Goal: Task Accomplishment & Management: Use online tool/utility

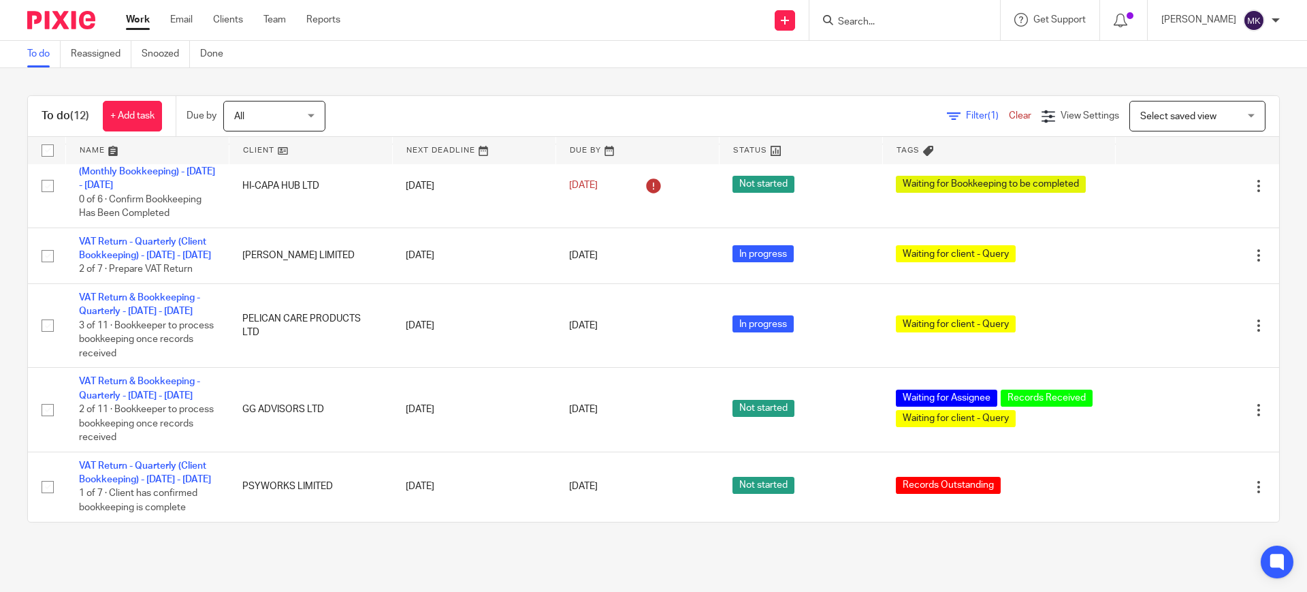
scroll to position [607, 0]
click at [901, 20] on input "Search" at bounding box center [898, 22] width 123 height 12
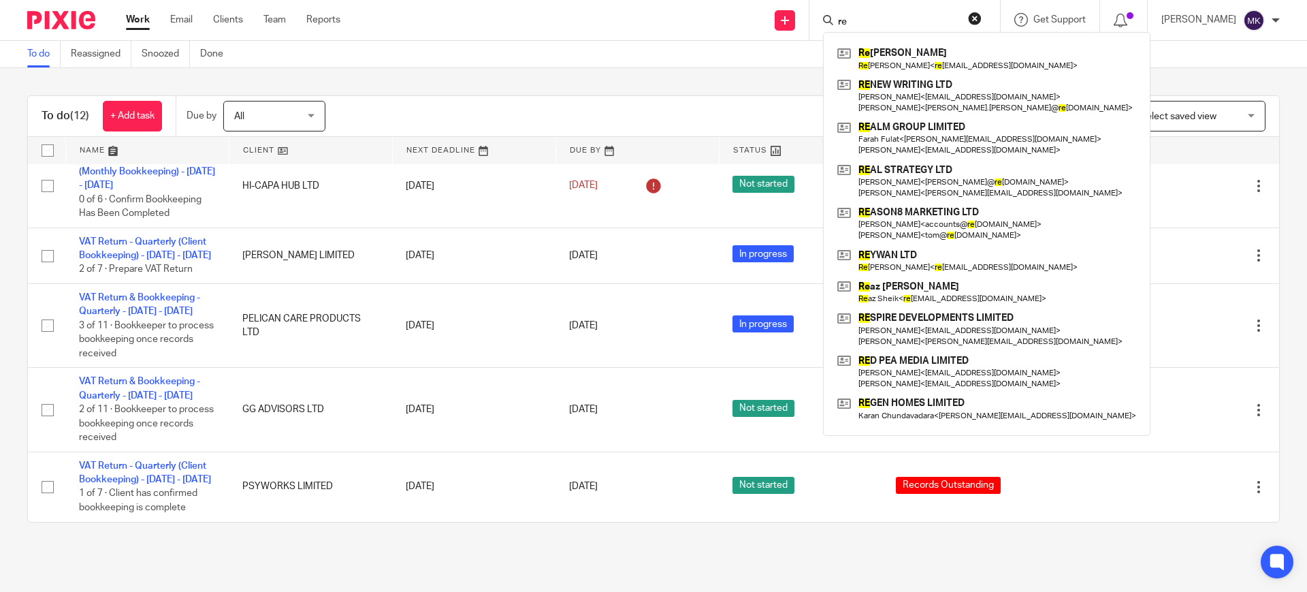
type input "r"
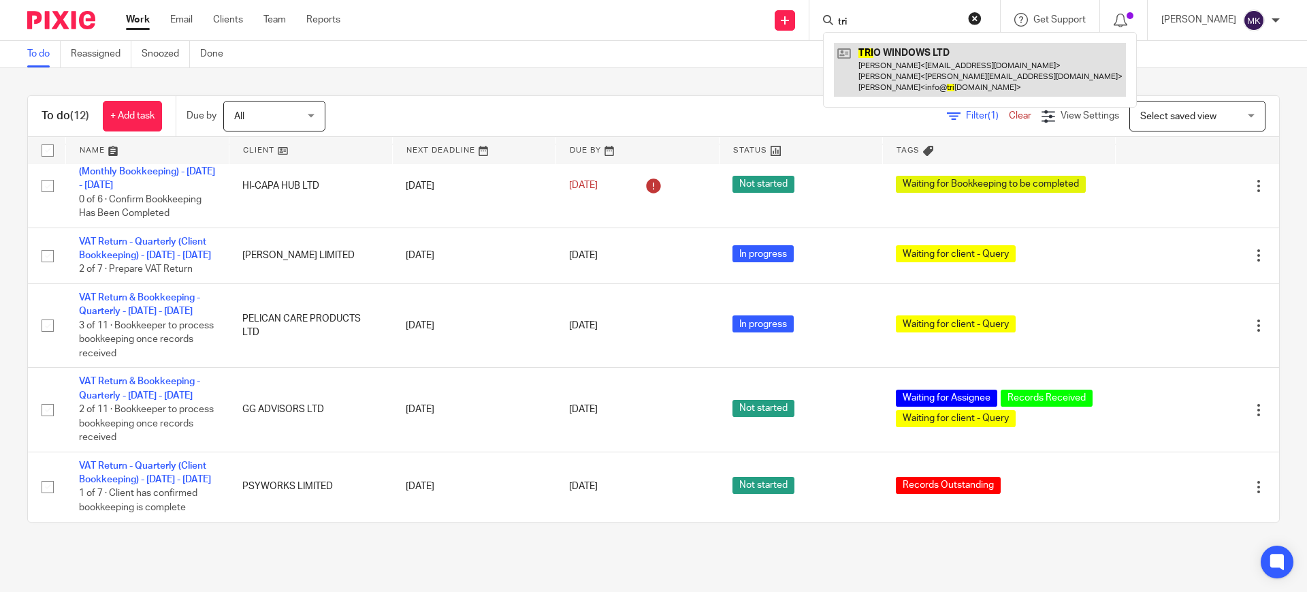
type input "tri"
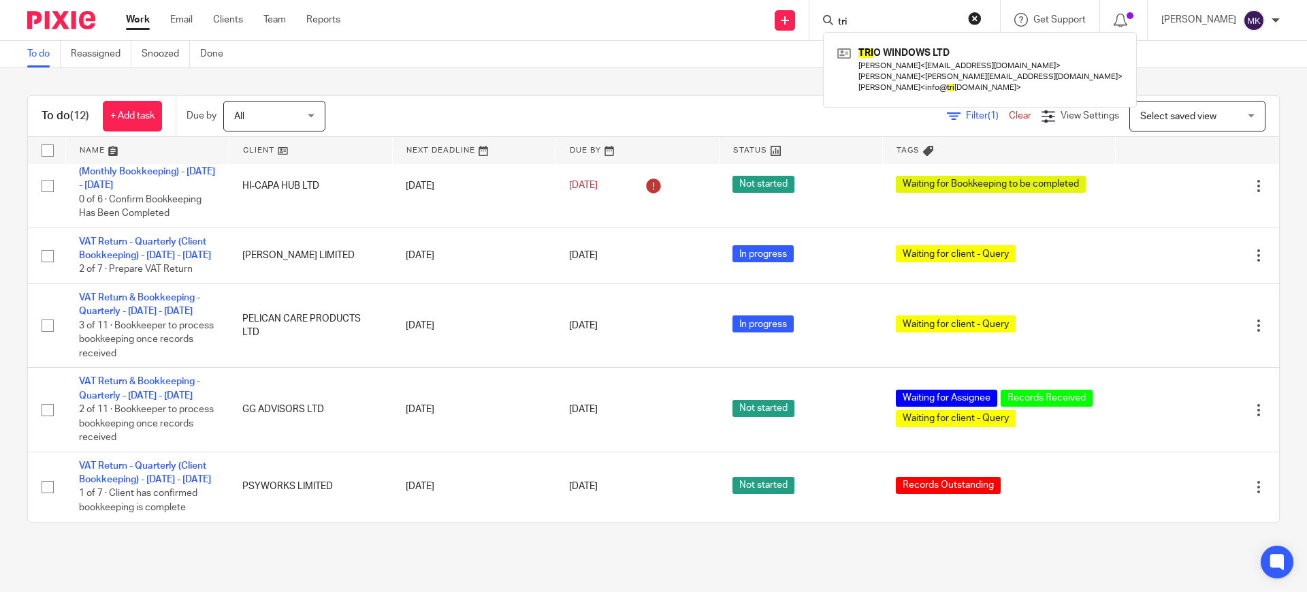
click at [982, 17] on button "reset" at bounding box center [975, 19] width 14 height 14
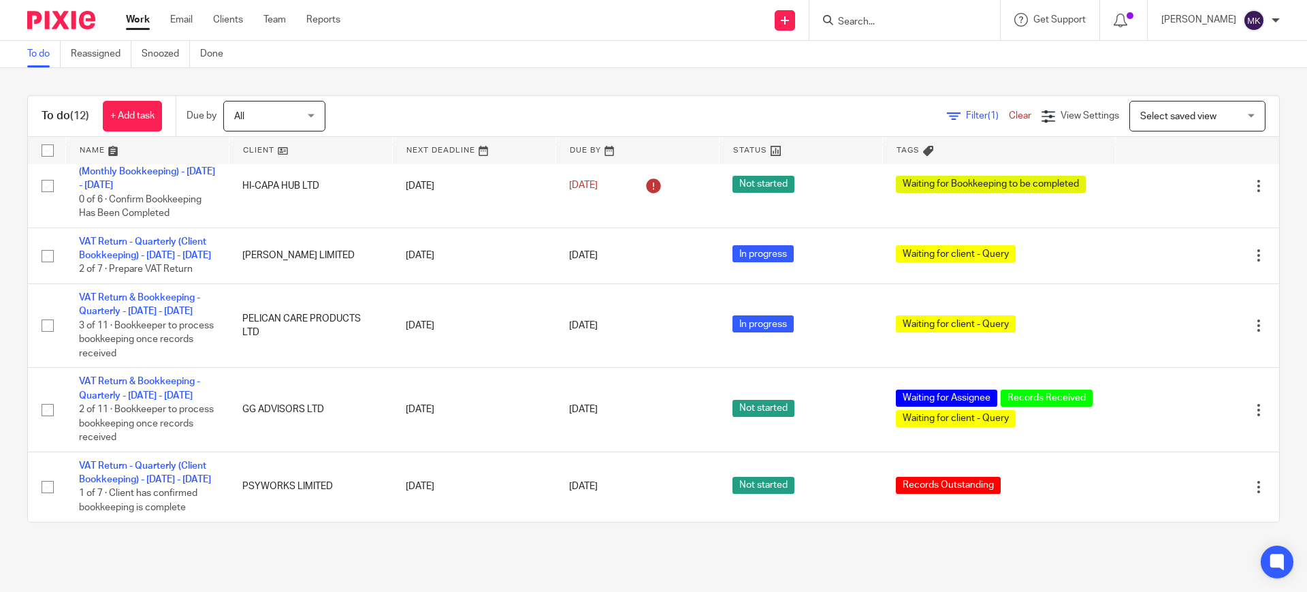
click at [557, 61] on div "To do Reassigned Snoozed Done" at bounding box center [653, 54] width 1307 height 27
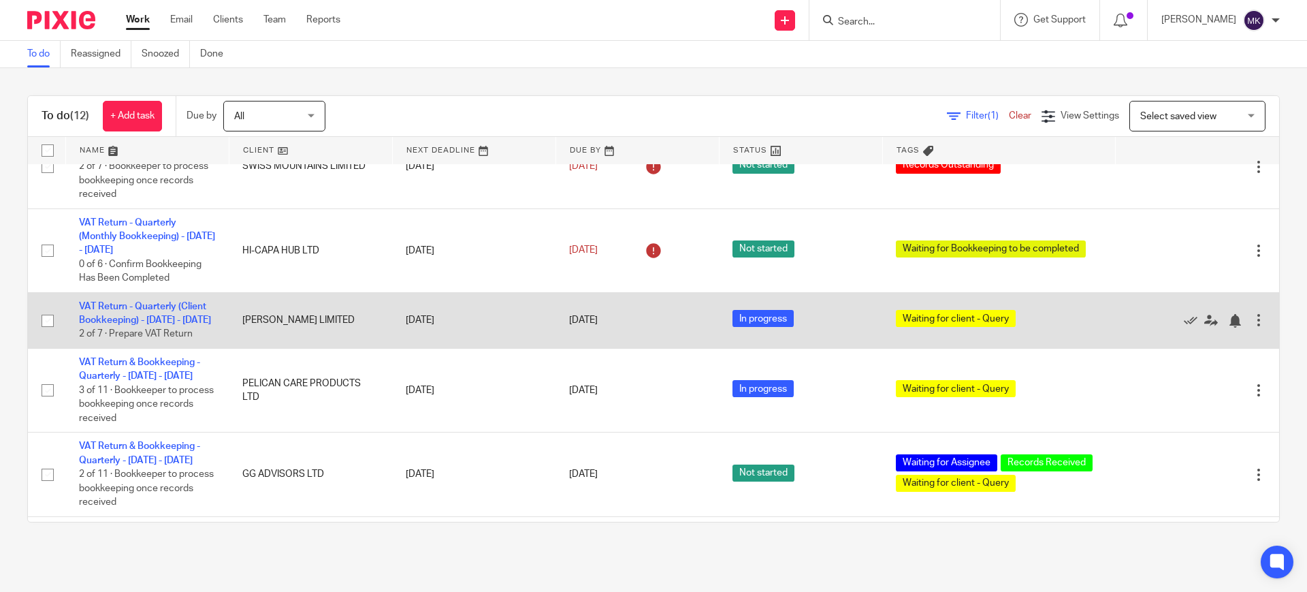
scroll to position [522, 0]
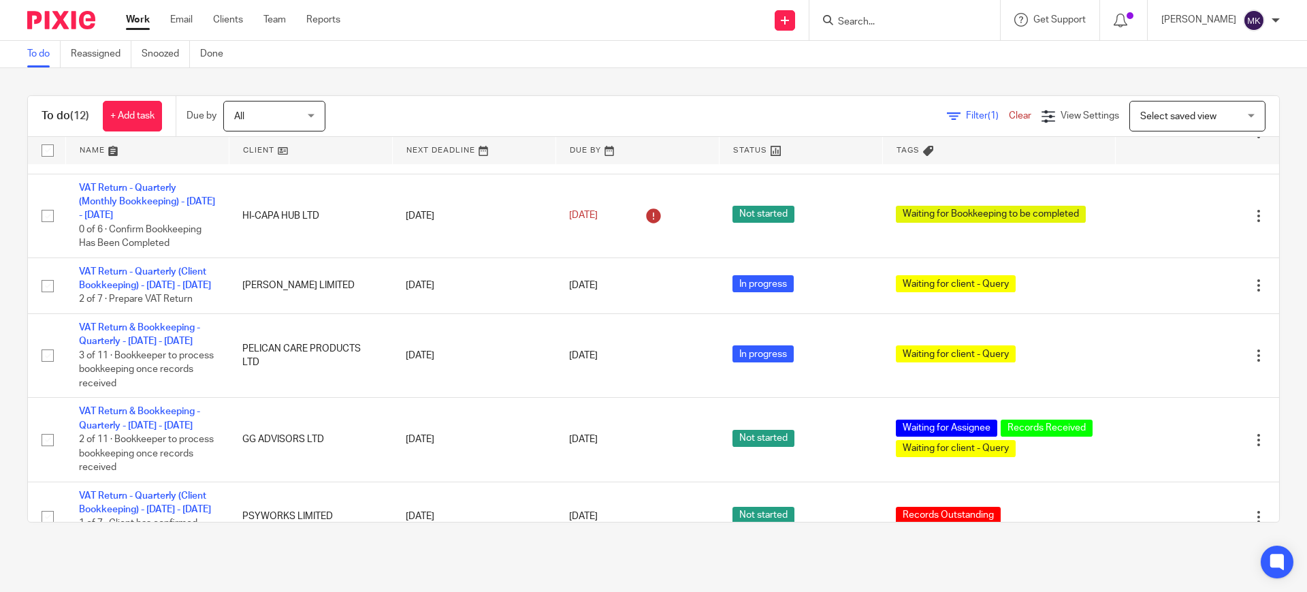
click at [901, 10] on div at bounding box center [904, 20] width 191 height 40
click at [884, 27] on input "Search" at bounding box center [898, 22] width 123 height 12
click at [871, 10] on div at bounding box center [904, 20] width 191 height 40
click at [878, 23] on input "Search" at bounding box center [898, 22] width 123 height 12
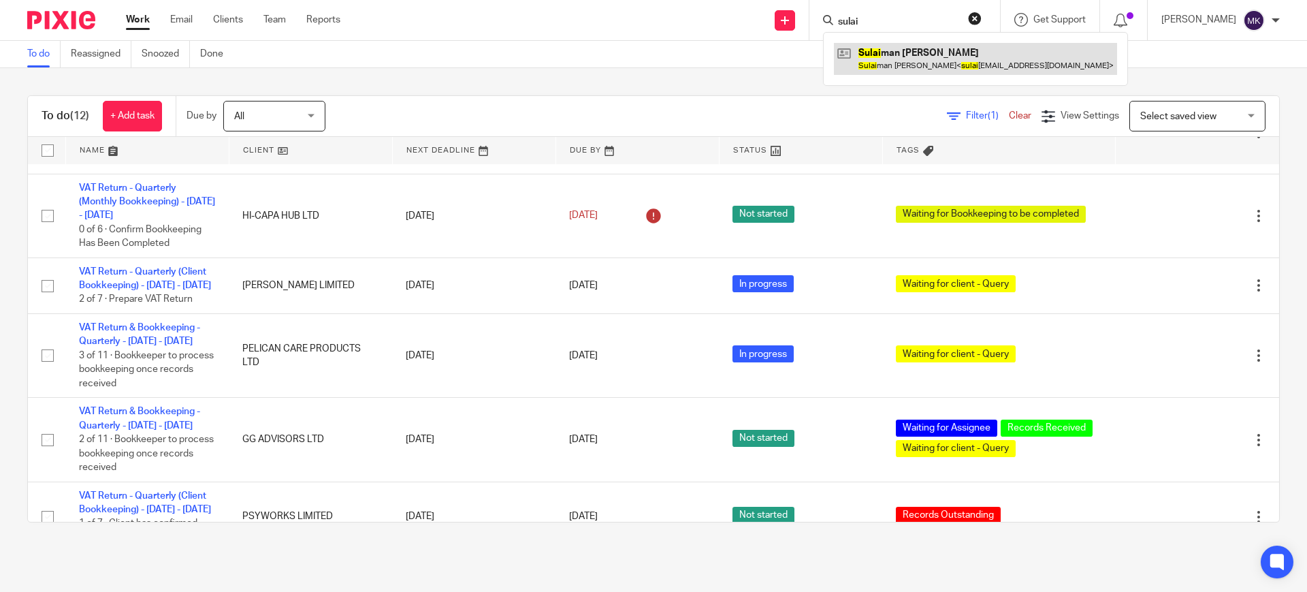
type input "sulai"
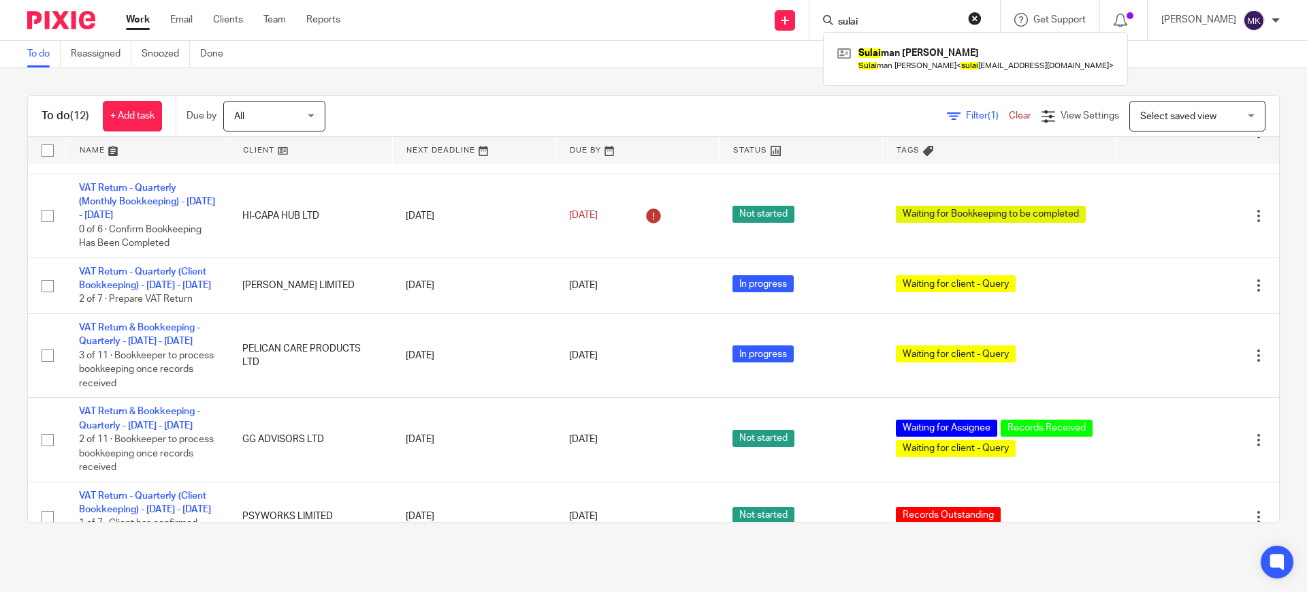
click at [982, 20] on button "reset" at bounding box center [975, 19] width 14 height 14
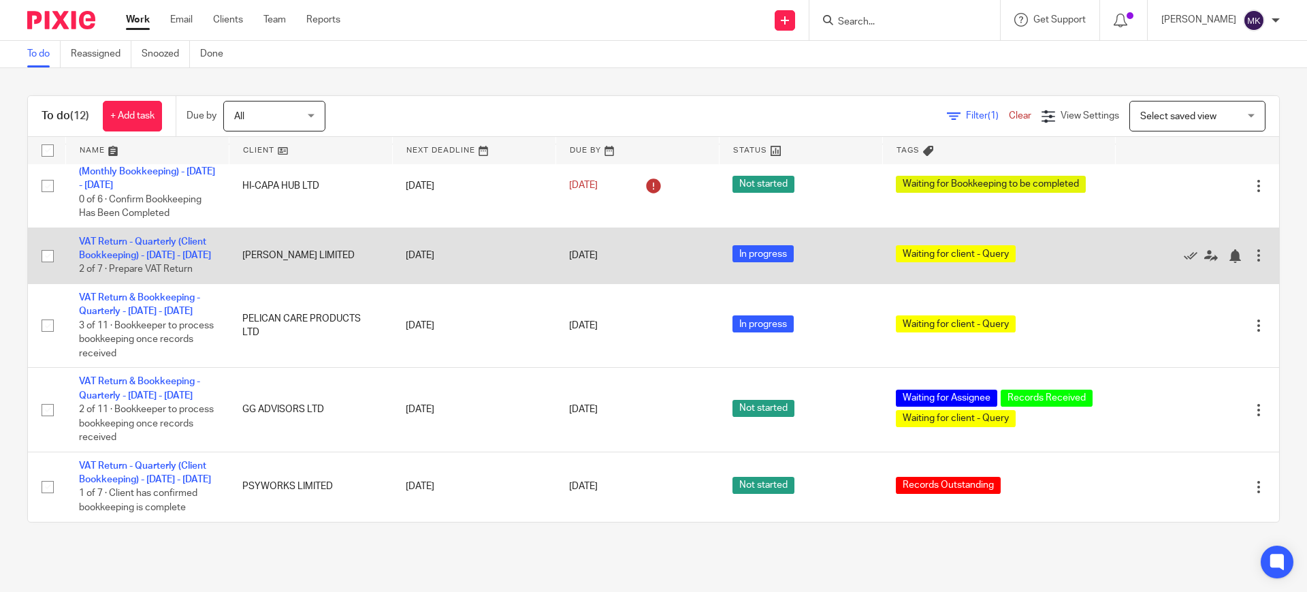
scroll to position [607, 0]
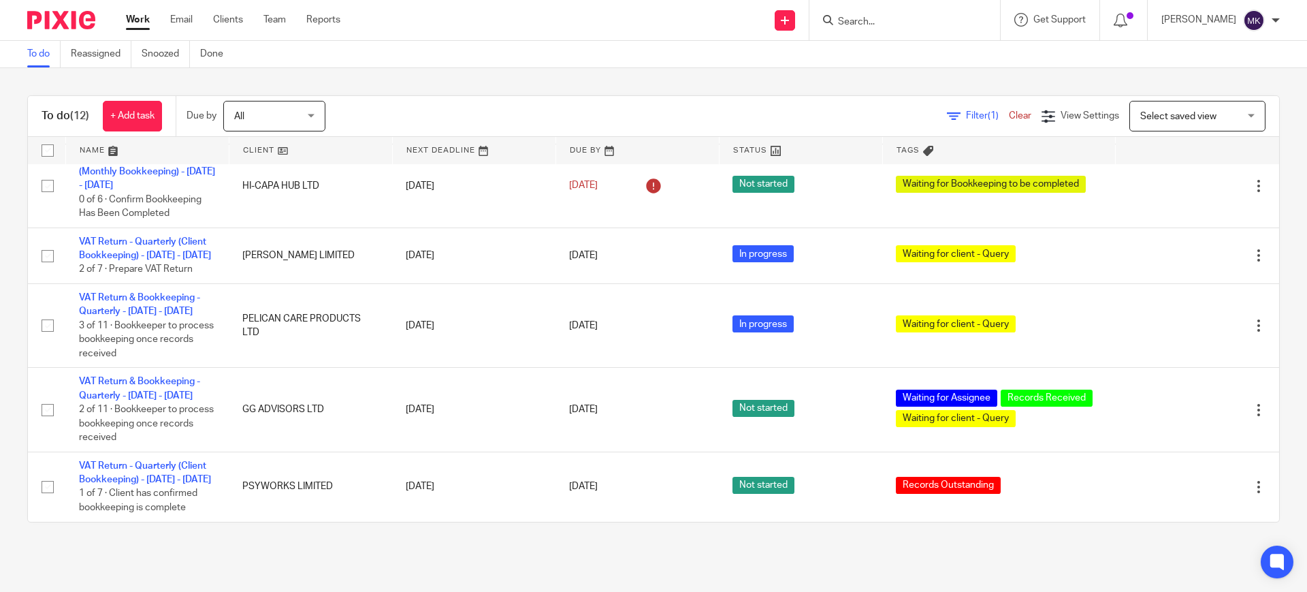
click at [893, 22] on input "Search" at bounding box center [898, 22] width 123 height 12
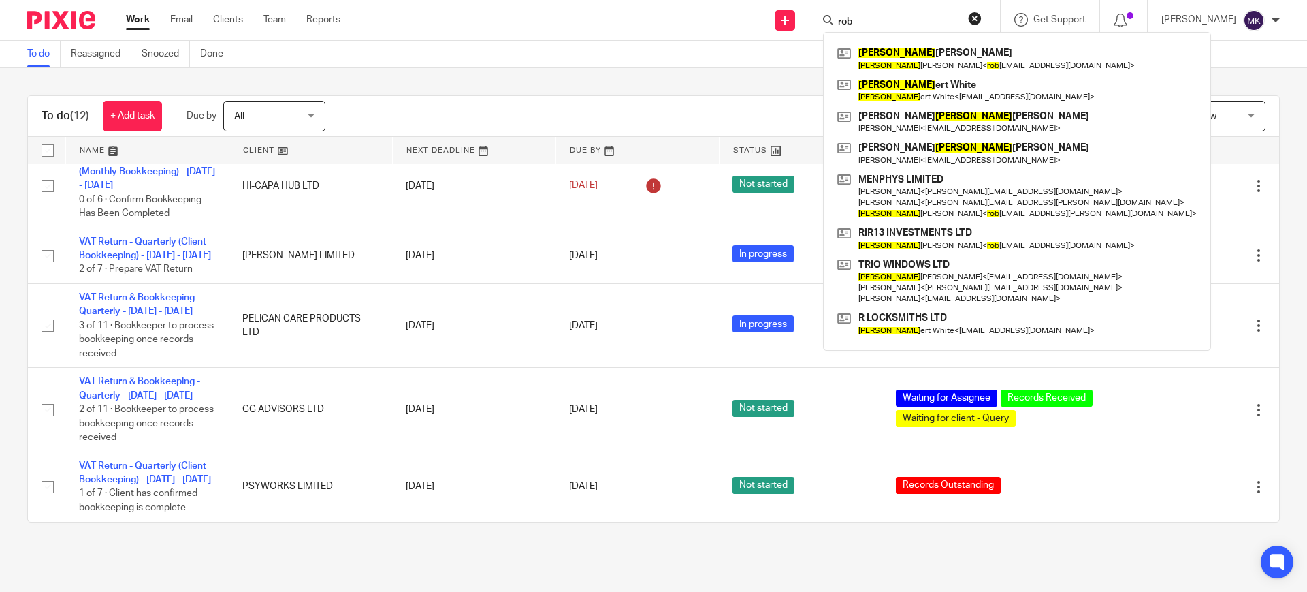
type input "rob"
click at [982, 15] on button "reset" at bounding box center [975, 19] width 14 height 14
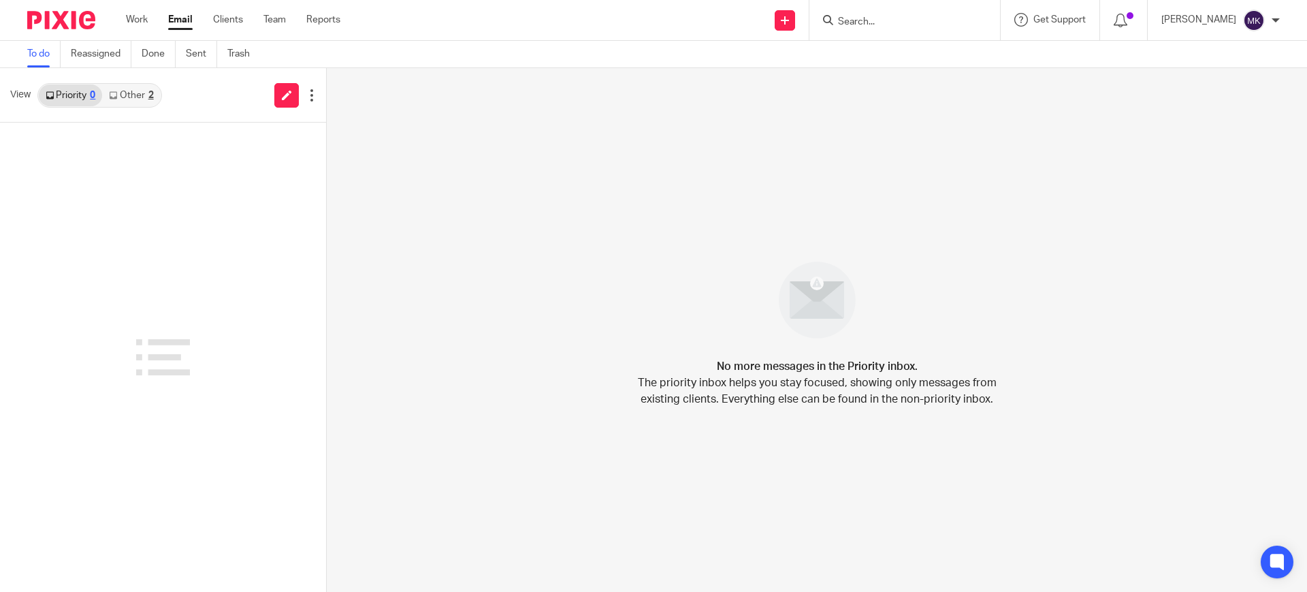
click at [143, 87] on link "Other 2" at bounding box center [131, 95] width 58 height 22
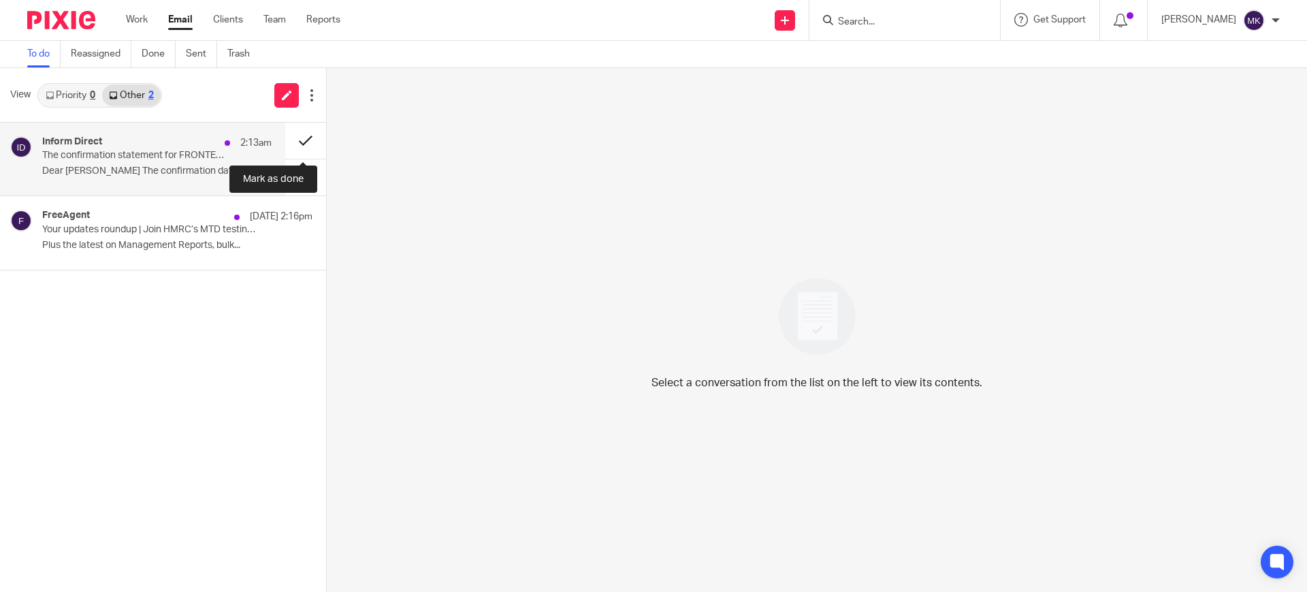
click at [298, 144] on button at bounding box center [305, 141] width 41 height 36
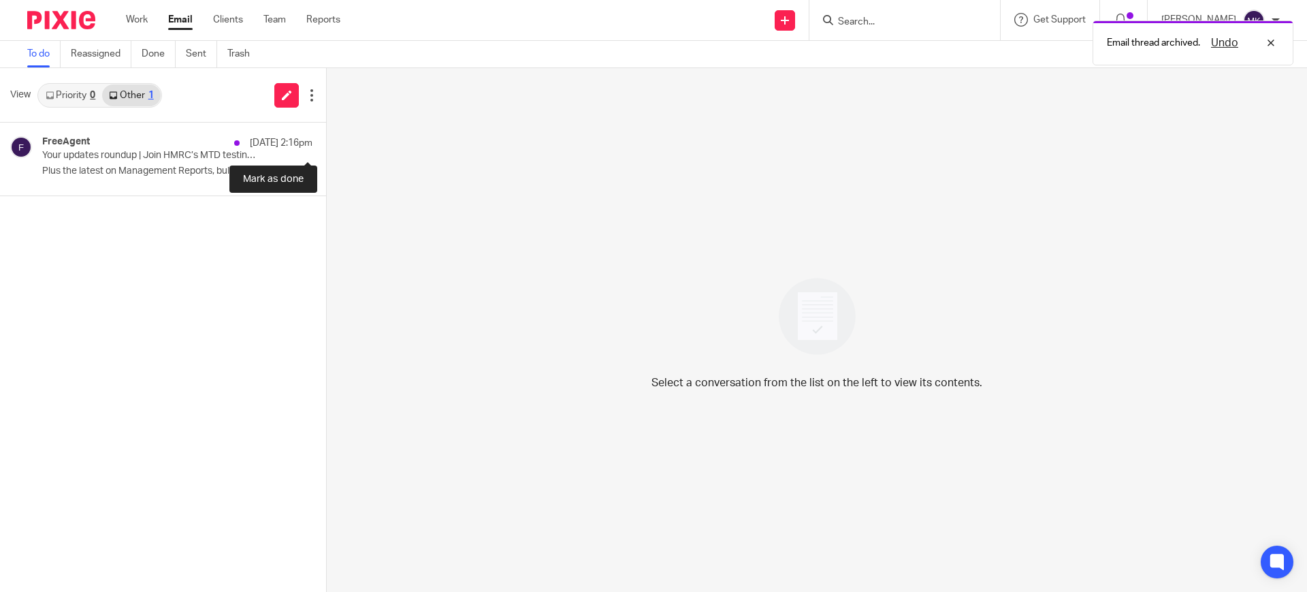
click at [326, 144] on button at bounding box center [331, 141] width 11 height 36
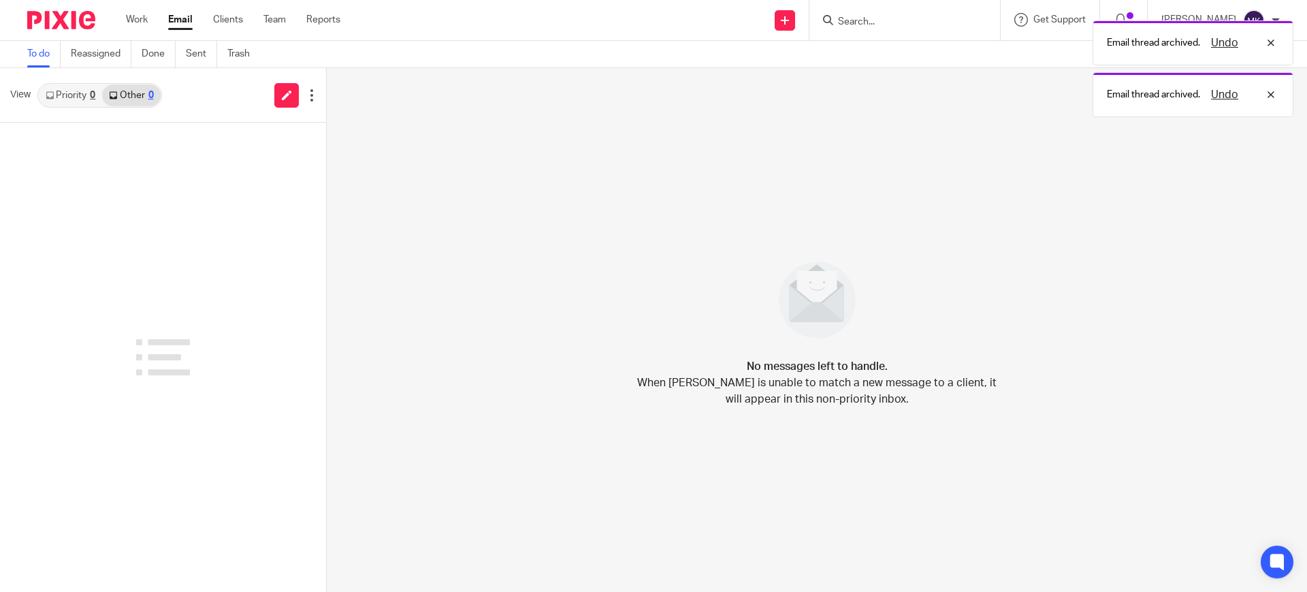
click at [92, 100] on link "Priority 0" at bounding box center [70, 95] width 63 height 22
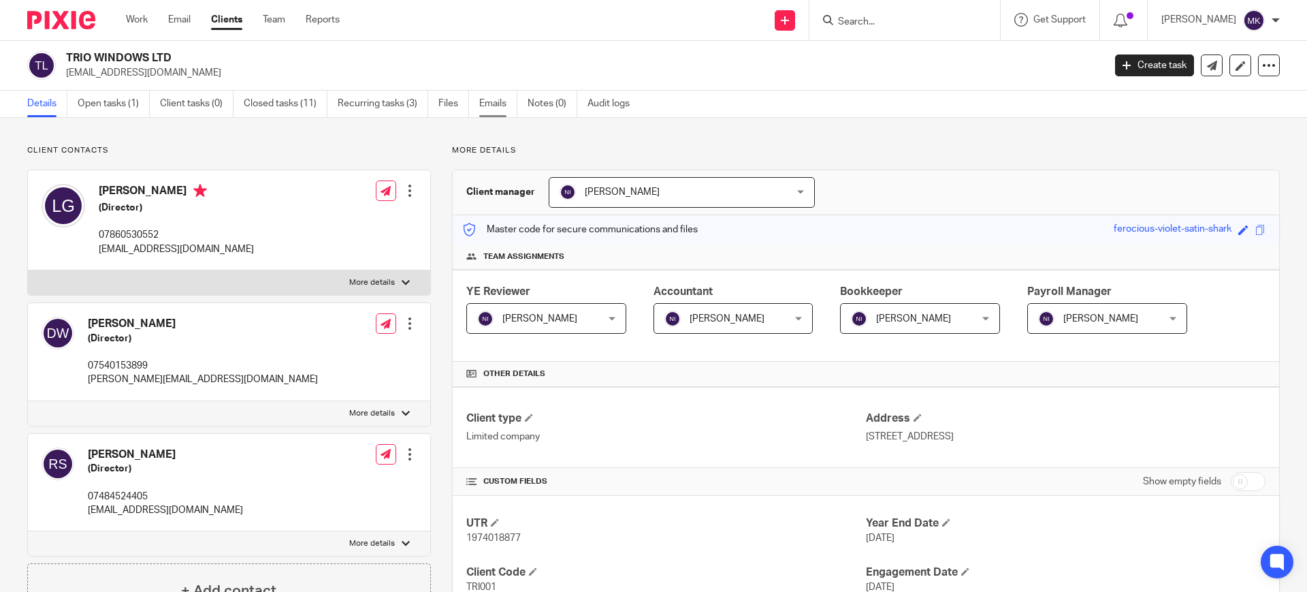
click at [512, 108] on link "Emails" at bounding box center [498, 104] width 38 height 27
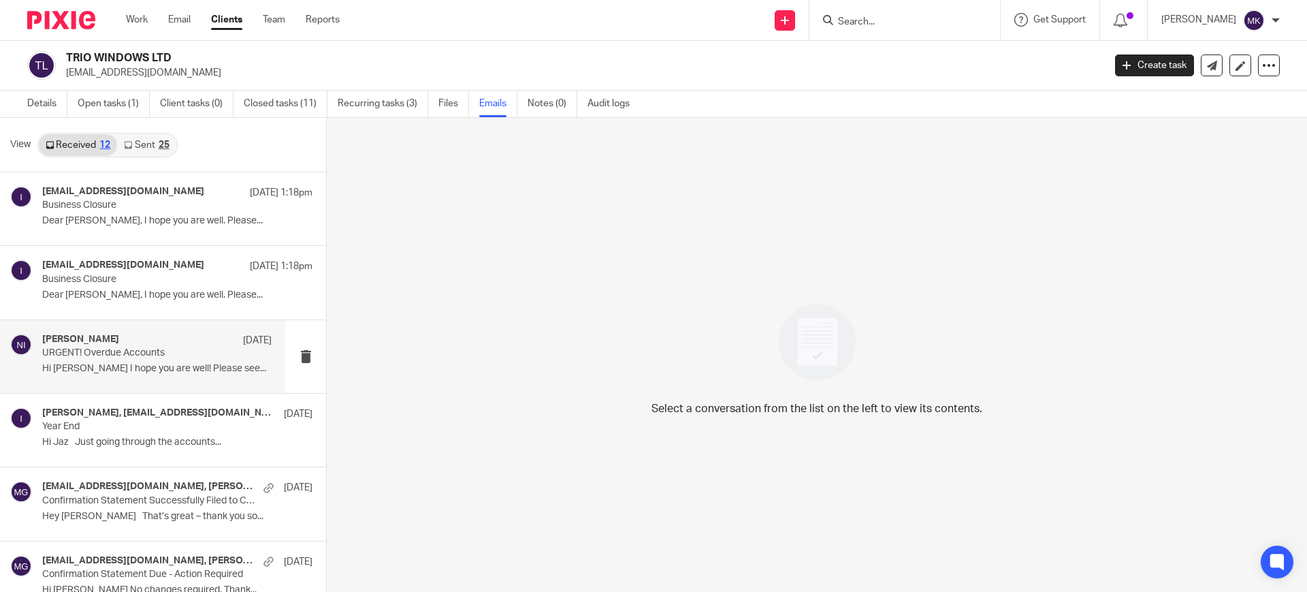
click at [111, 372] on p "Hi [PERSON_NAME] I hope you are well! Please see..." at bounding box center [156, 369] width 229 height 12
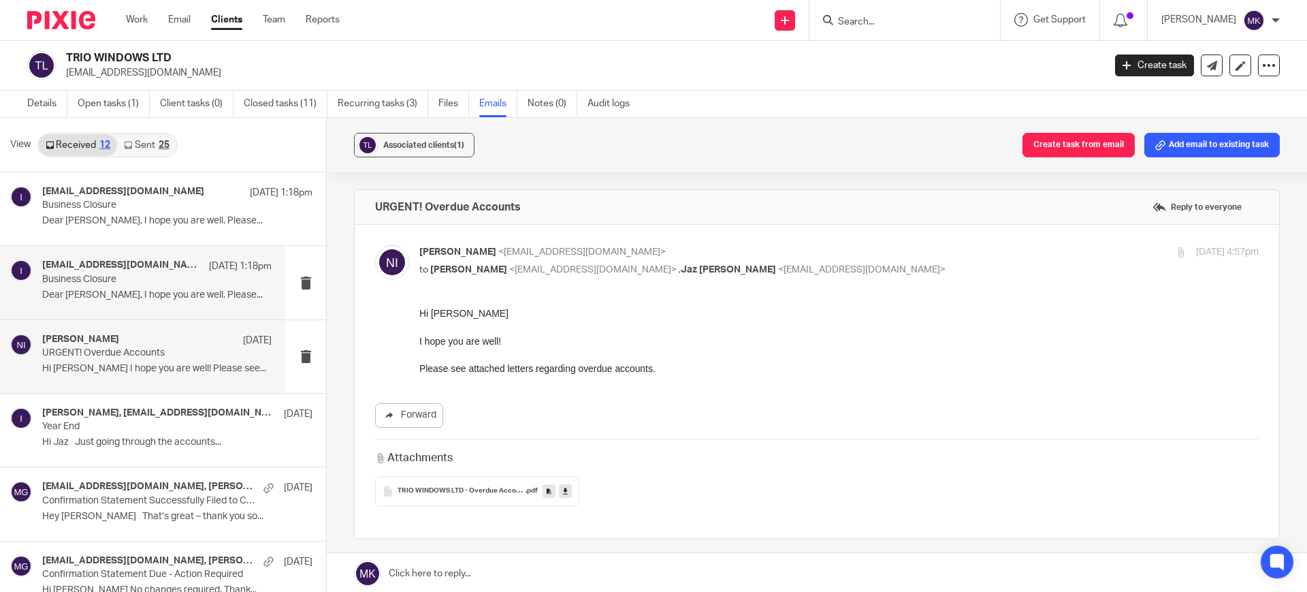
click at [177, 307] on div "[EMAIL_ADDRESS][DOMAIN_NAME] [DATE] 1:18pm Business Closure Dear [PERSON_NAME],…" at bounding box center [142, 282] width 285 height 73
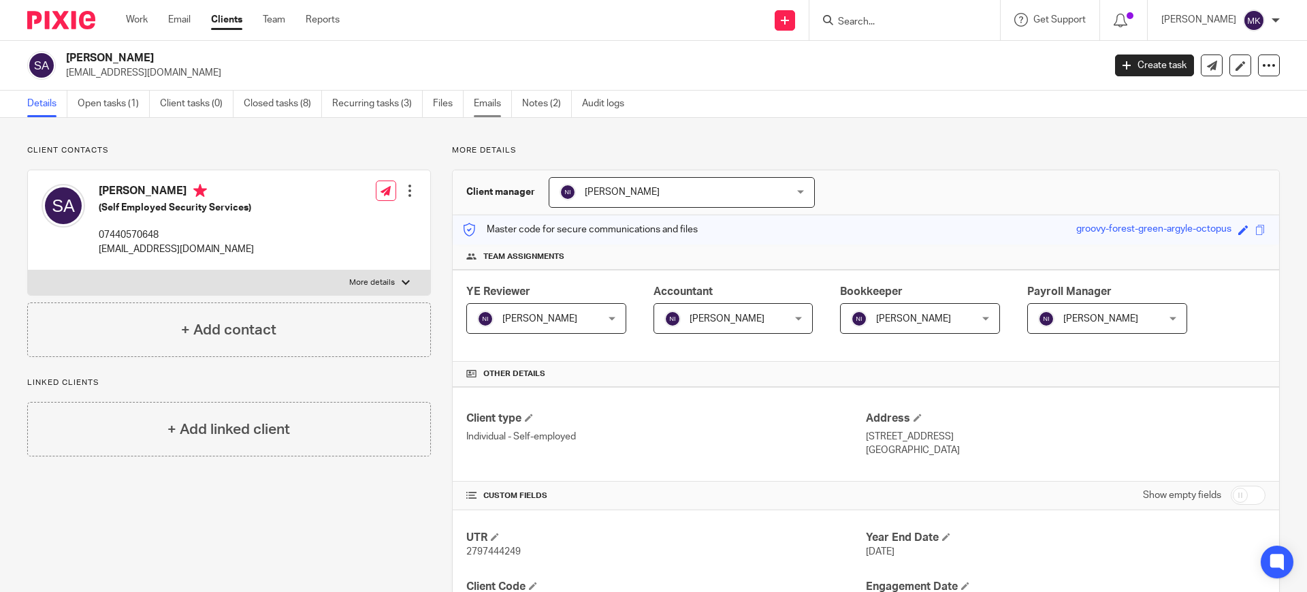
click at [487, 101] on link "Emails" at bounding box center [493, 104] width 38 height 27
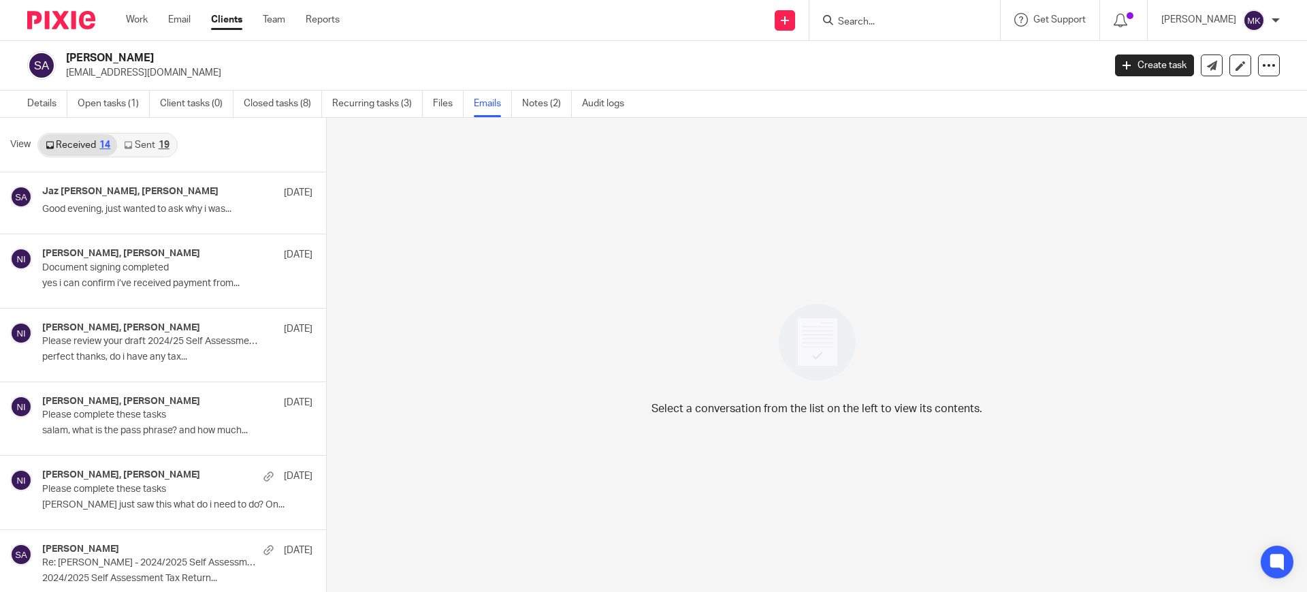
click at [142, 153] on link "Sent 19" at bounding box center [146, 145] width 59 height 22
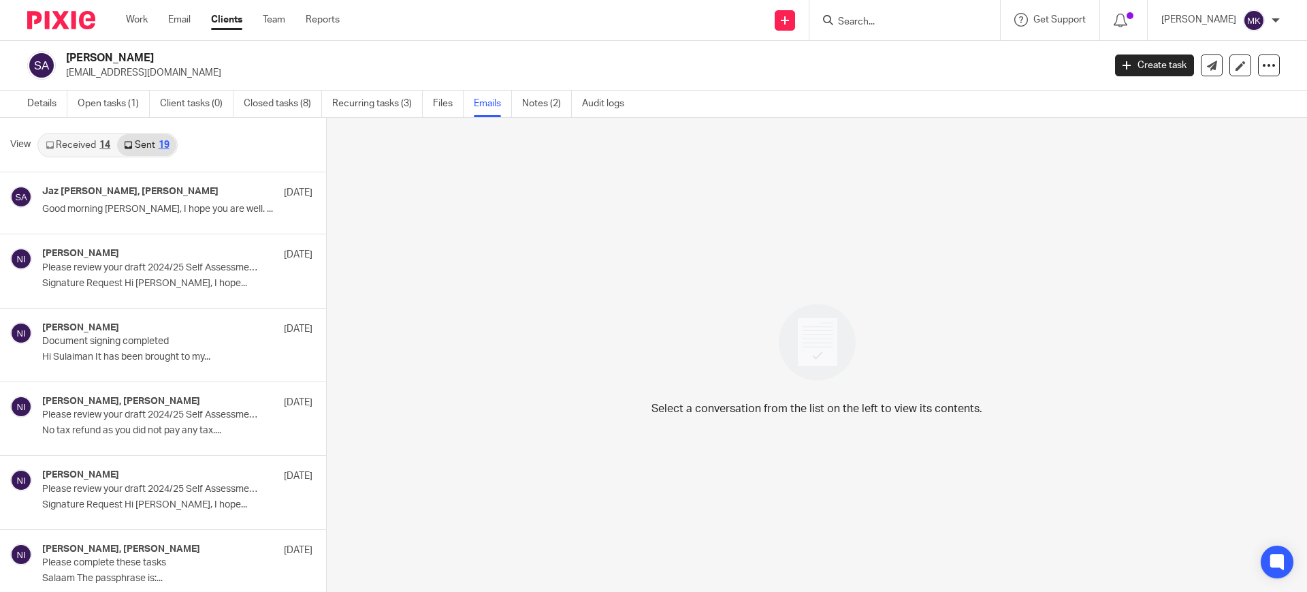
scroll to position [2, 0]
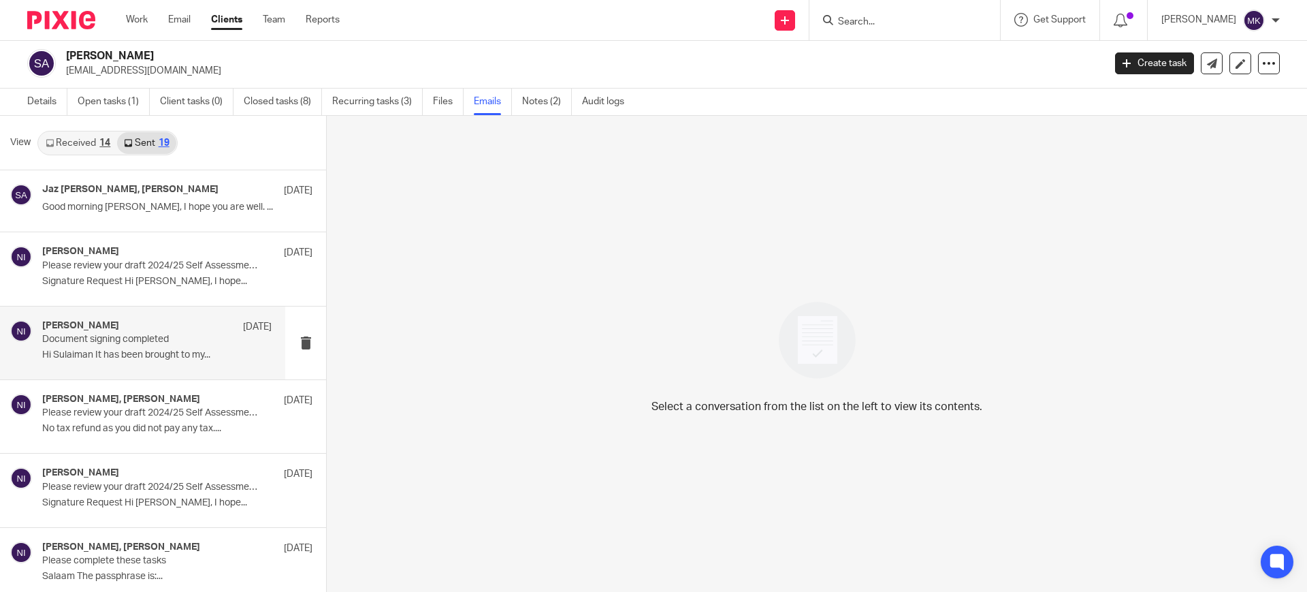
click at [138, 366] on div "[PERSON_NAME] [DATE] Document signing completed Hi [PERSON_NAME] It has been br…" at bounding box center [142, 342] width 285 height 73
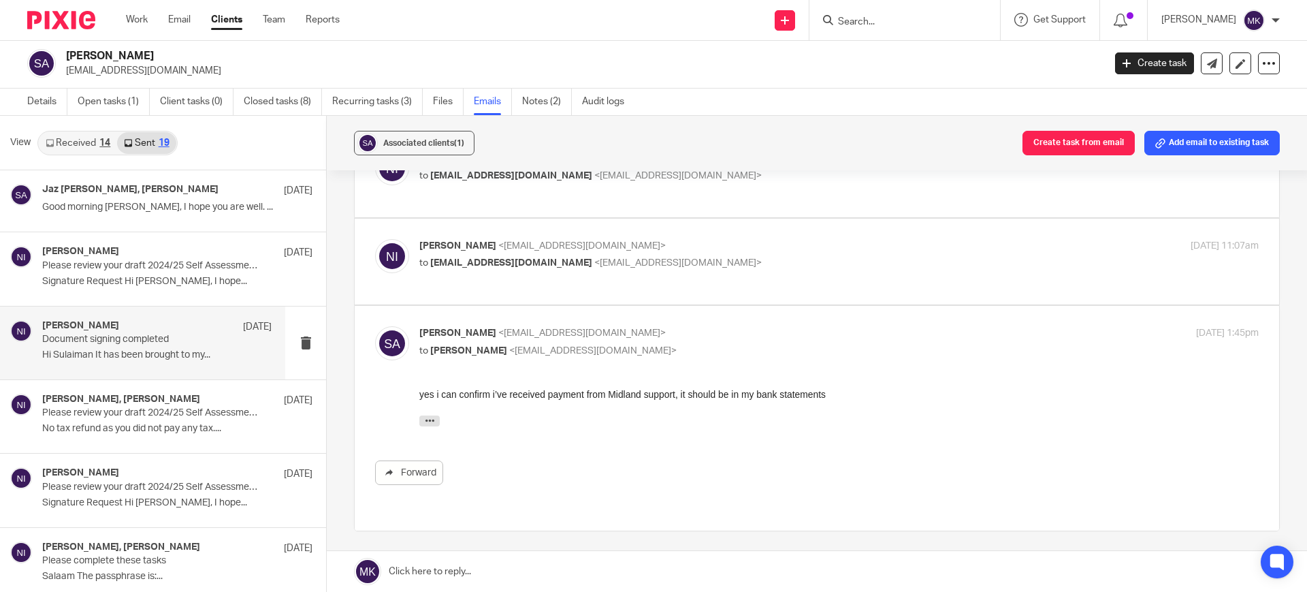
scroll to position [38, 0]
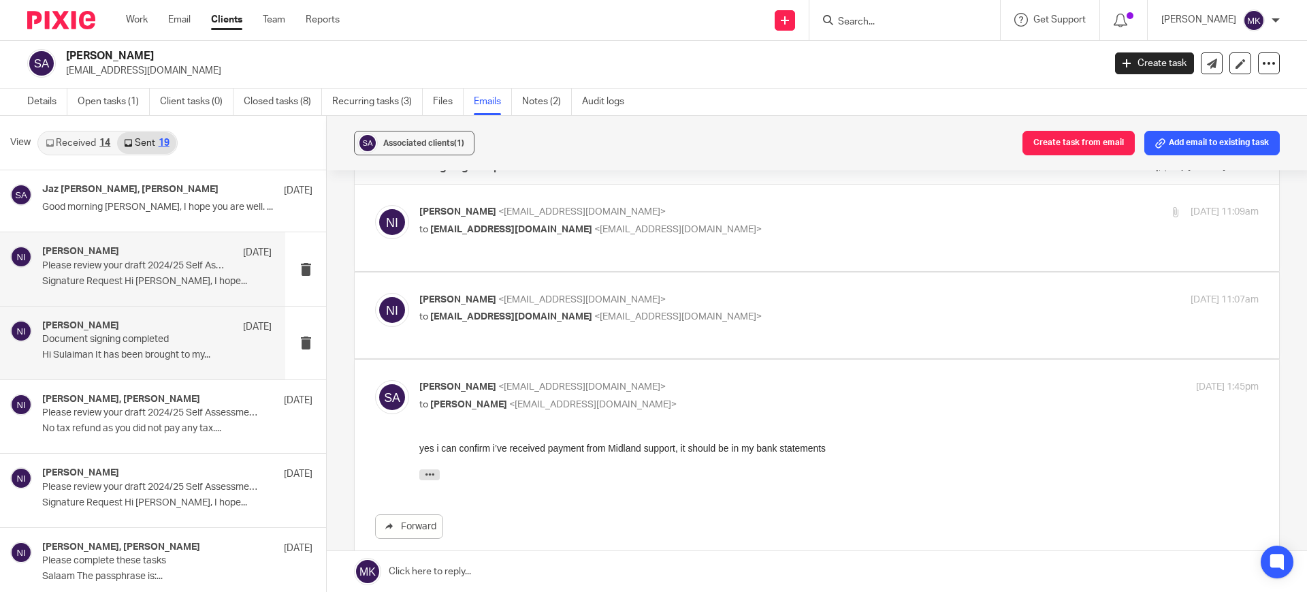
click at [121, 255] on div "Naeem Ibrahim 19 Sep" at bounding box center [156, 253] width 229 height 14
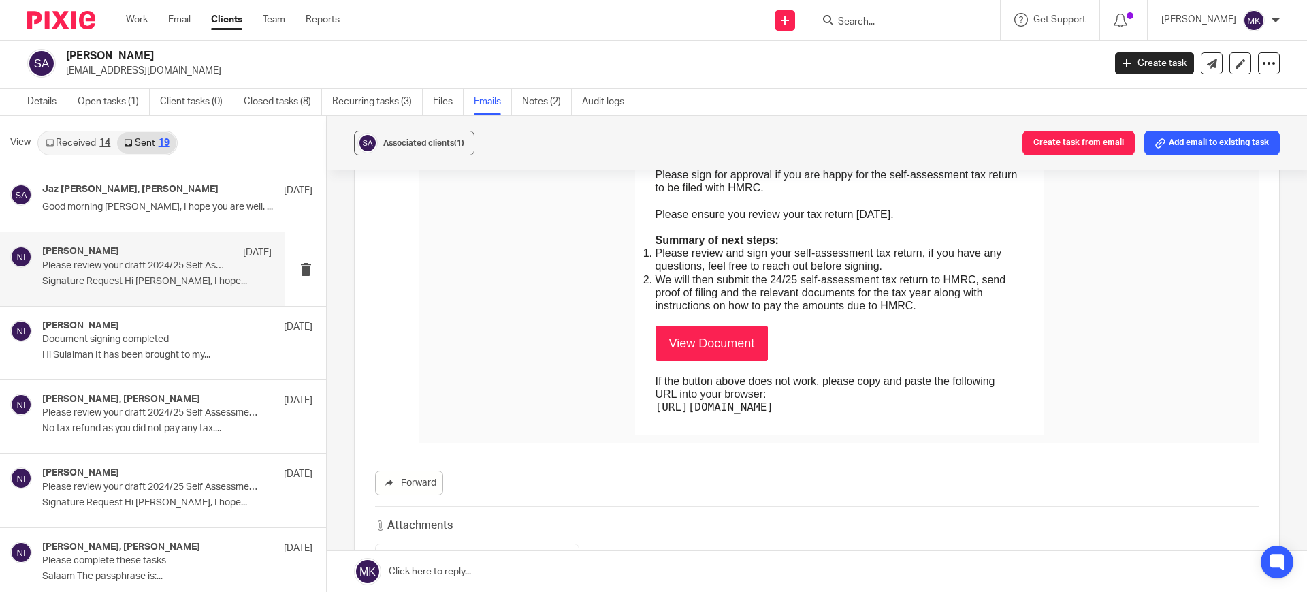
scroll to position [936, 0]
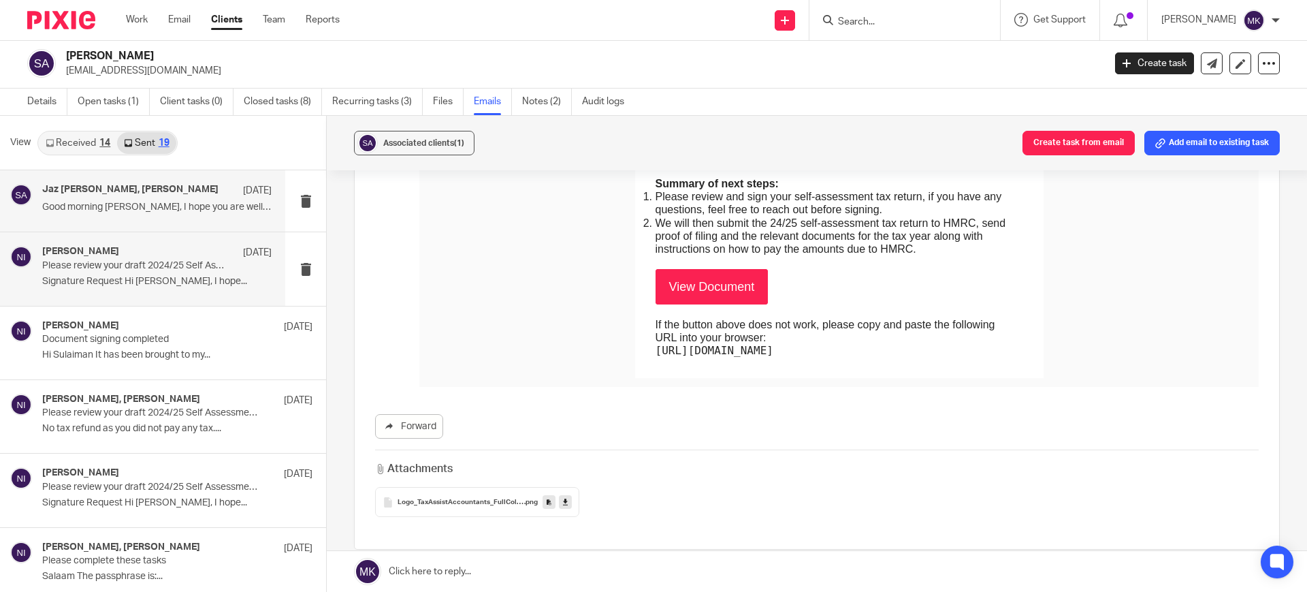
click at [129, 210] on p "Good morning Sulaiman, I hope you are well. ..." at bounding box center [156, 208] width 229 height 12
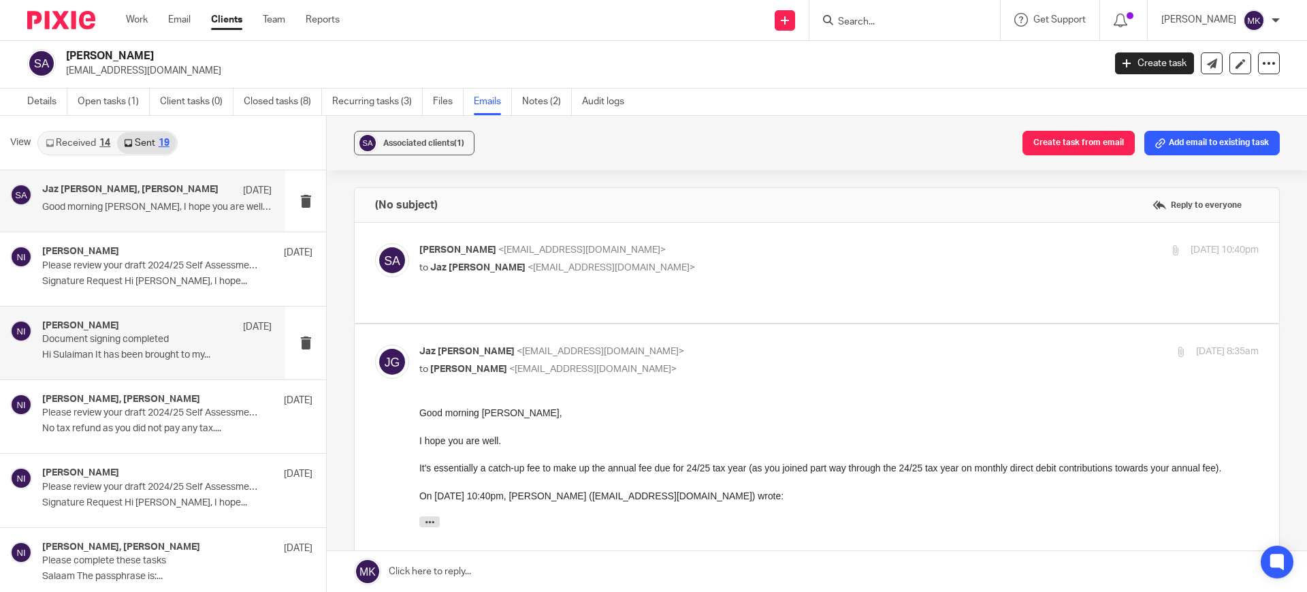
scroll to position [0, 0]
click at [690, 241] on label at bounding box center [817, 273] width 925 height 100
click at [375, 242] on input "checkbox" at bounding box center [374, 242] width 1 height 1
checkbox input "true"
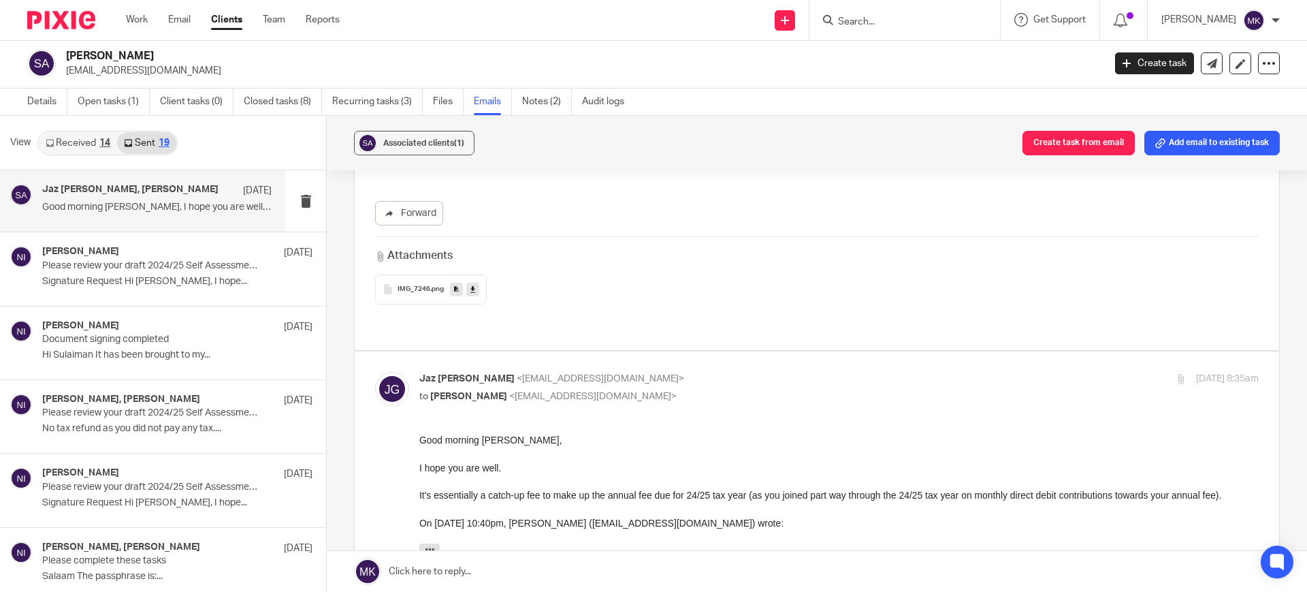
scroll to position [255, 0]
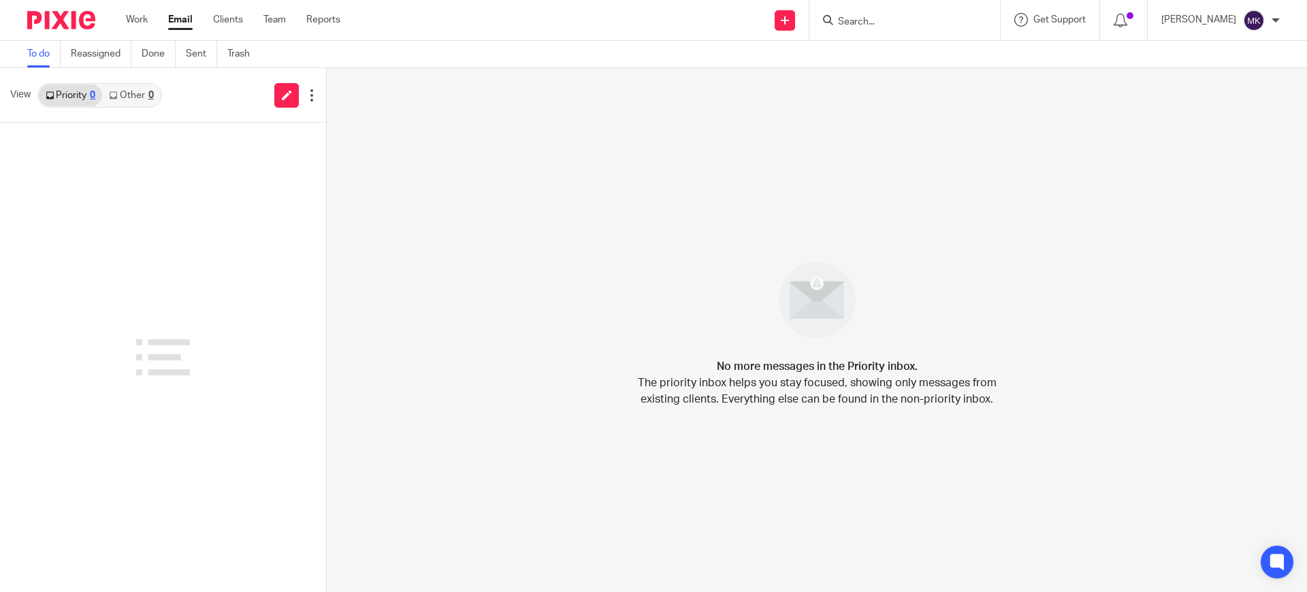
click at [943, 22] on input "Search" at bounding box center [898, 22] width 123 height 12
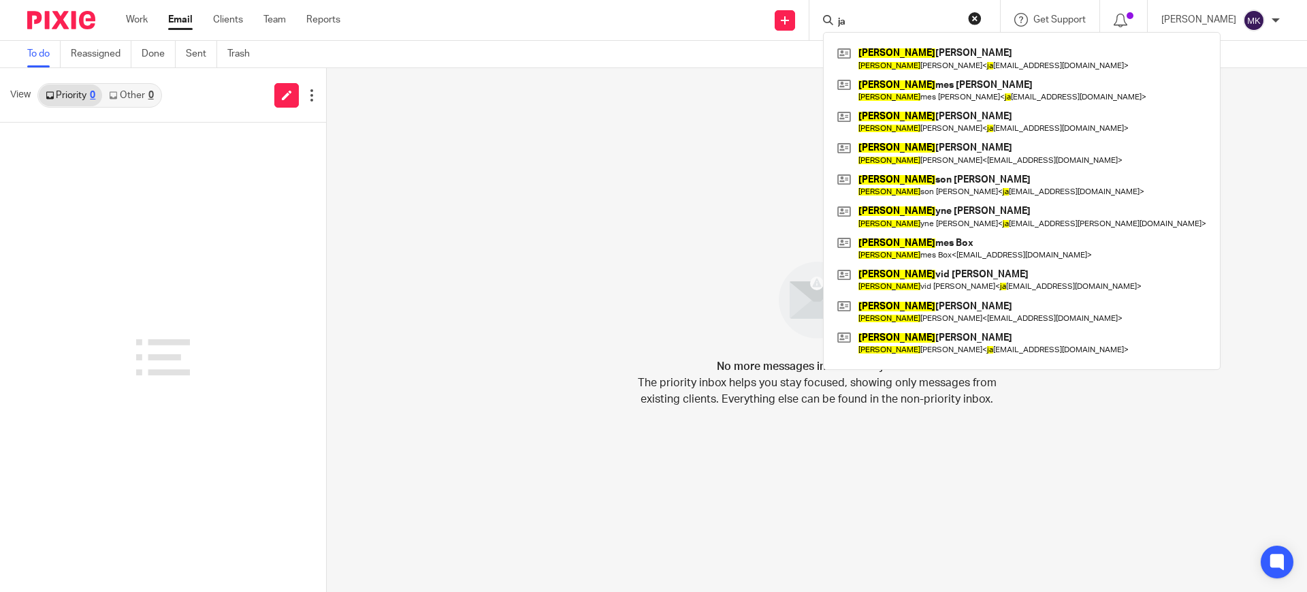
click at [943, 22] on input "ja" at bounding box center [898, 22] width 123 height 12
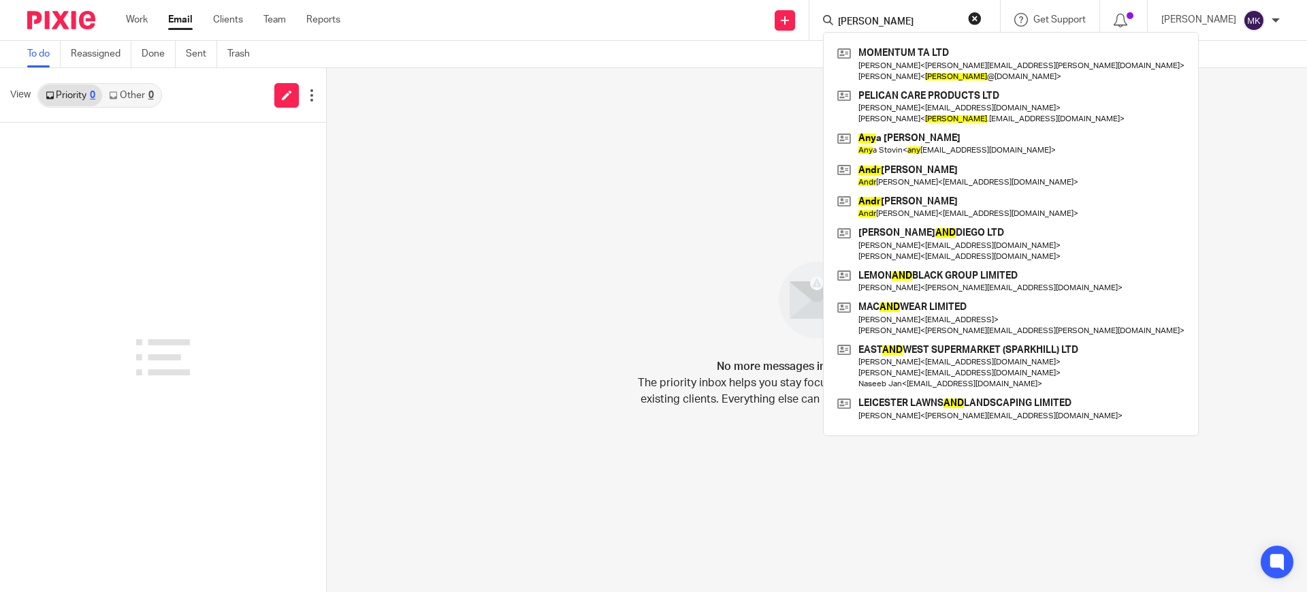
click at [940, 12] on form "[PERSON_NAME]" at bounding box center [909, 20] width 145 height 17
click at [940, 12] on form "andy" at bounding box center [909, 20] width 145 height 17
click at [918, 16] on input "andy" at bounding box center [898, 22] width 123 height 12
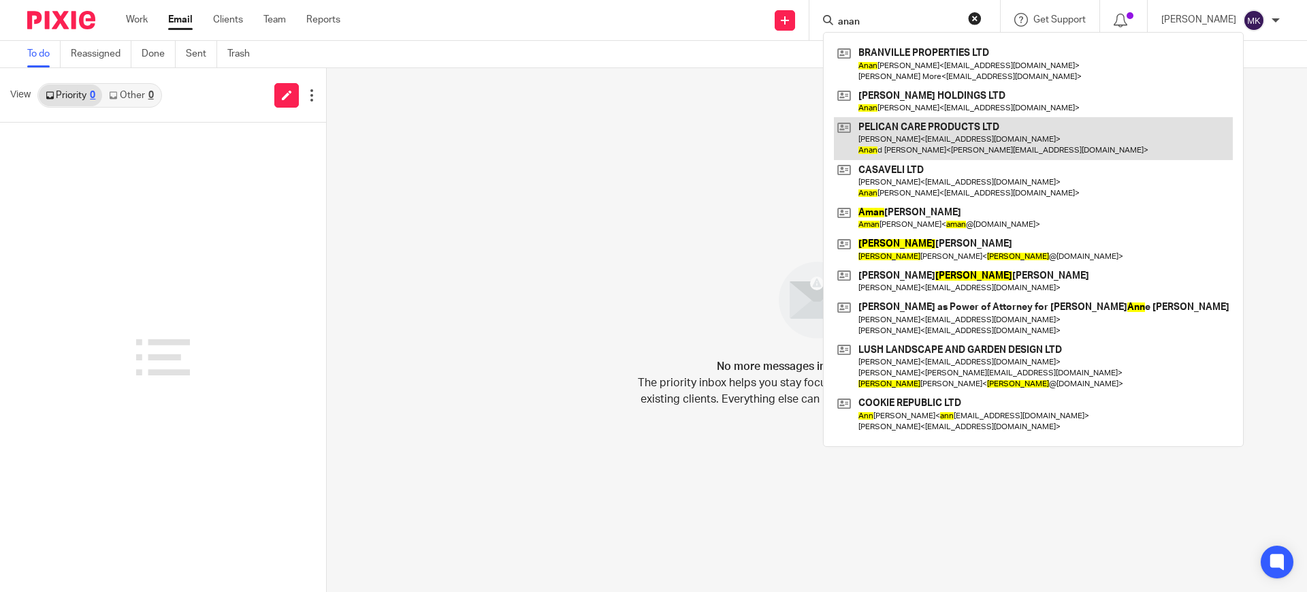
type input "anan"
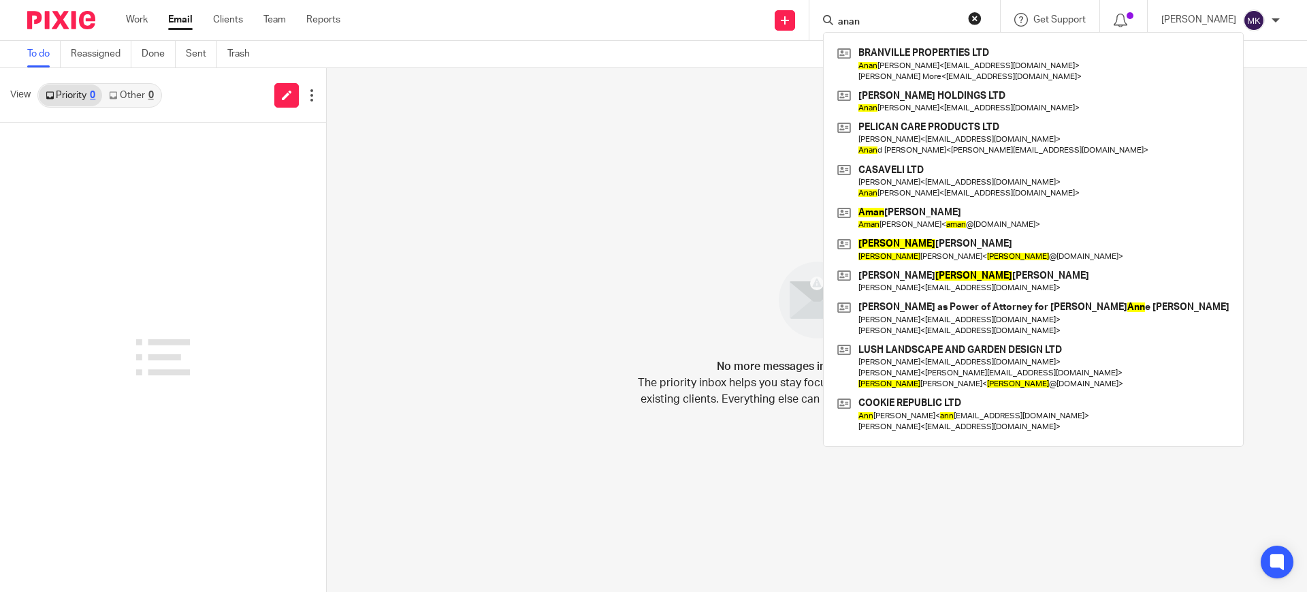
click at [704, 153] on div "No more messages in the Priority inbox. The priority inbox helps you stay focus…" at bounding box center [817, 330] width 980 height 524
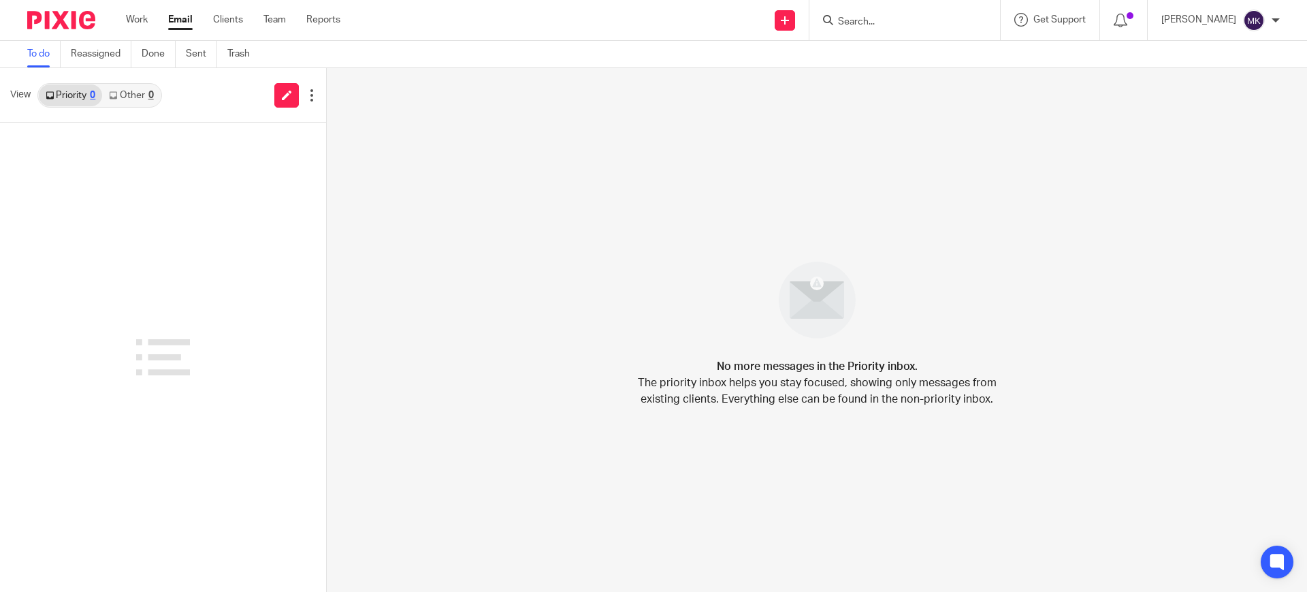
click at [884, 25] on input "Search" at bounding box center [898, 22] width 123 height 12
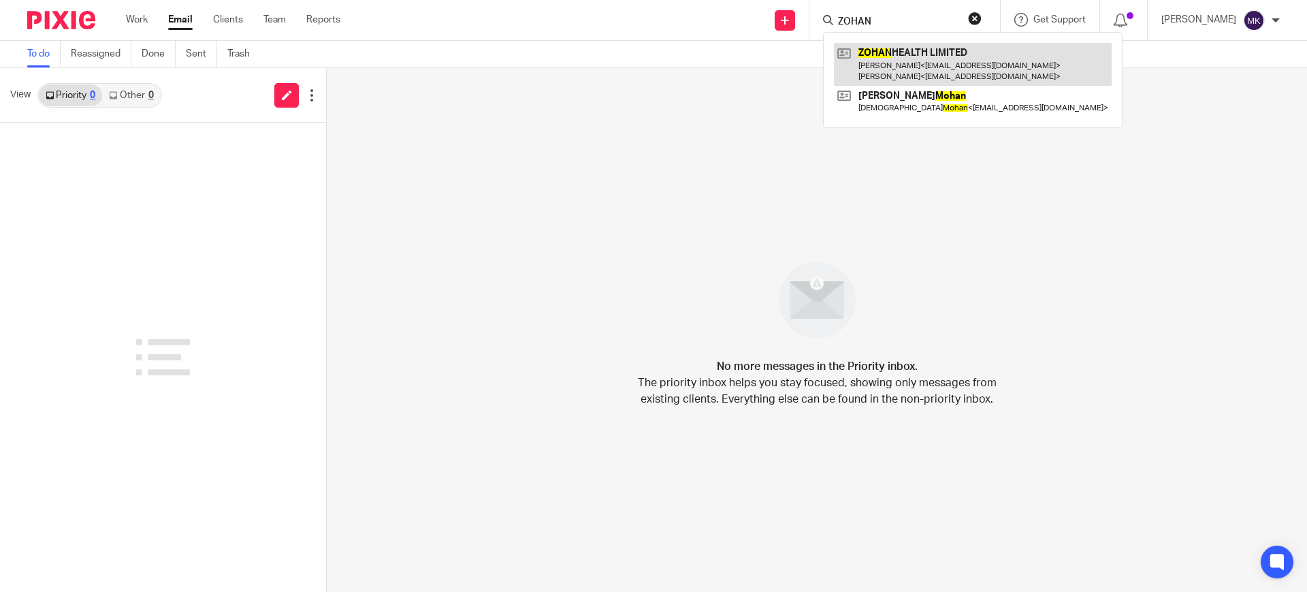
type input "ZOHAN"
click at [987, 75] on link at bounding box center [973, 64] width 278 height 42
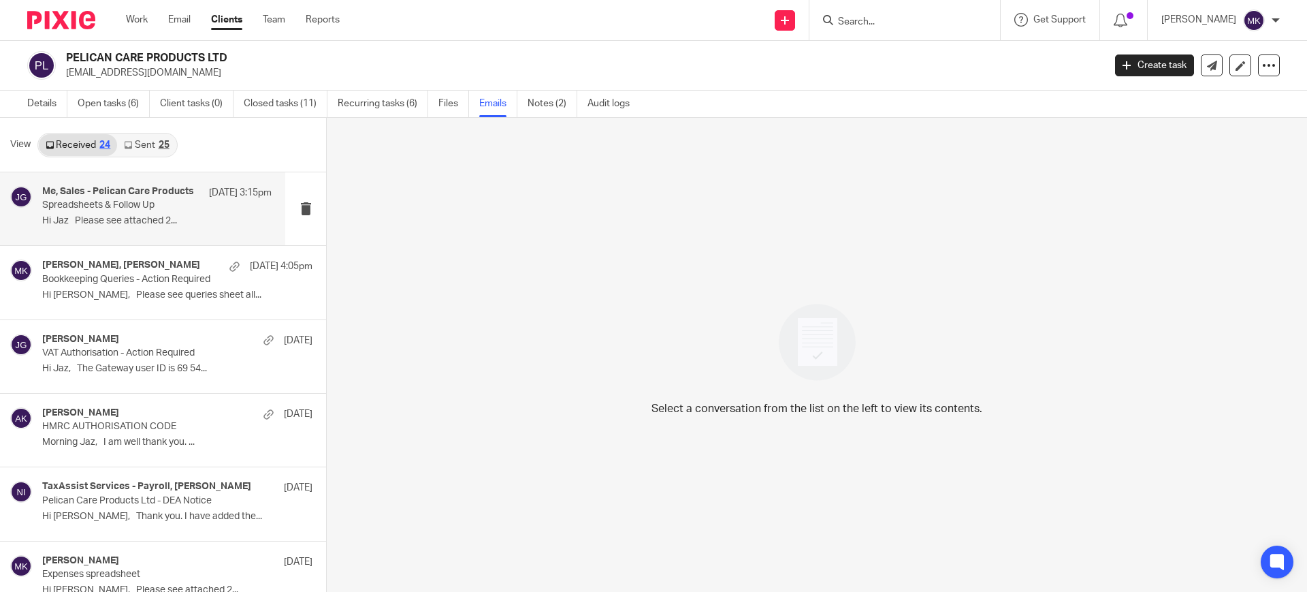
click at [180, 215] on p "Hi Jaz Please see attached 2..." at bounding box center [156, 221] width 229 height 12
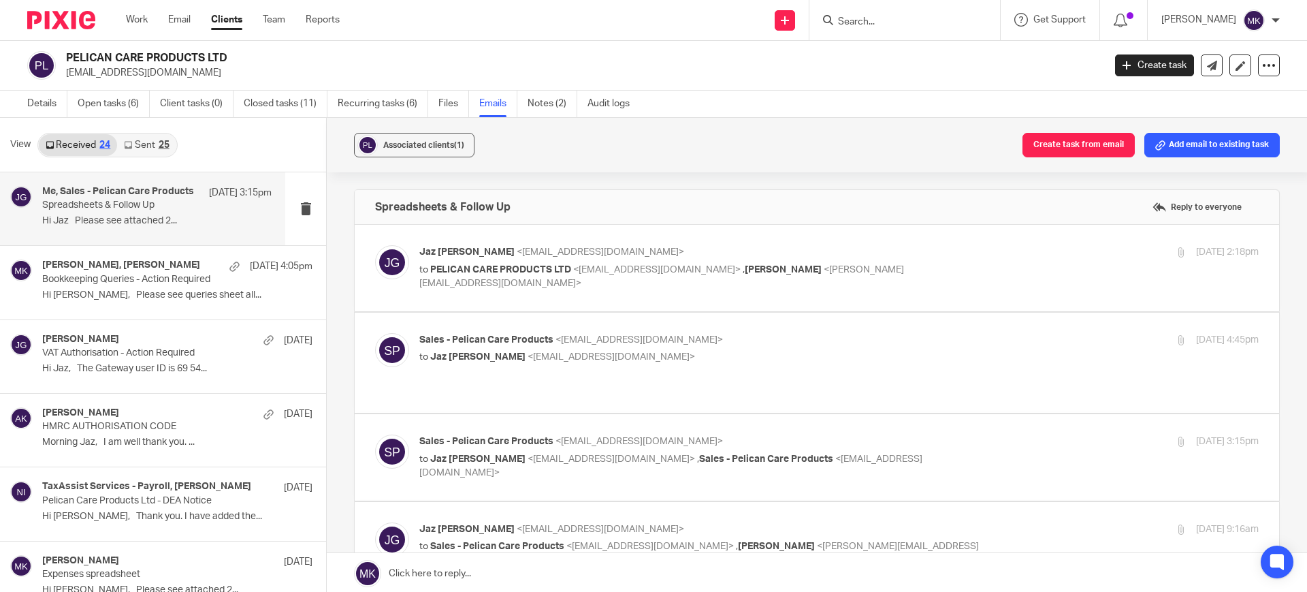
click at [754, 245] on p "Jaz Grewal <jazgrewal@taxassist.co.uk>" at bounding box center [699, 252] width 560 height 14
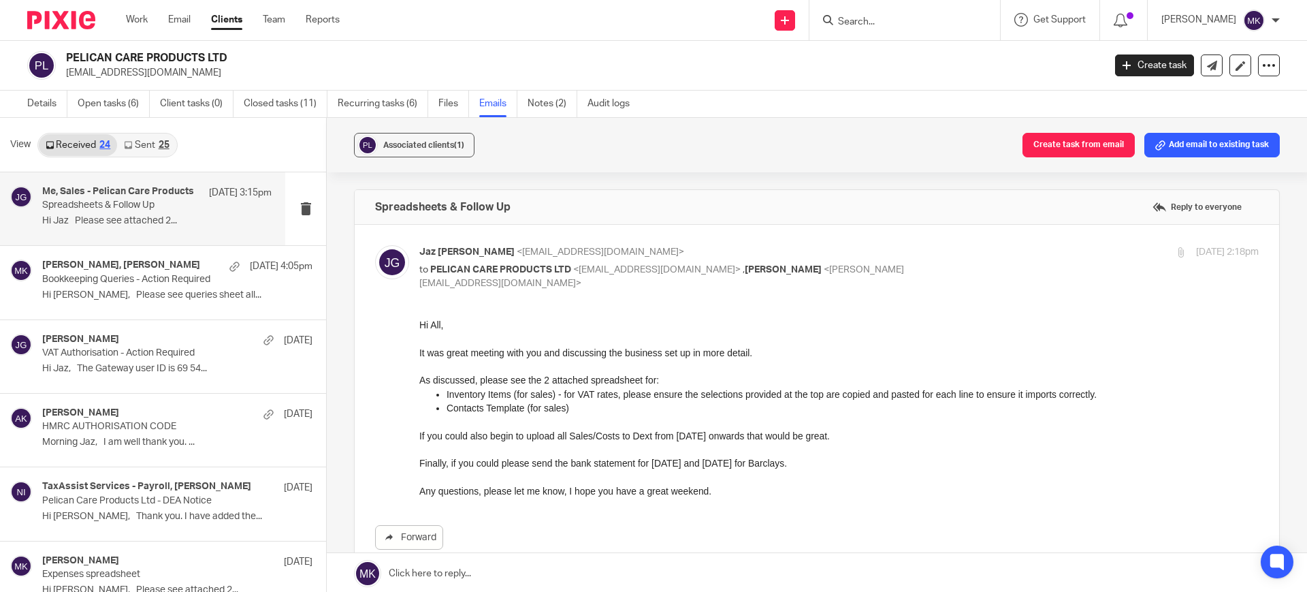
click at [754, 245] on p "Jaz Grewal <jazgrewal@taxassist.co.uk>" at bounding box center [699, 252] width 560 height 14
checkbox input "false"
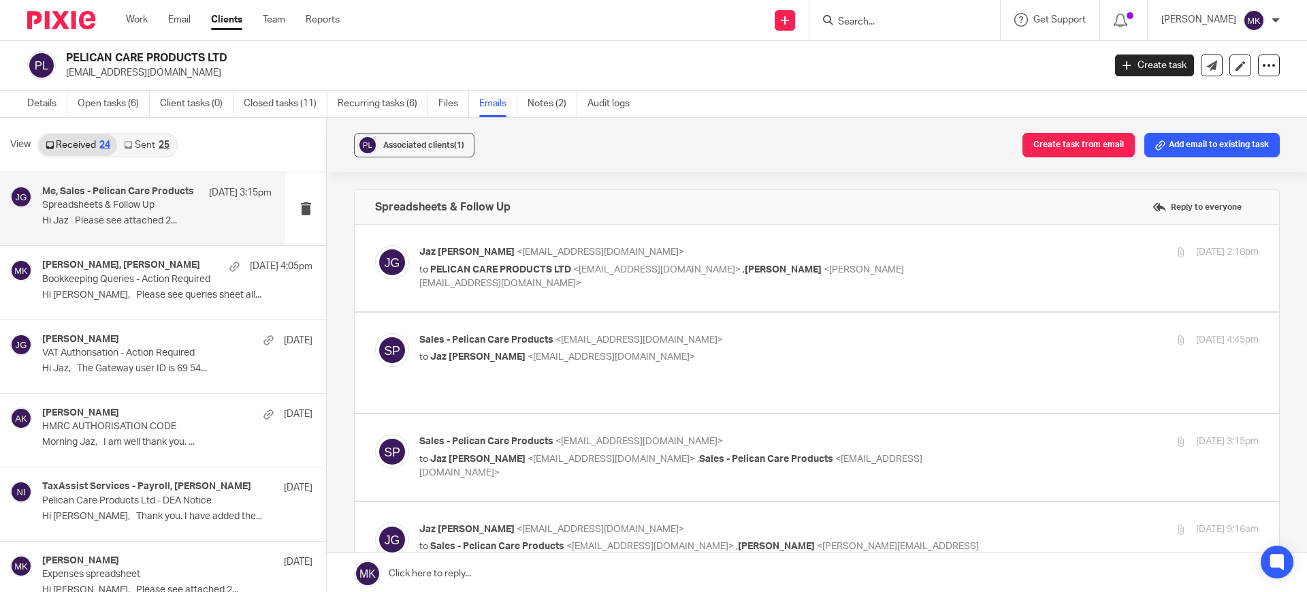
click at [753, 331] on label at bounding box center [817, 362] width 925 height 100
click at [375, 332] on input "checkbox" at bounding box center [374, 332] width 1 height 1
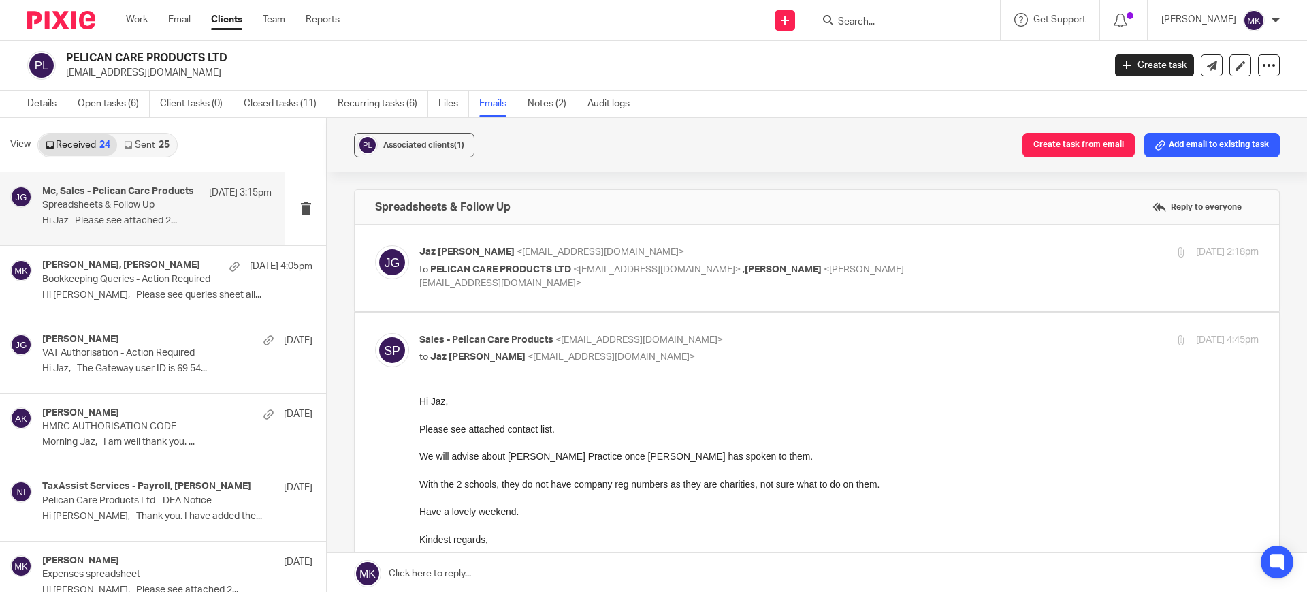
click at [375, 332] on input "checkbox" at bounding box center [374, 332] width 1 height 1
checkbox input "false"
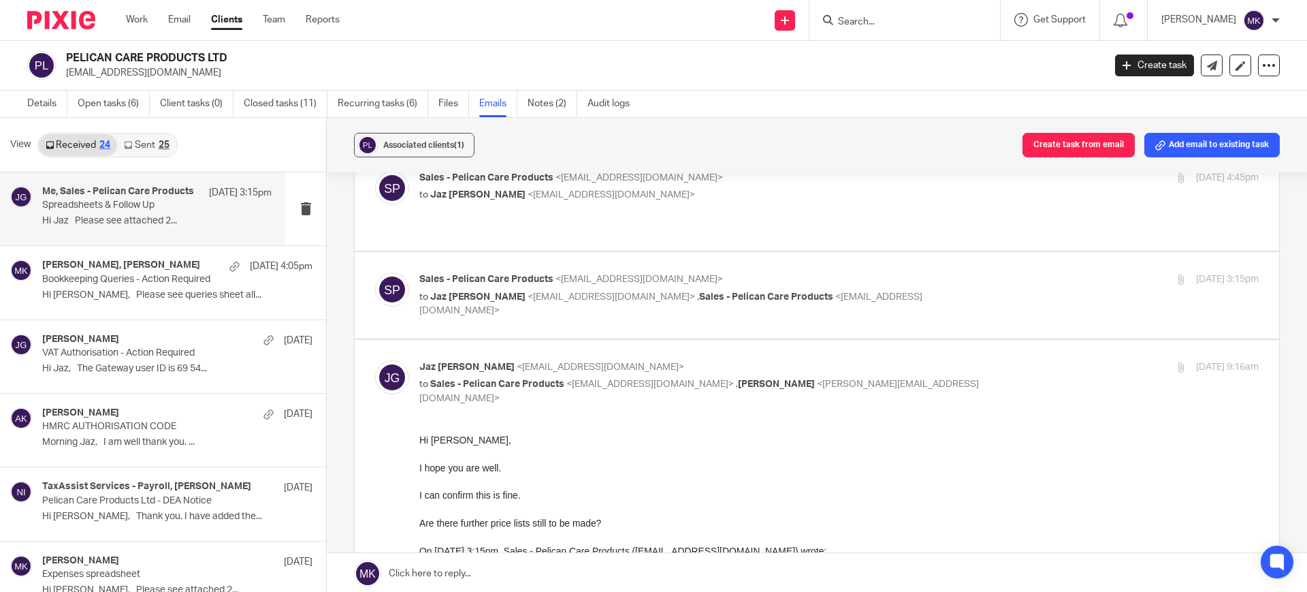
scroll to position [170, 0]
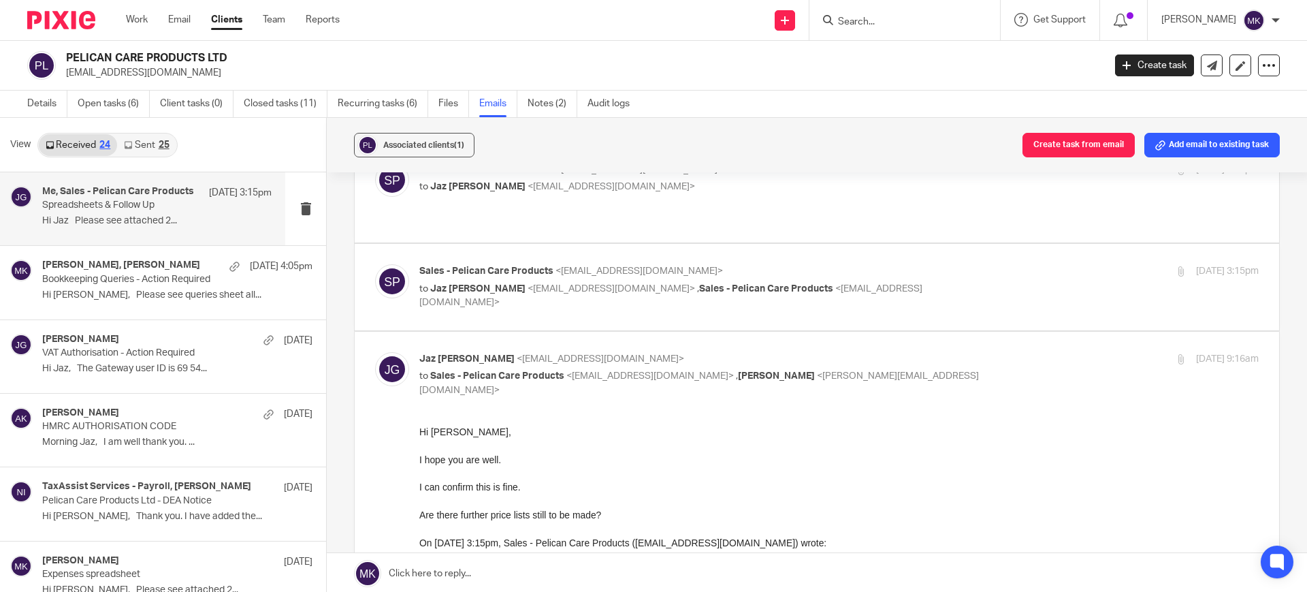
click at [754, 264] on p "Sales - Pelican Care Products <sales@pelicancare.co.uk>" at bounding box center [699, 271] width 560 height 14
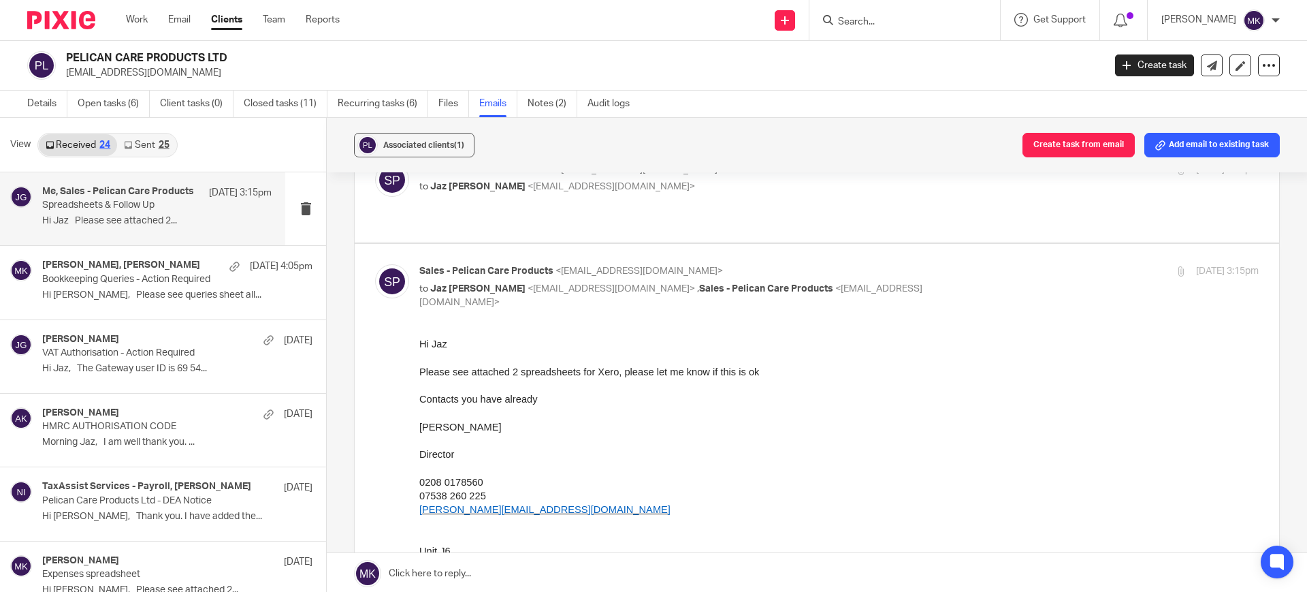
scroll to position [0, 0]
click at [747, 264] on p "Sales - Pelican Care Products <sales@pelicancare.co.uk>" at bounding box center [699, 271] width 560 height 14
checkbox input "false"
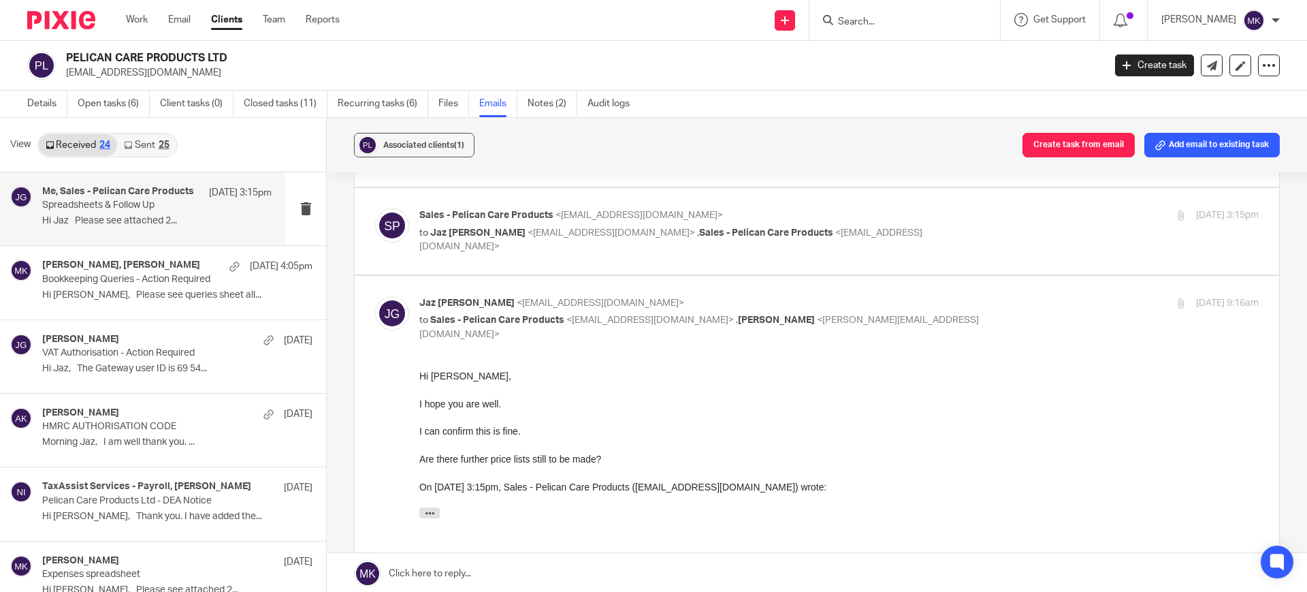
scroll to position [255, 0]
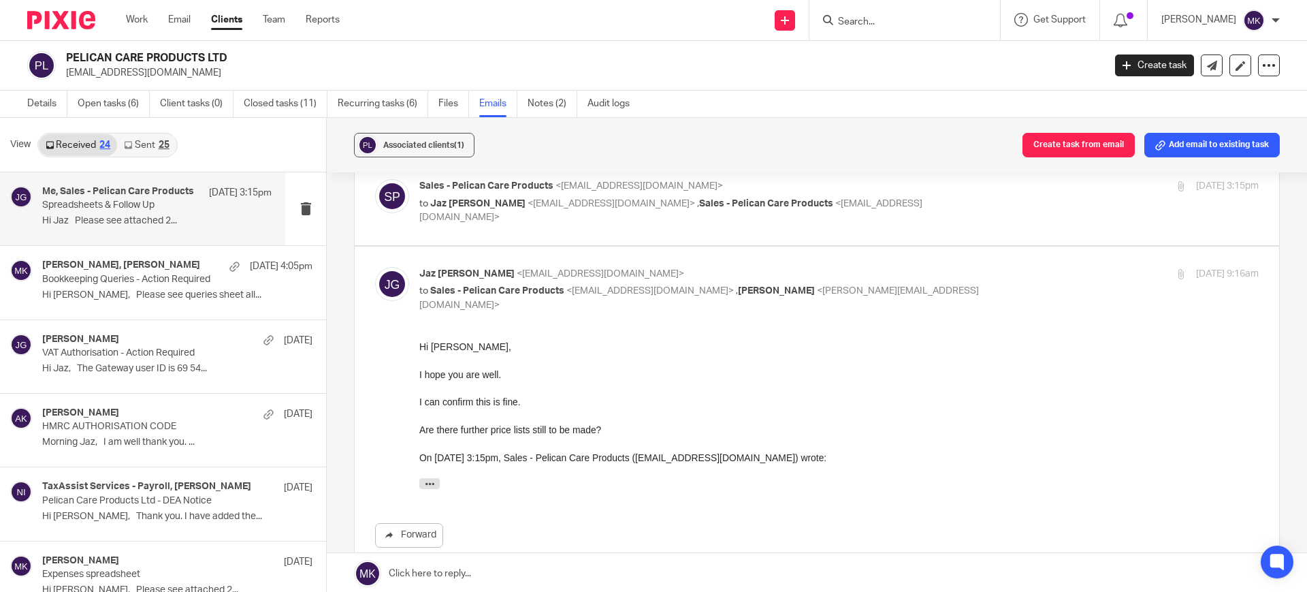
click at [748, 249] on label at bounding box center [817, 446] width 925 height 400
click at [375, 266] on input "checkbox" at bounding box center [374, 266] width 1 height 1
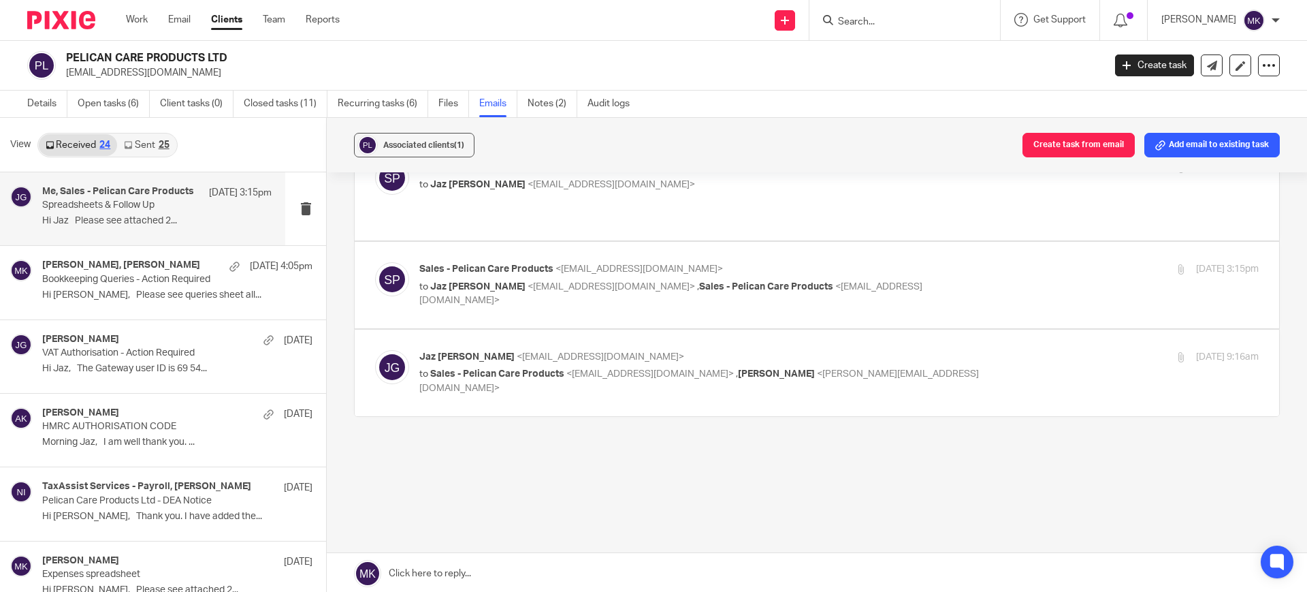
scroll to position [158, 0]
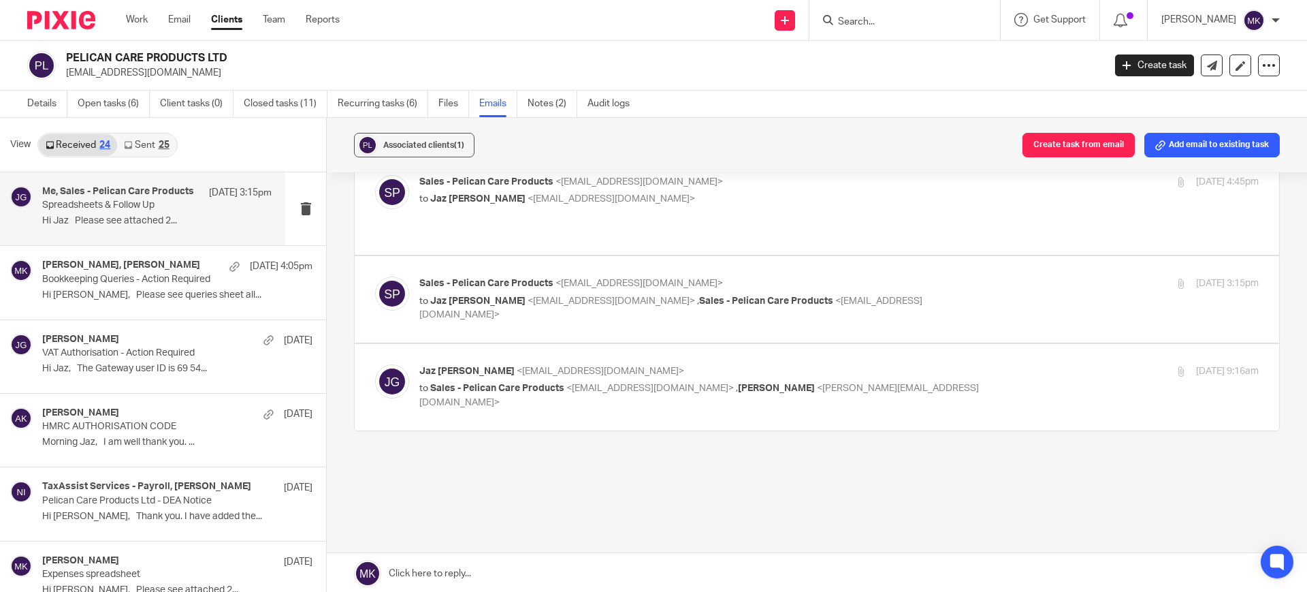
click at [692, 344] on label at bounding box center [817, 387] width 925 height 86
click at [375, 364] on input "checkbox" at bounding box center [374, 364] width 1 height 1
checkbox input "true"
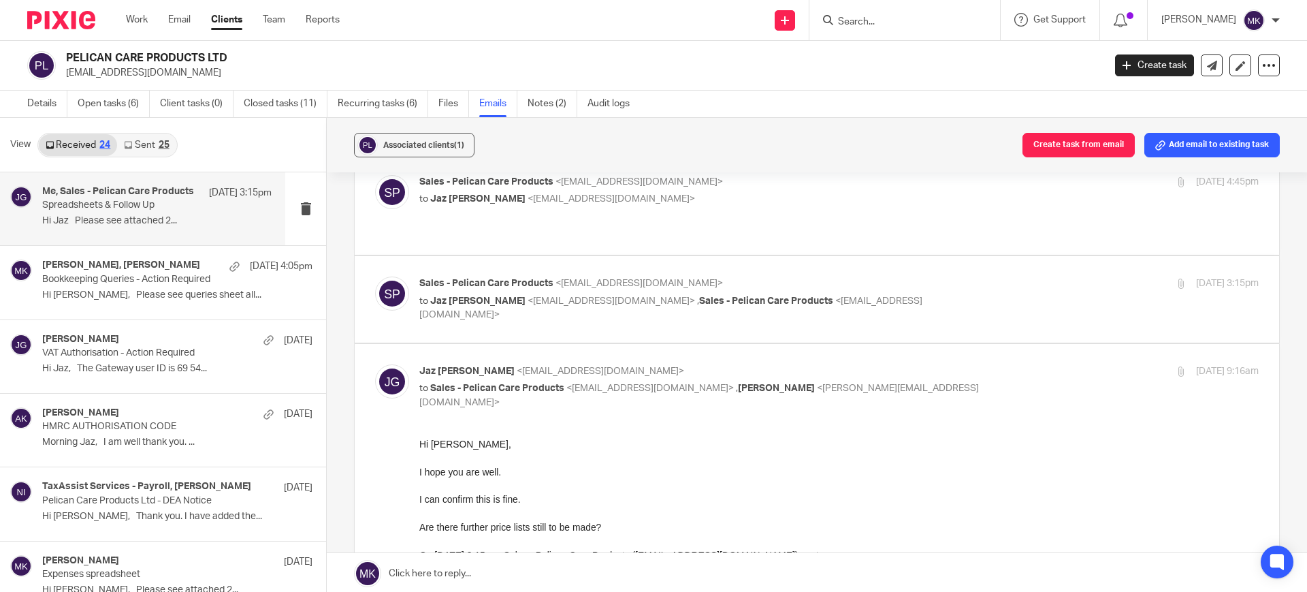
click at [766, 276] on p "Sales - Pelican Care Products <sales@pelicancare.co.uk>" at bounding box center [699, 283] width 560 height 14
checkbox input "true"
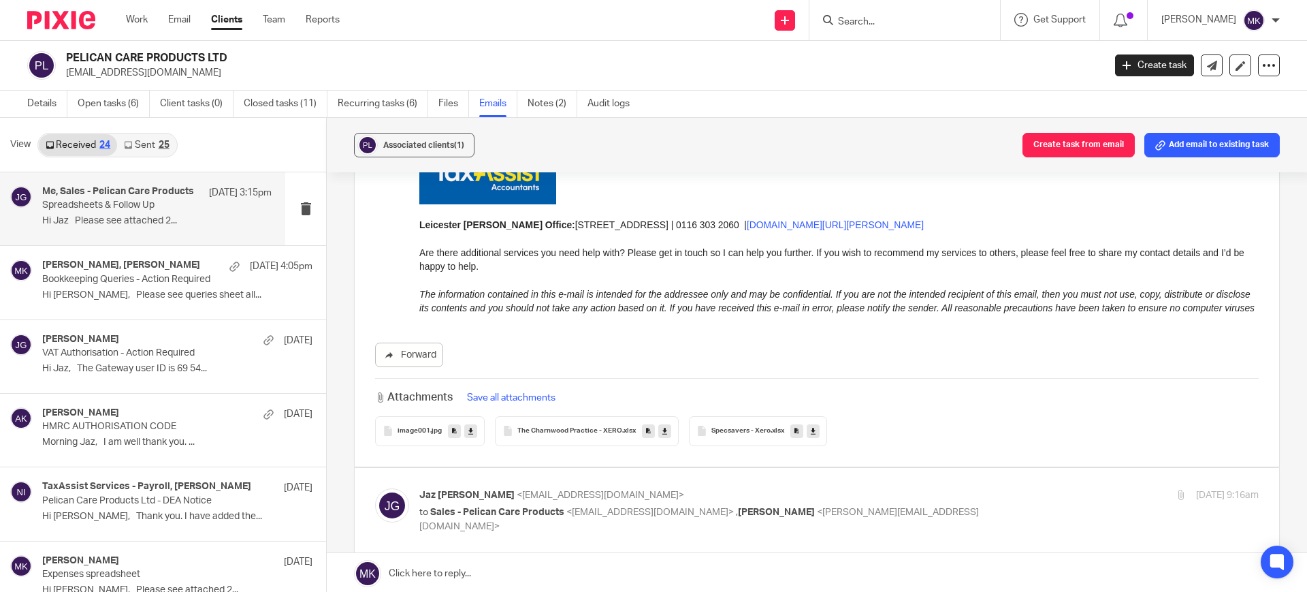
scroll to position [1264, 0]
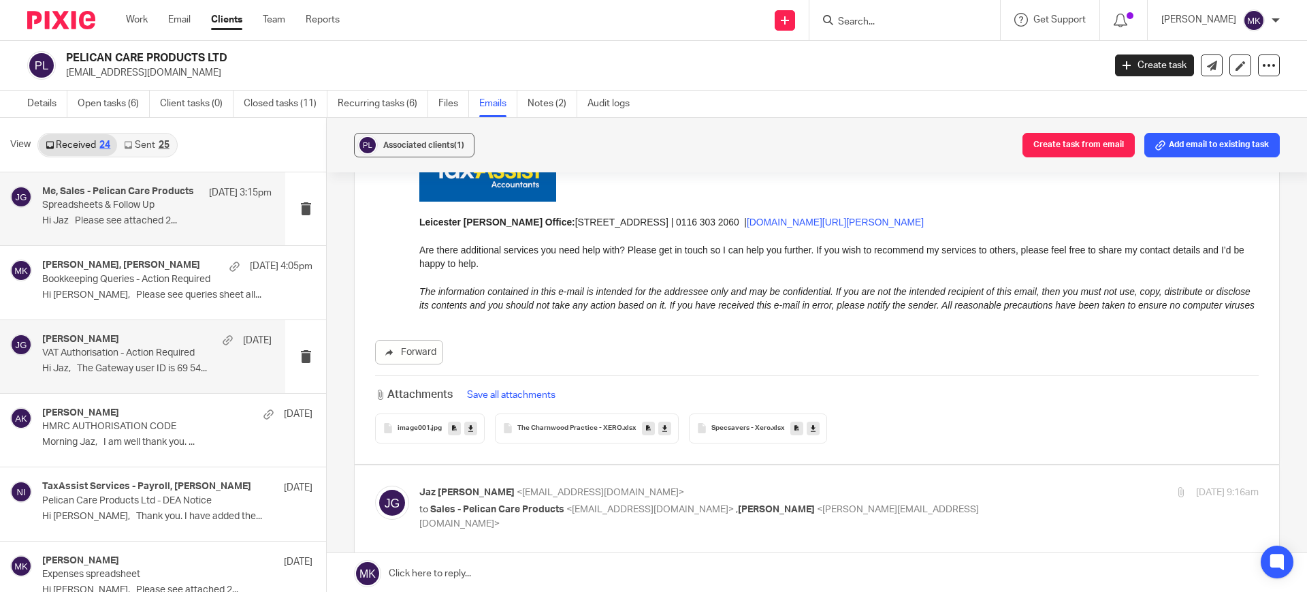
click at [153, 387] on div "Jaz Grewal, Andy Koria 17 Sep VAT Authorisation - Action Required Hi Jaz, The G…" at bounding box center [142, 356] width 285 height 73
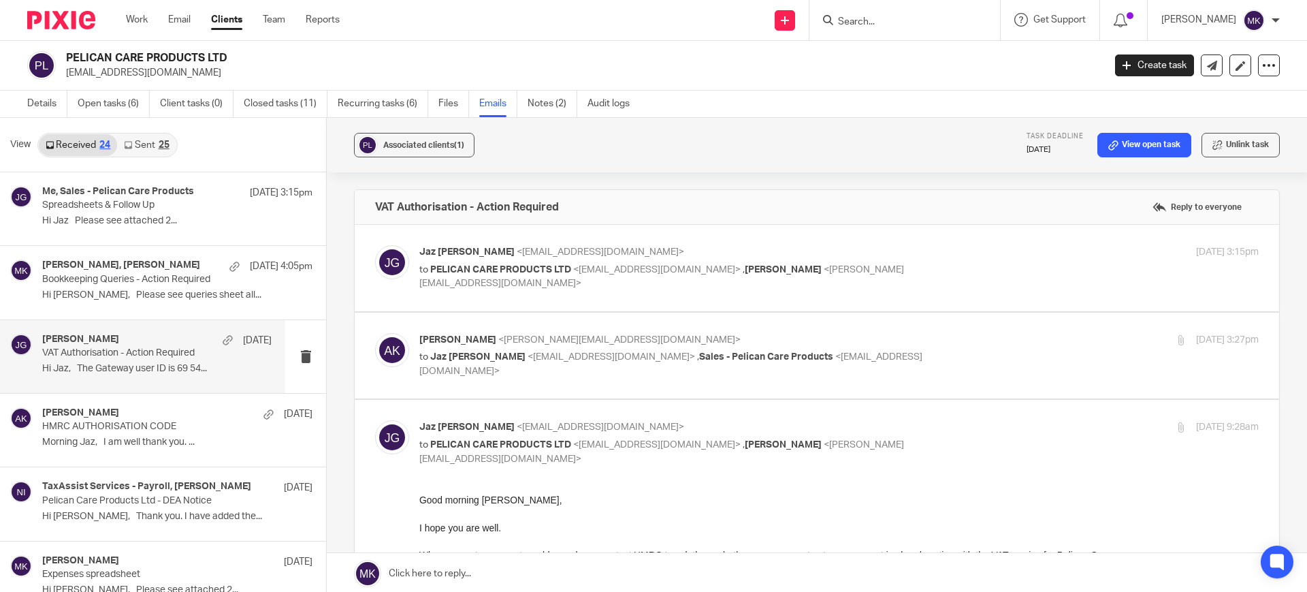
scroll to position [170, 0]
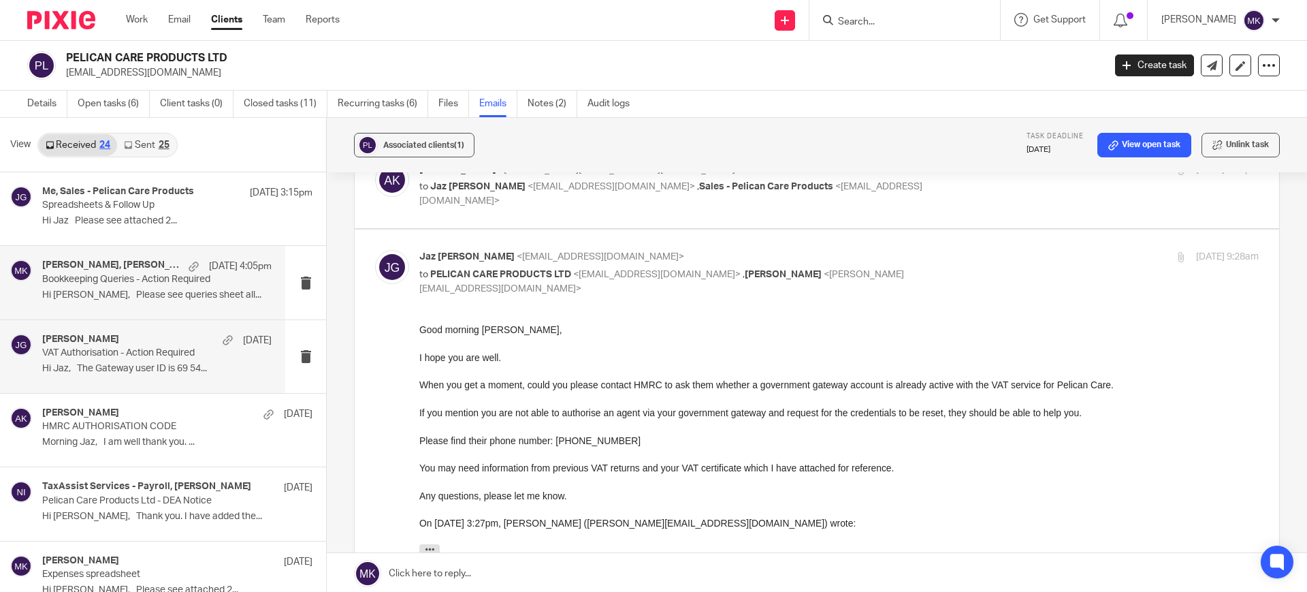
click at [176, 296] on p "Hi Moiz, Please see queries sheet all..." at bounding box center [156, 295] width 229 height 12
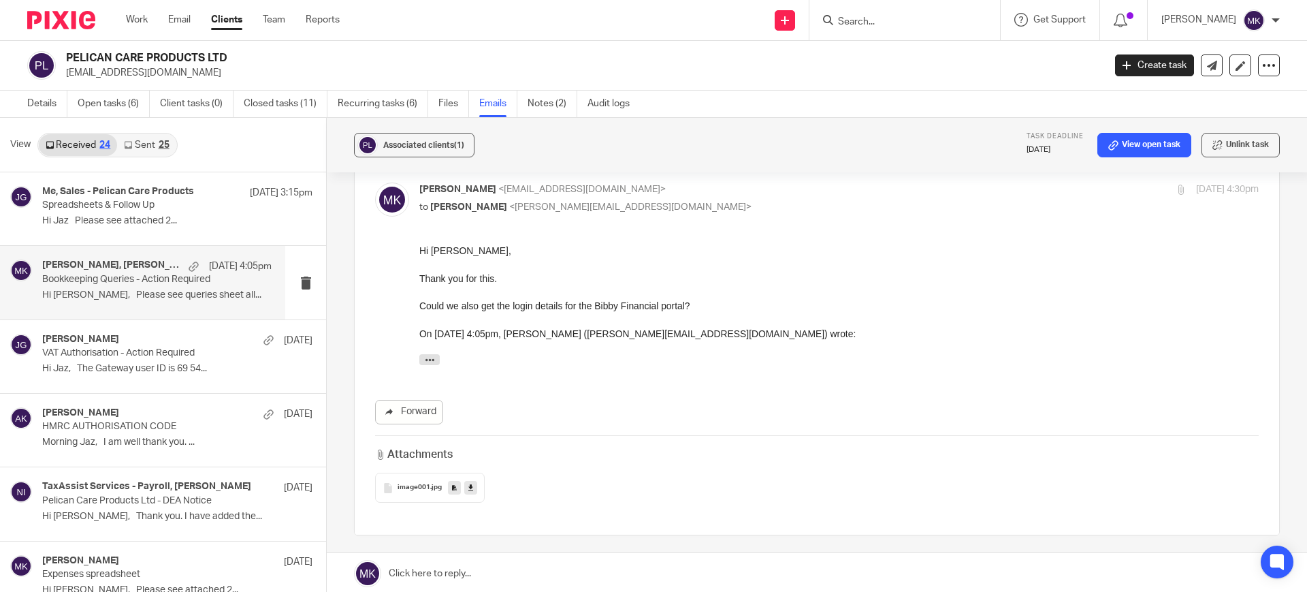
scroll to position [325, 0]
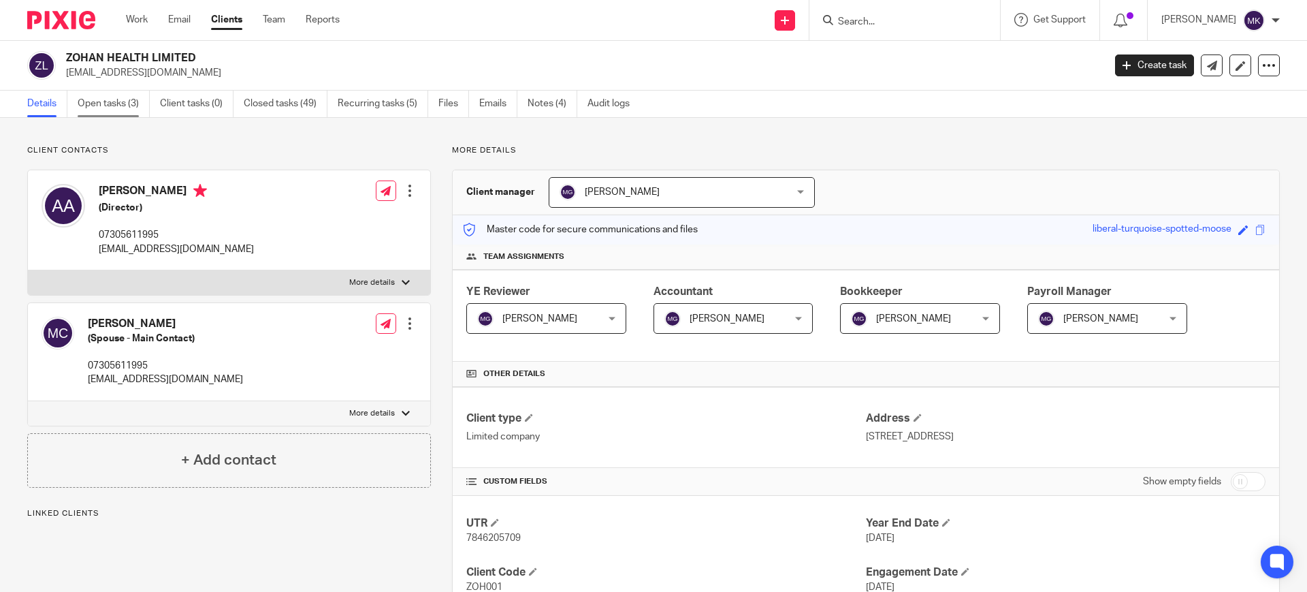
click at [129, 112] on link "Open tasks (3)" at bounding box center [114, 104] width 72 height 27
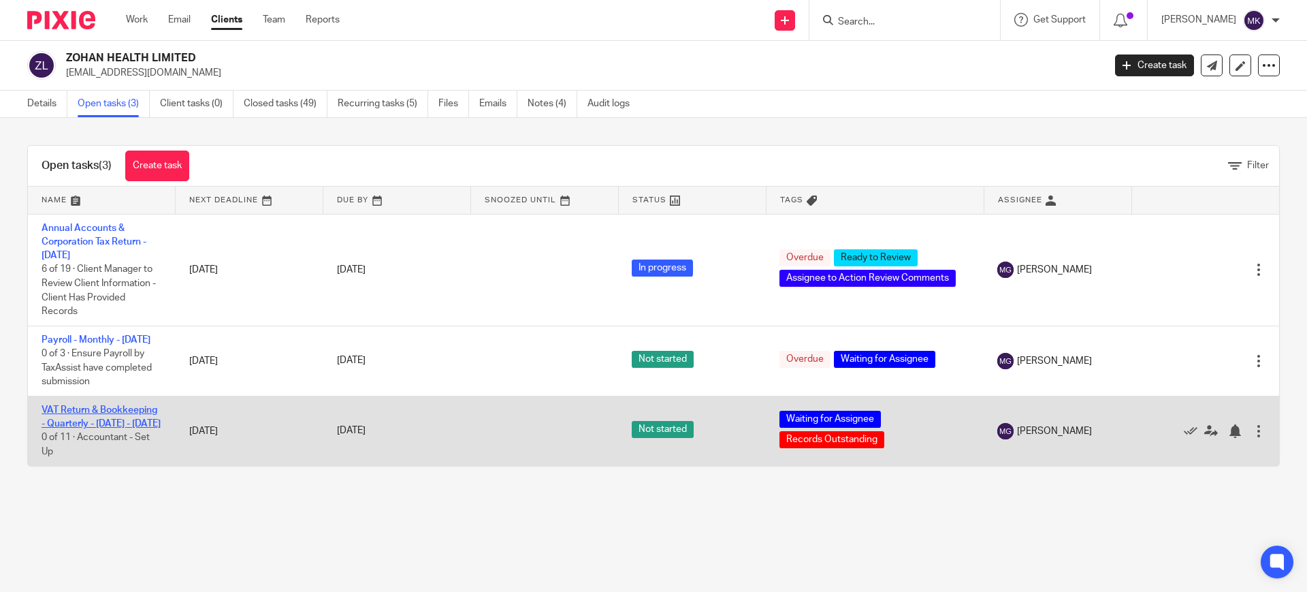
click at [101, 426] on link "VAT Return & Bookkeeping - Quarterly - [DATE] - [DATE]" at bounding box center [101, 416] width 119 height 23
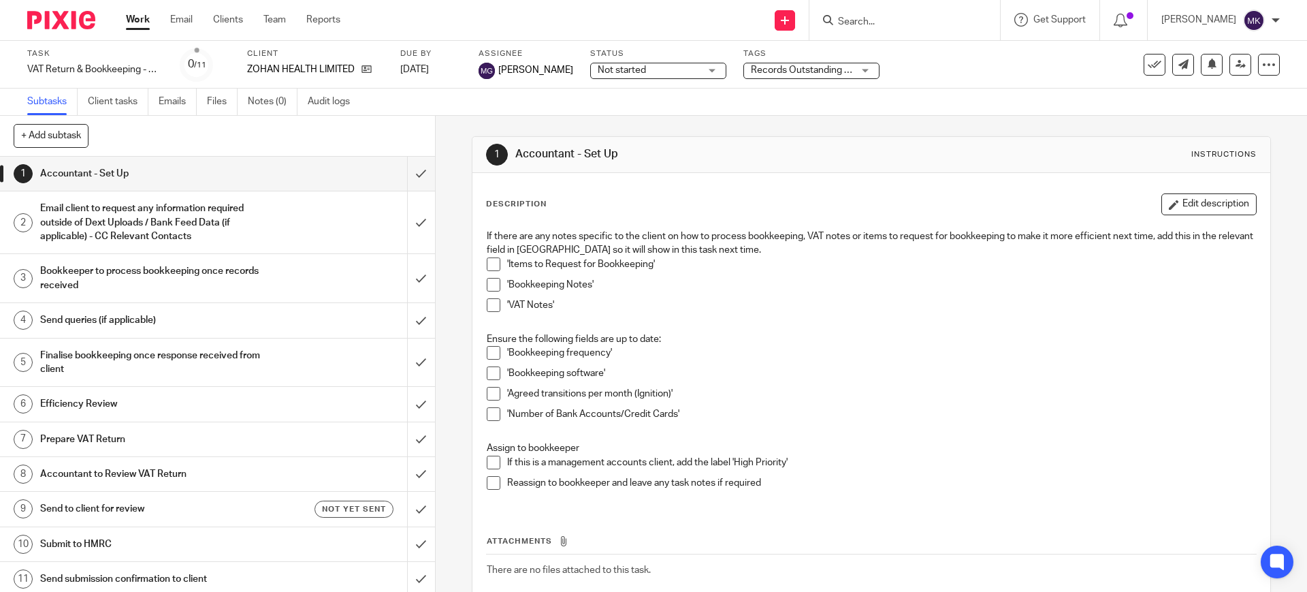
click at [804, 74] on span "Records Outstanding + 1" at bounding box center [804, 70] width 106 height 10
click at [500, 103] on div "Subtasks Client tasks Emails Files Notes (0) Audit logs" at bounding box center [653, 102] width 1307 height 27
click at [239, 238] on h1 "Email client to request any information required outside of Dext Uploads / Bank…" at bounding box center [158, 222] width 236 height 48
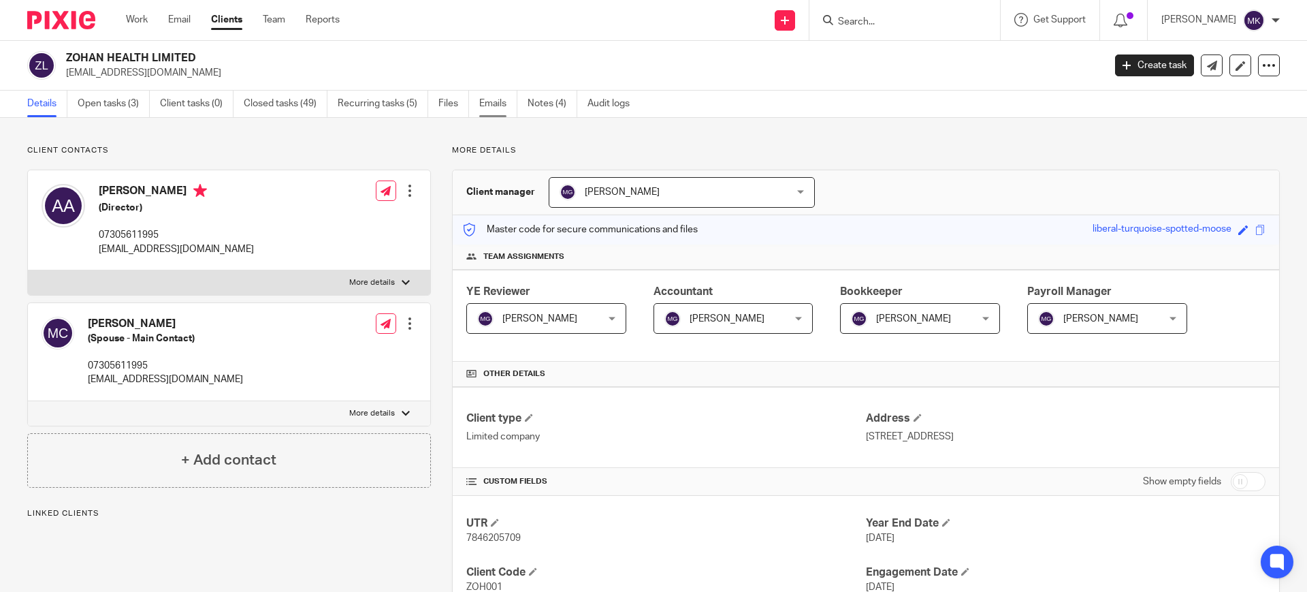
click at [496, 97] on link "Emails" at bounding box center [498, 104] width 38 height 27
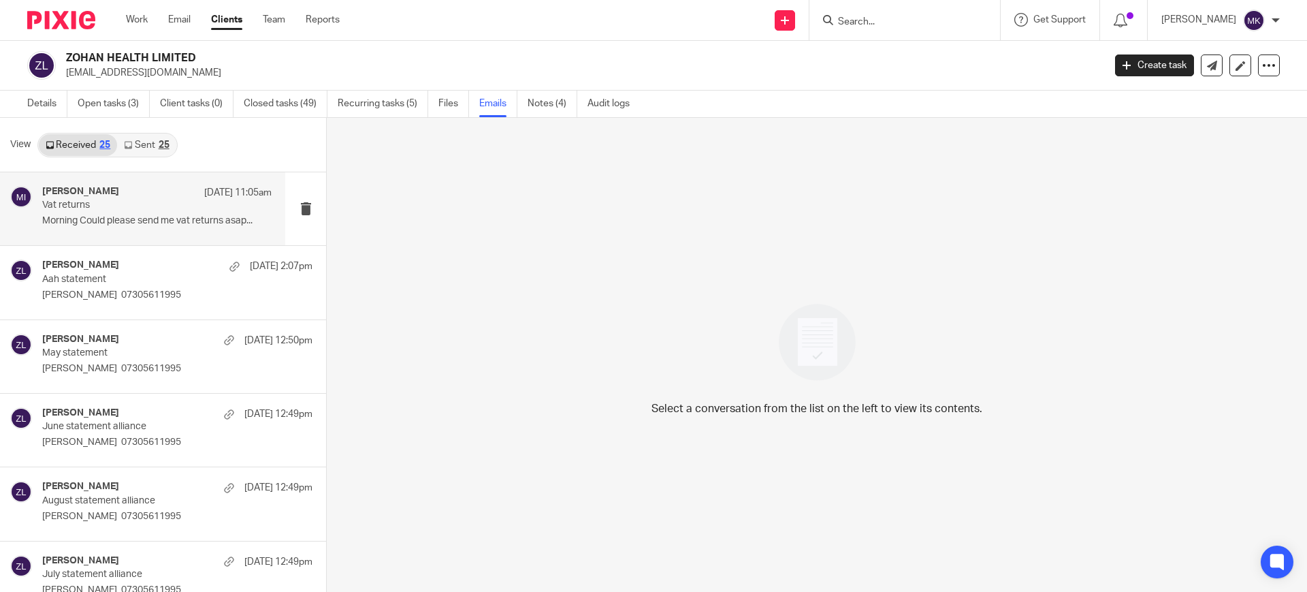
click at [165, 227] on div "[PERSON_NAME] [DATE] 11:05am Vat returns Morning Could please send me vat retur…" at bounding box center [156, 209] width 229 height 46
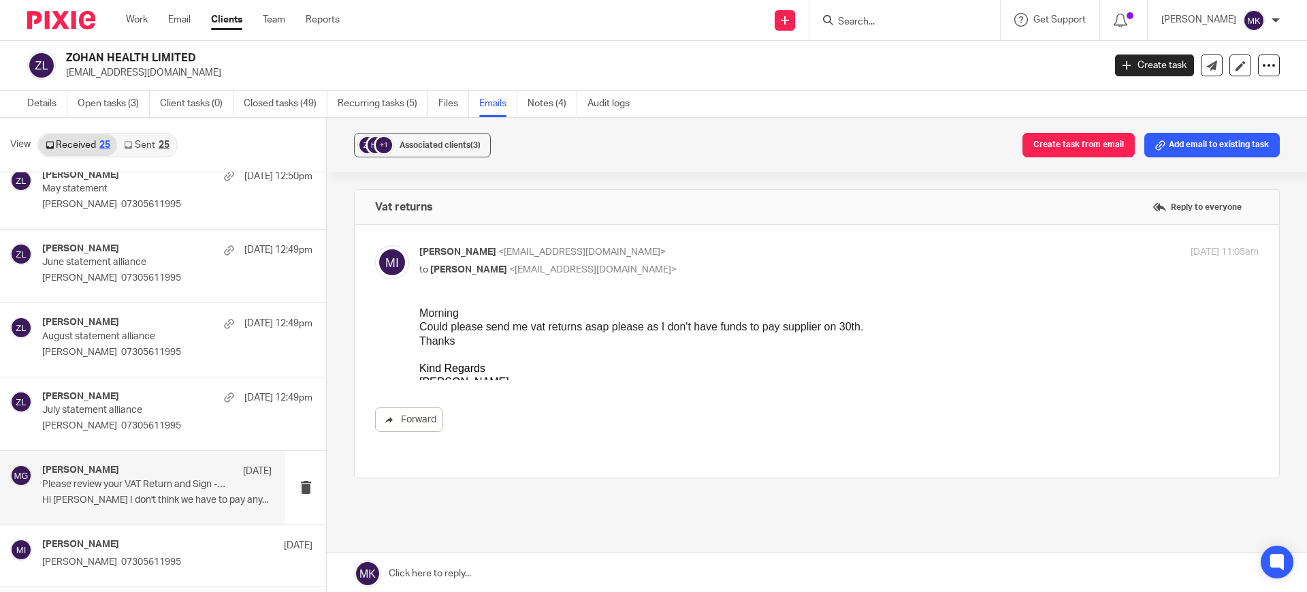
scroll to position [170, 0]
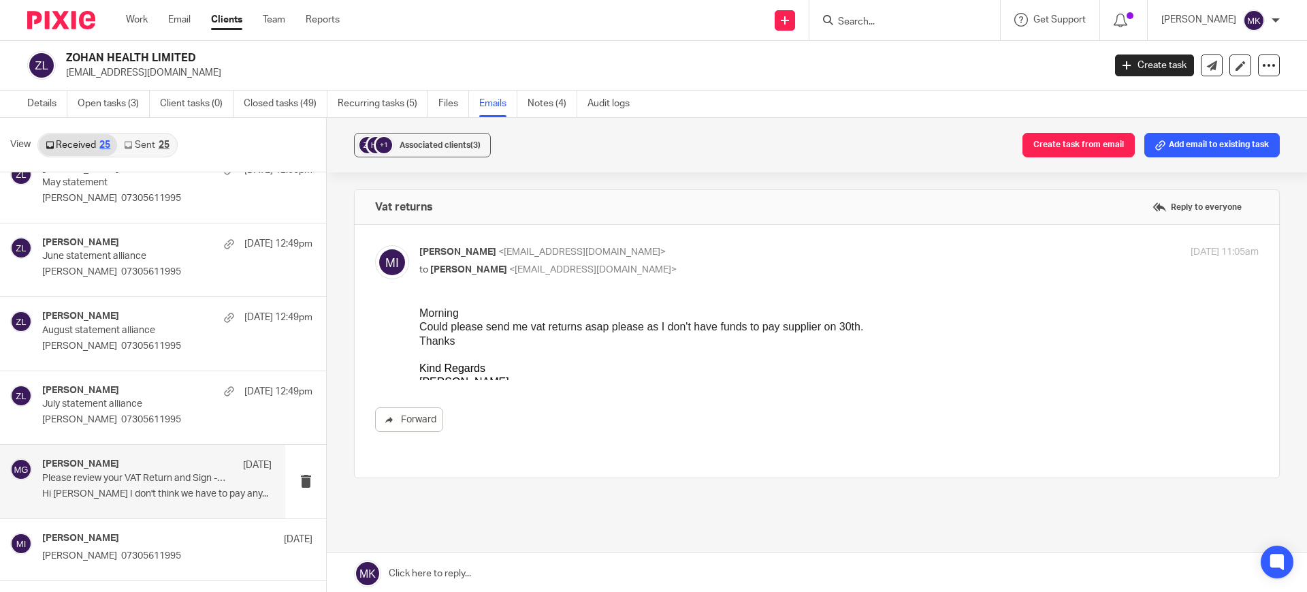
click at [140, 500] on div "Mason Graves 5 Sep Please review your VAT Return and Sign - Action Required Hi …" at bounding box center [156, 481] width 229 height 46
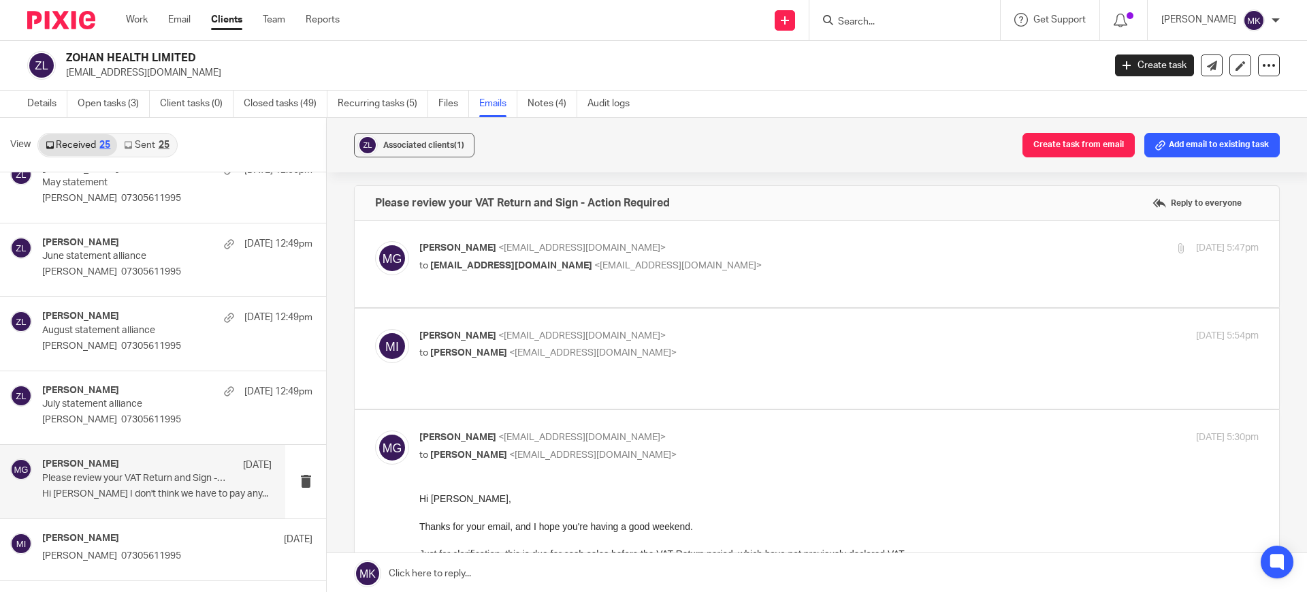
scroll to position [0, 0]
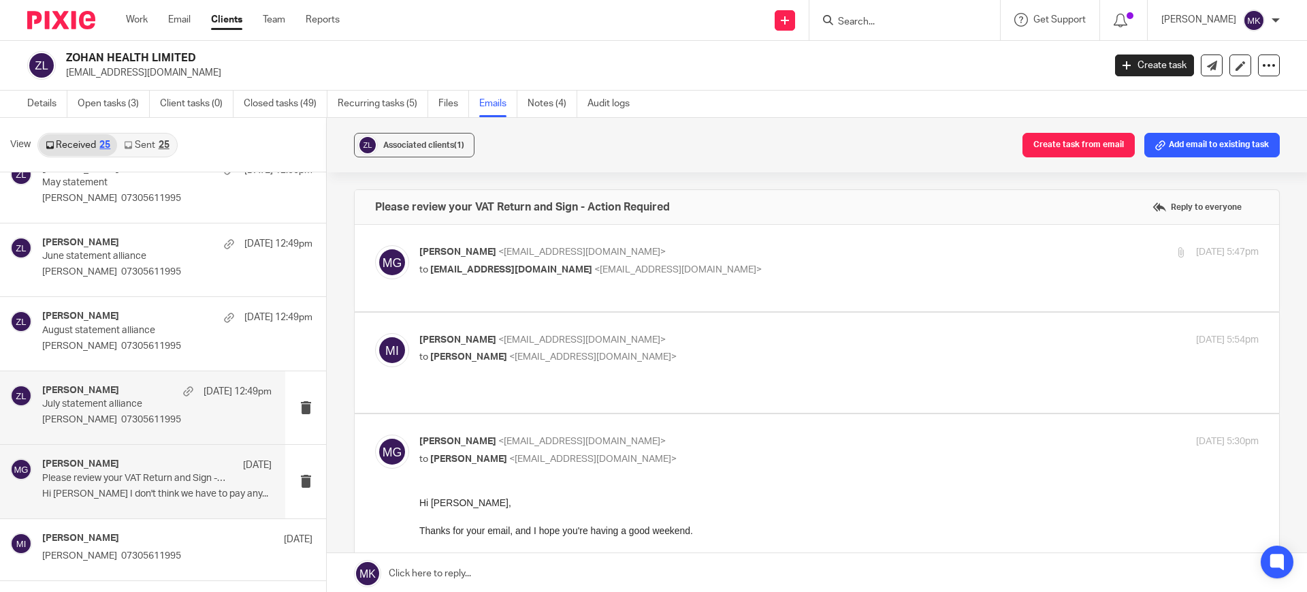
click at [169, 417] on p "Muzaffar Chisti 07305611995" at bounding box center [156, 420] width 229 height 12
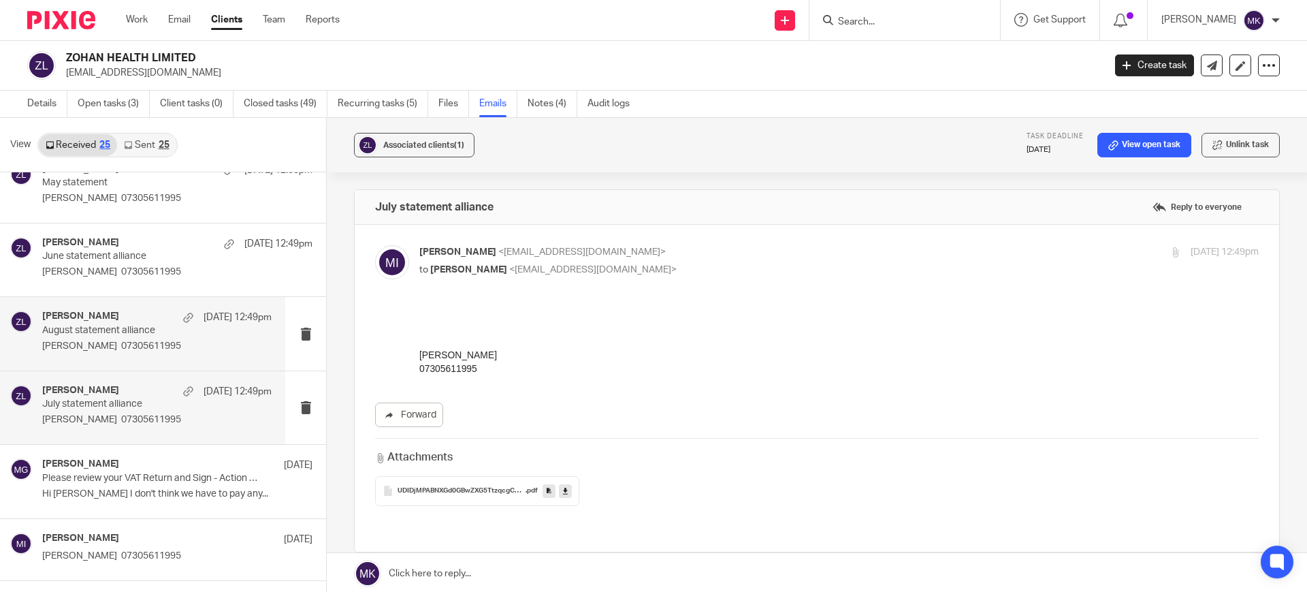
click at [149, 353] on div "Muzaffar Iqbal 21 Sep 12:49pm August statement alliance Muzaffar Chisti 0730561…" at bounding box center [156, 333] width 229 height 46
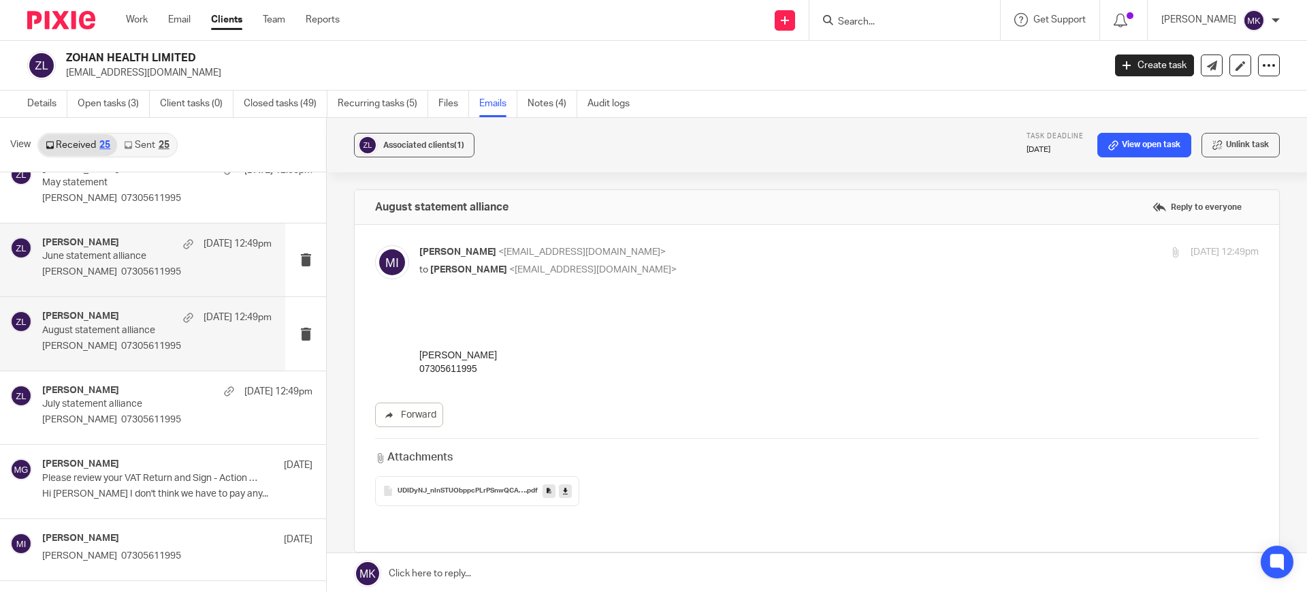
click at [139, 274] on p "Muzaffar Chisti 07305611995" at bounding box center [156, 272] width 229 height 12
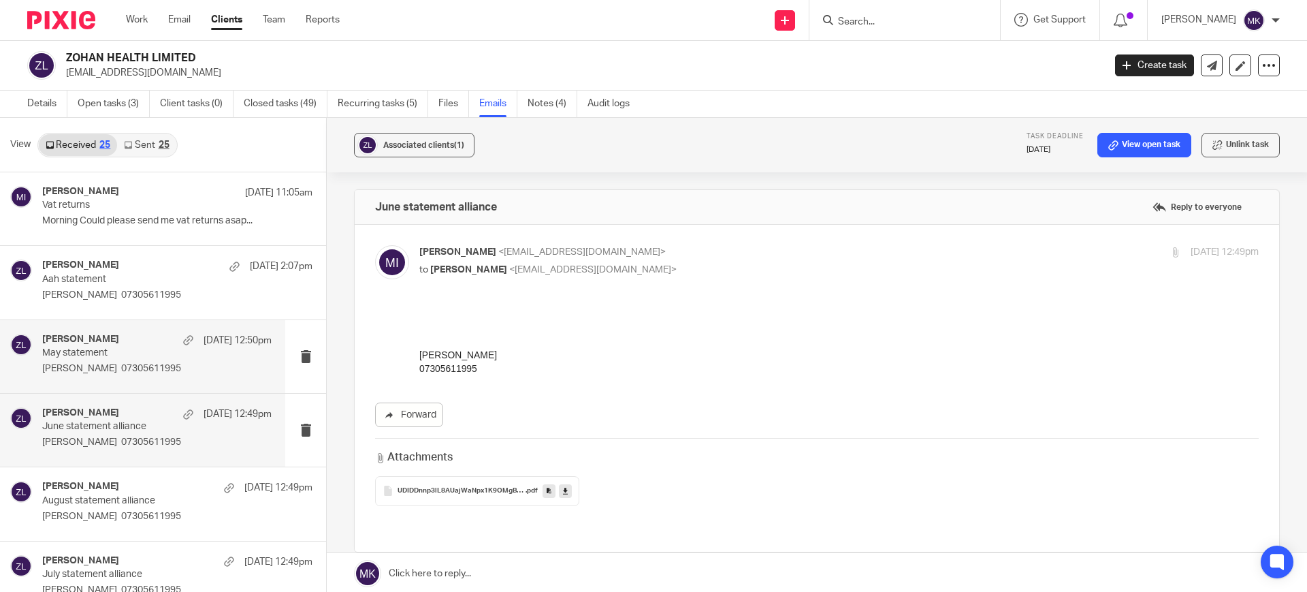
click at [117, 339] on div "Muzaffar Iqbal 21 Sep 12:50pm" at bounding box center [156, 341] width 229 height 14
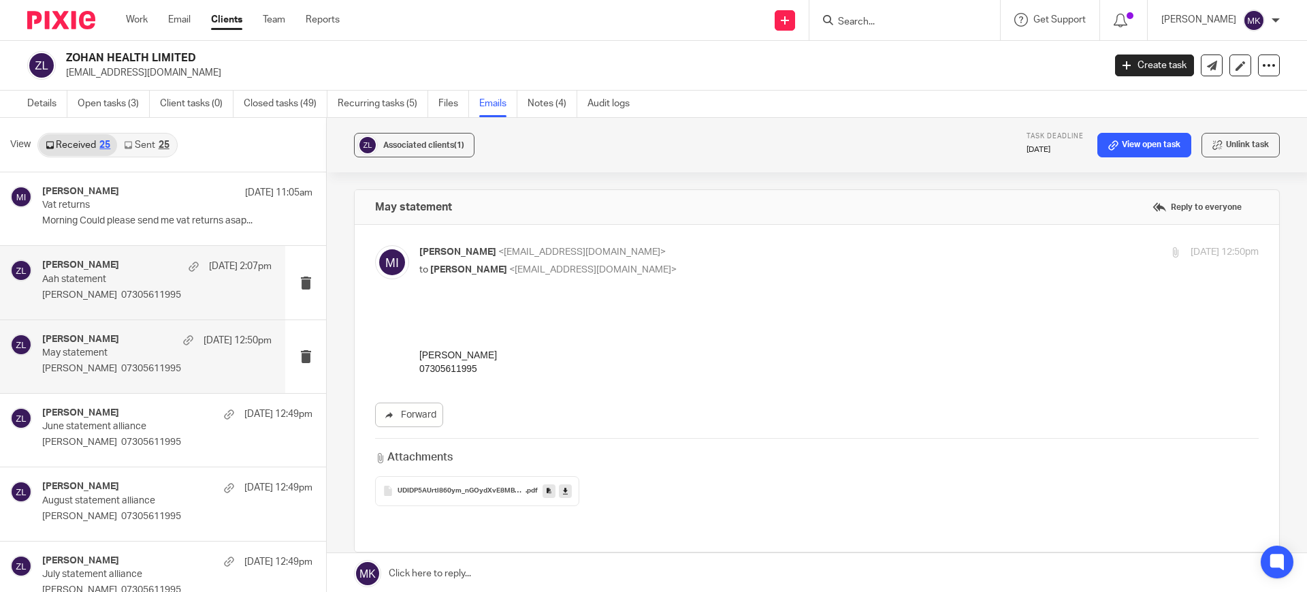
click at [193, 301] on div "Muzaffar Iqbal 21 Sep 2:07pm Aah statement Muzaffar Chisti 07305611995" at bounding box center [156, 282] width 229 height 46
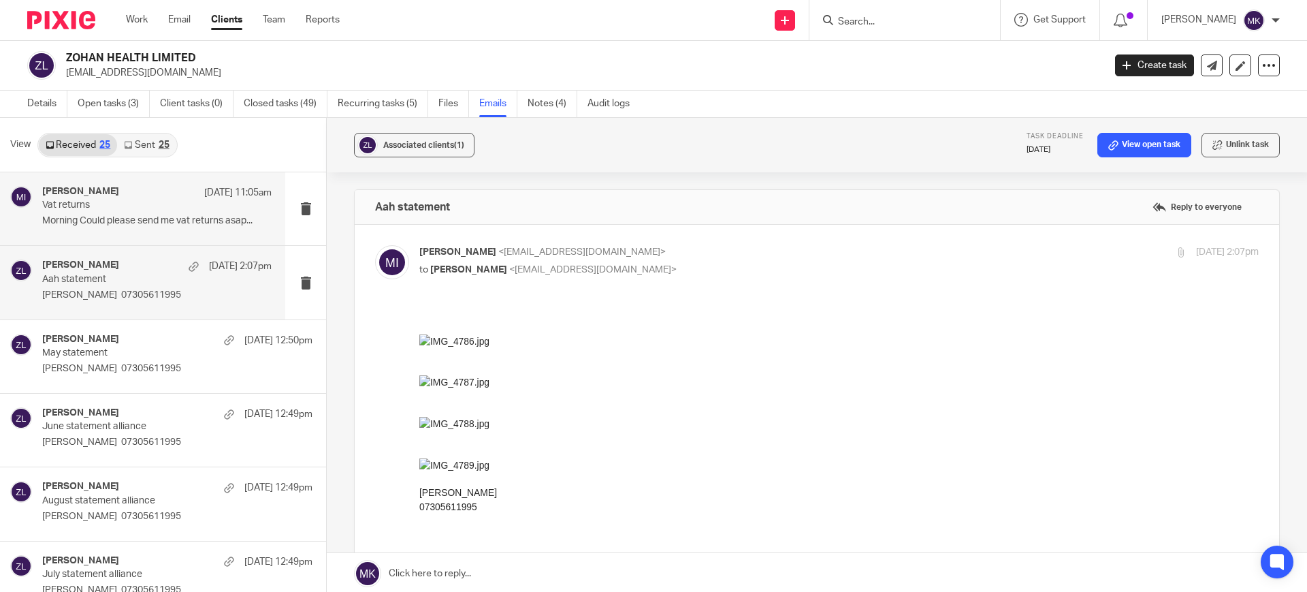
click at [170, 231] on div "Muzaffar Iqbal 23 Sep 11:05am Vat returns Morning Could please send me vat retu…" at bounding box center [142, 208] width 285 height 73
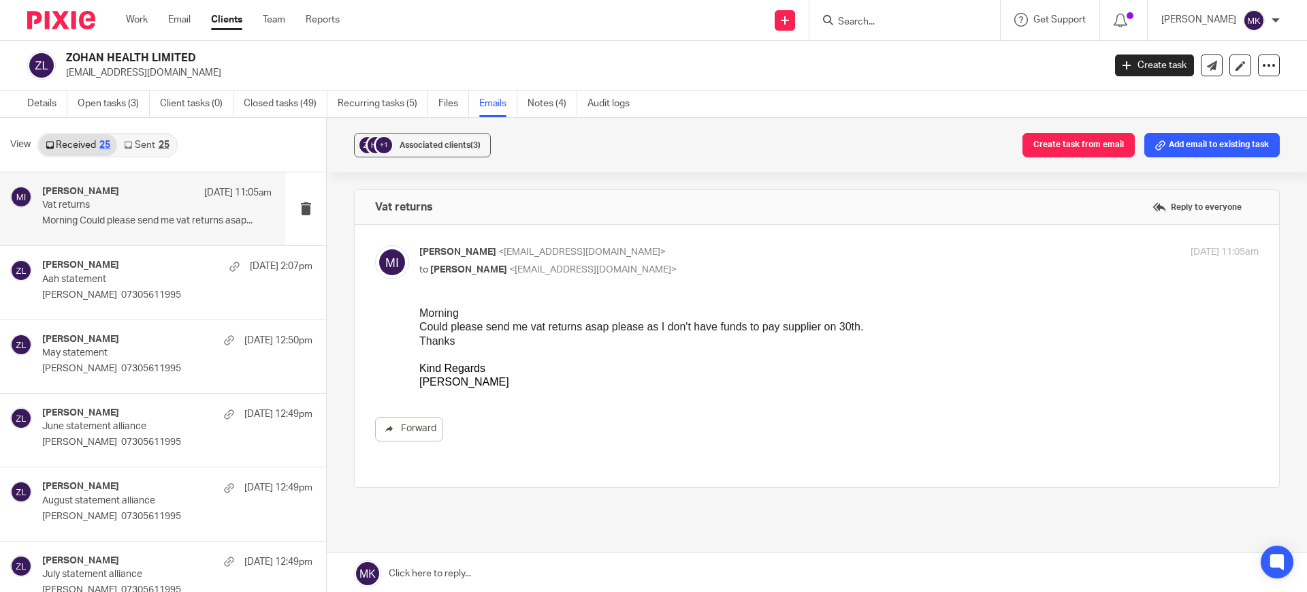
click at [159, 140] on div "25" at bounding box center [164, 145] width 11 height 10
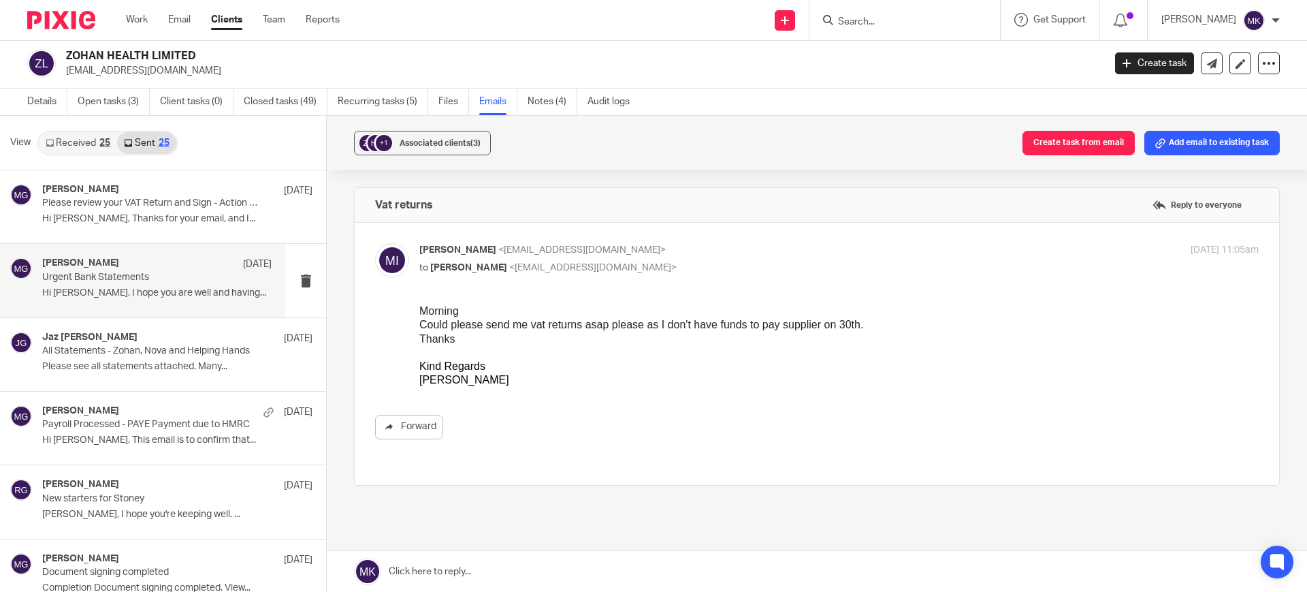
click at [104, 273] on p "Urgent Bank Statements" at bounding box center [134, 278] width 184 height 12
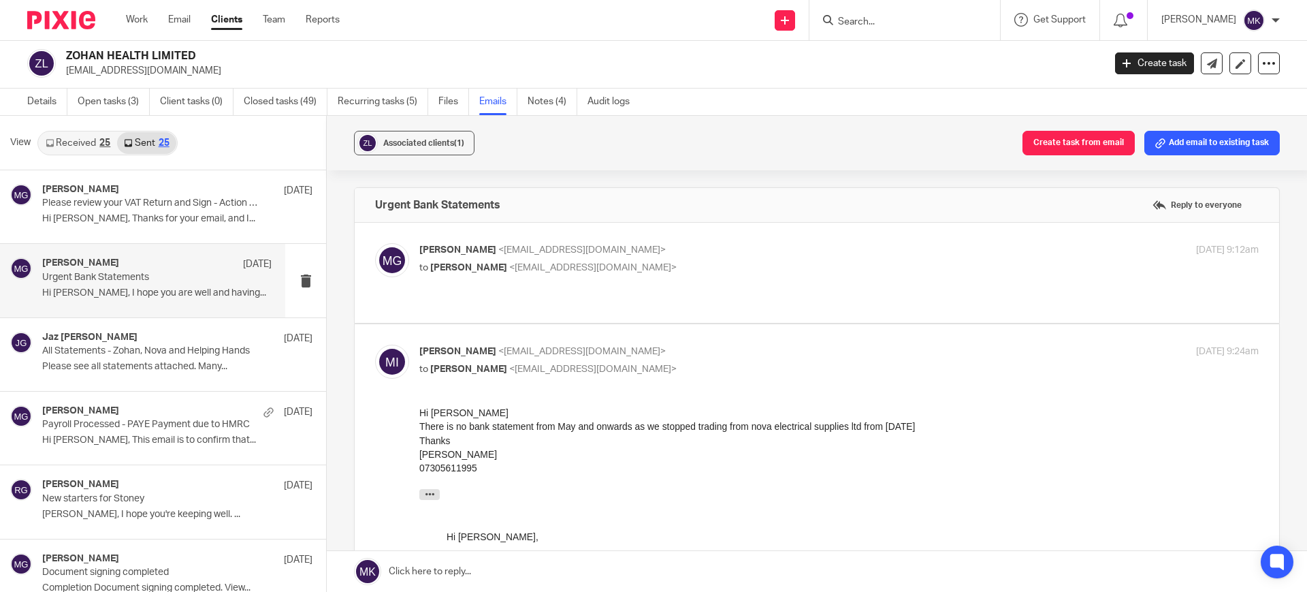
scroll to position [0, 0]
click at [63, 140] on link "Received 25" at bounding box center [78, 143] width 78 height 22
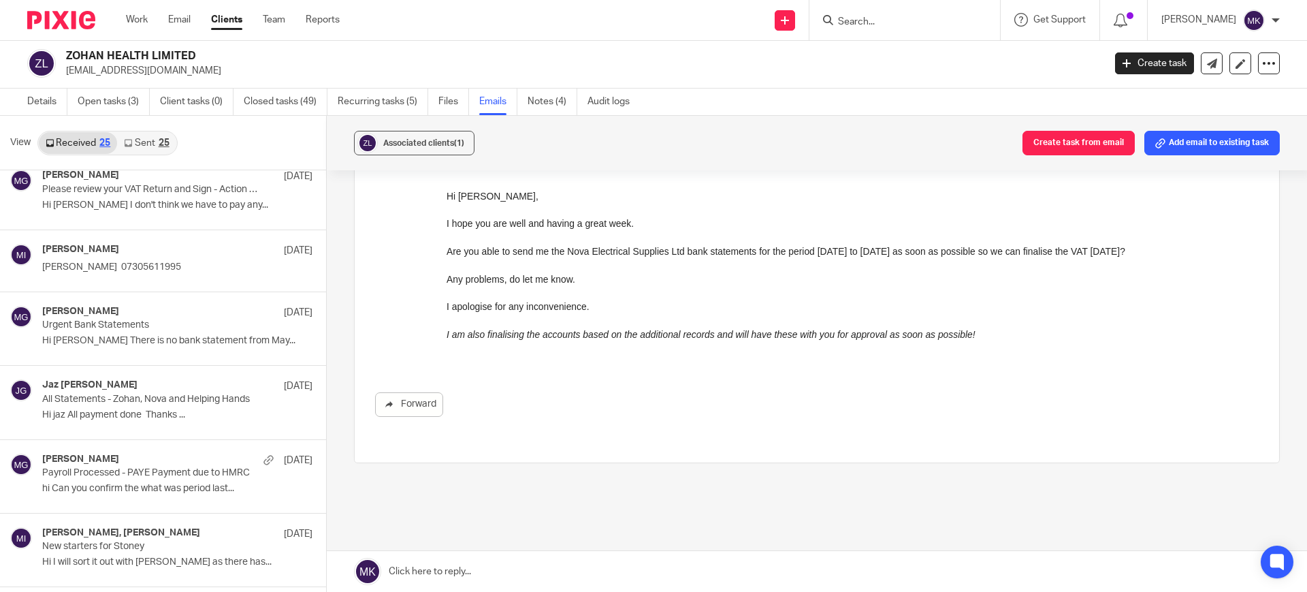
scroll to position [511, 0]
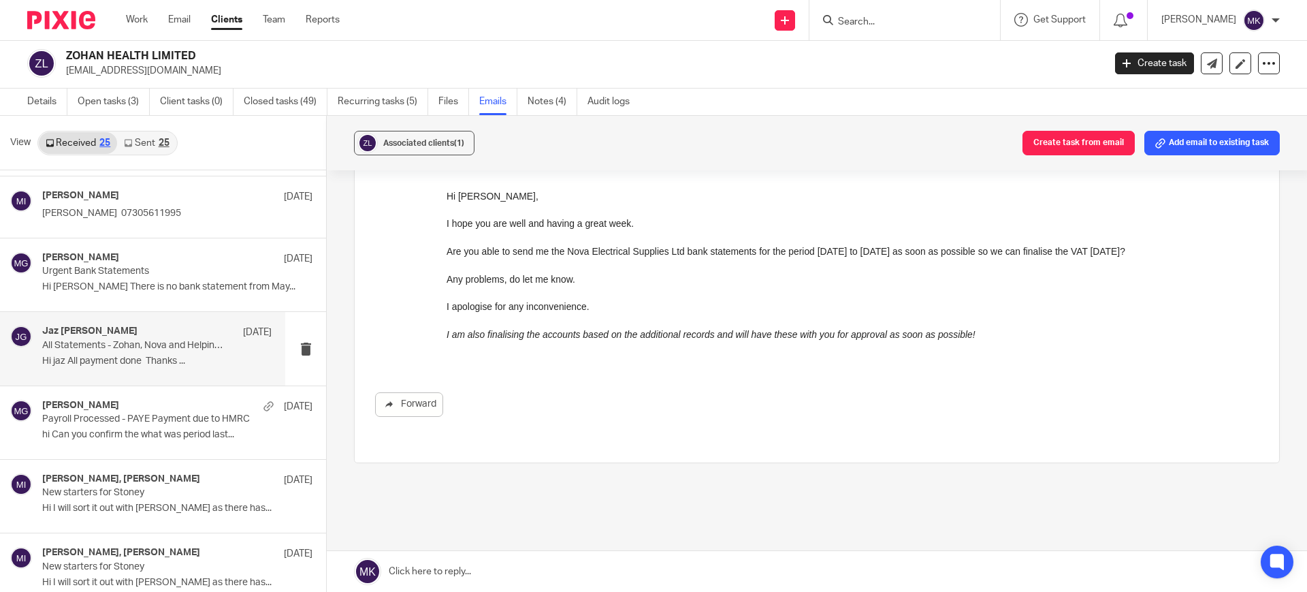
click at [197, 360] on p "Hi jaz All payment done Thanks ..." at bounding box center [156, 361] width 229 height 12
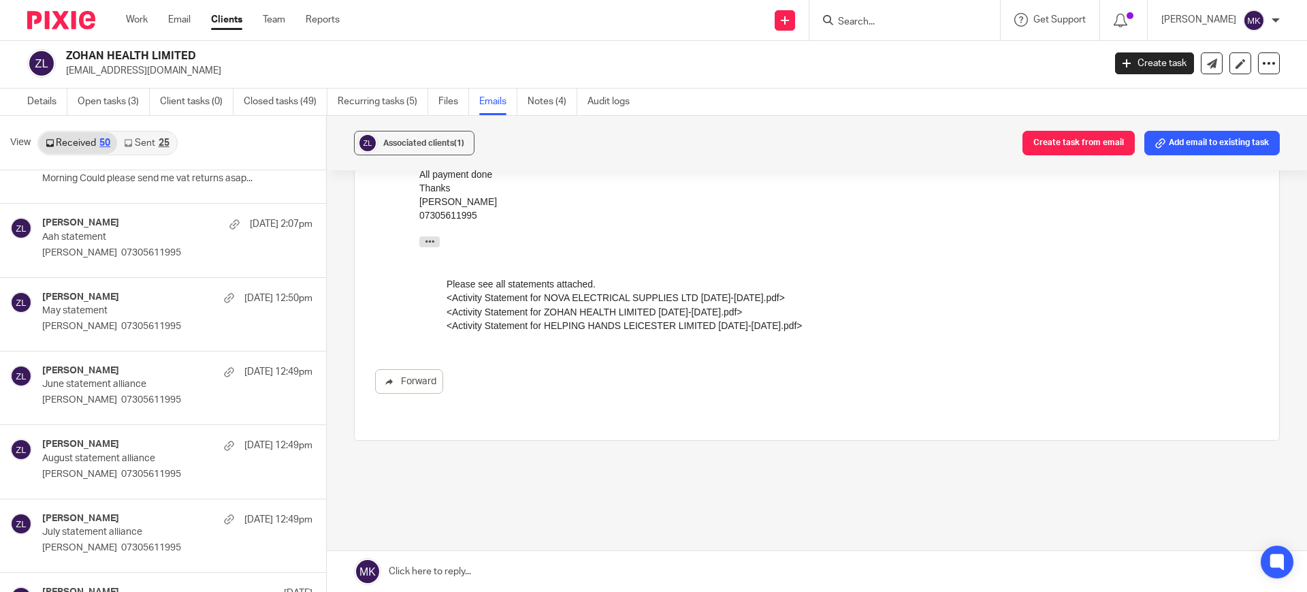
scroll to position [0, 0]
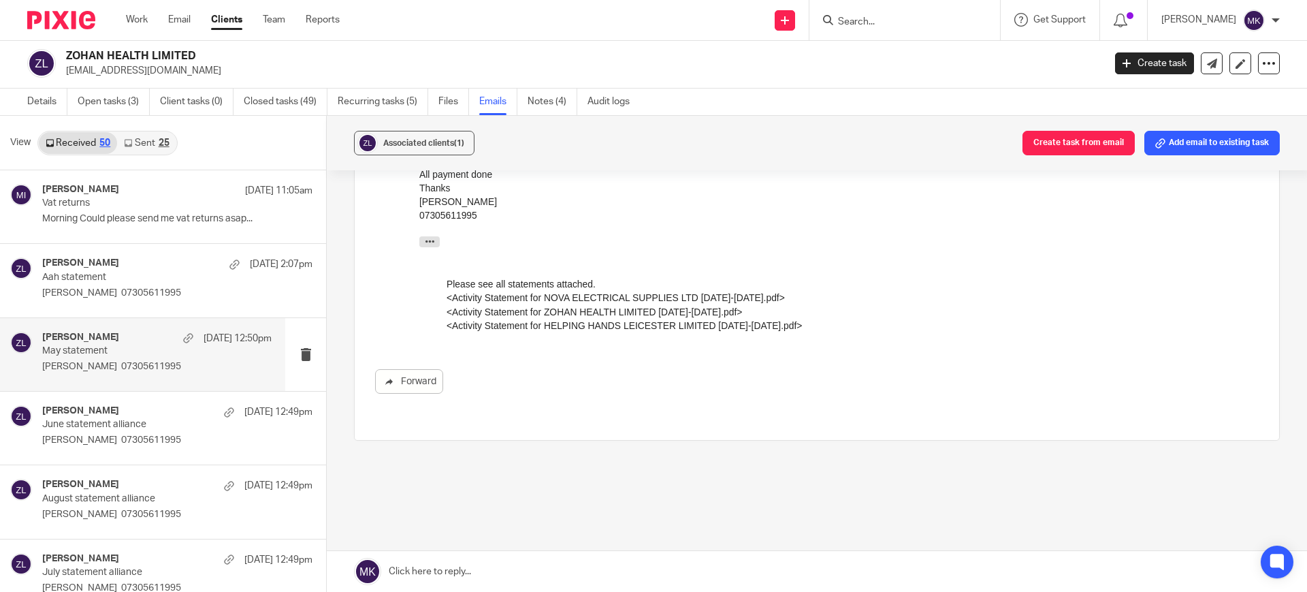
click at [163, 351] on p "May statement" at bounding box center [134, 351] width 184 height 12
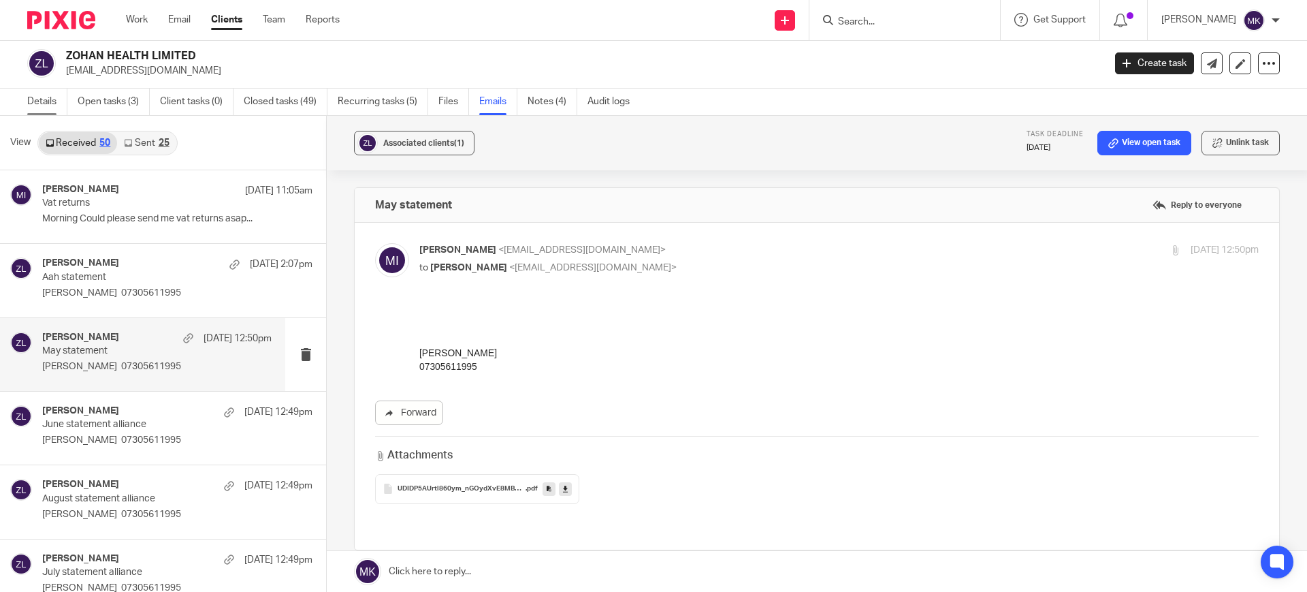
click at [53, 95] on link "Details" at bounding box center [47, 102] width 40 height 27
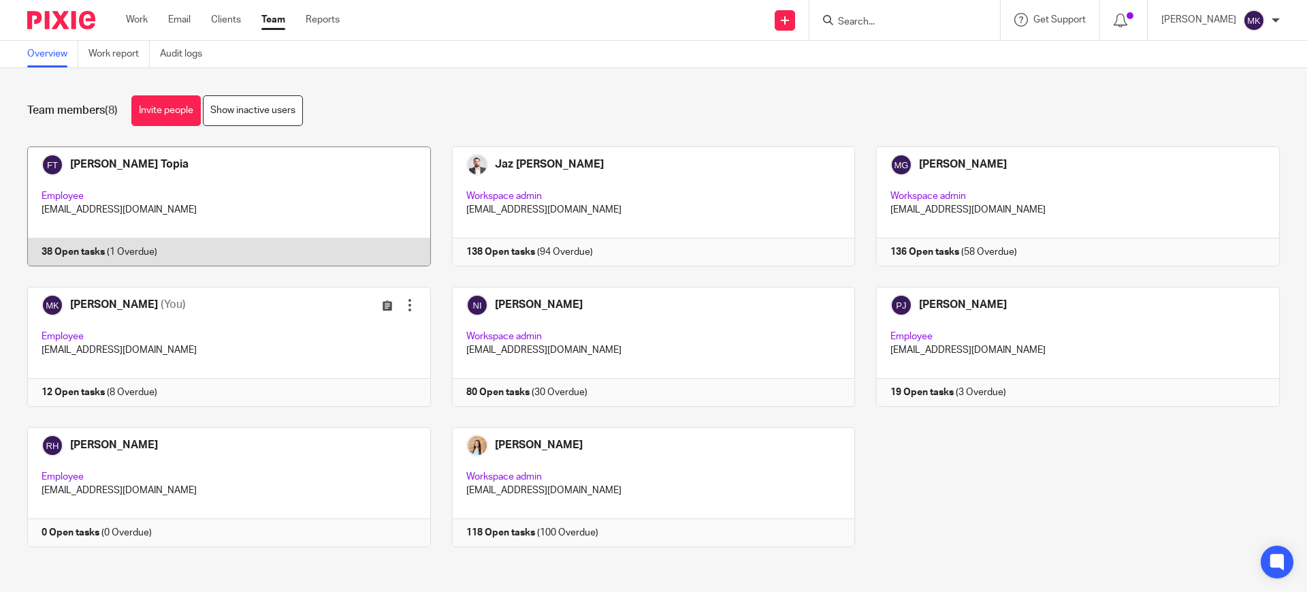
click at [182, 214] on link at bounding box center [218, 206] width 425 height 120
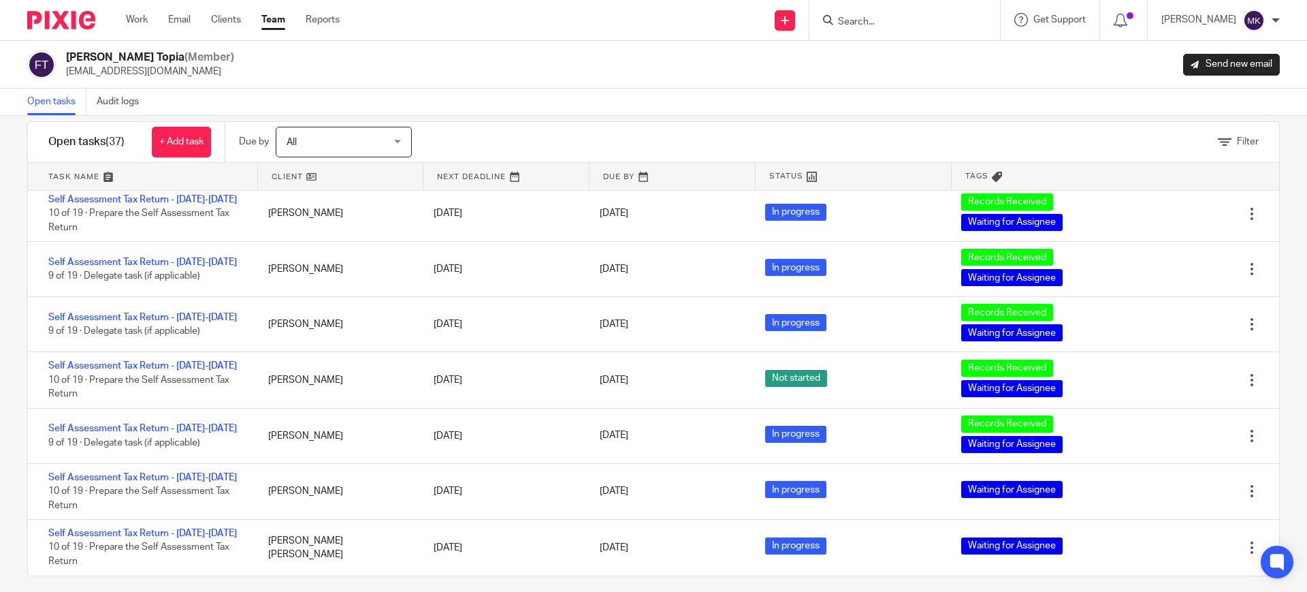
scroll to position [33, 0]
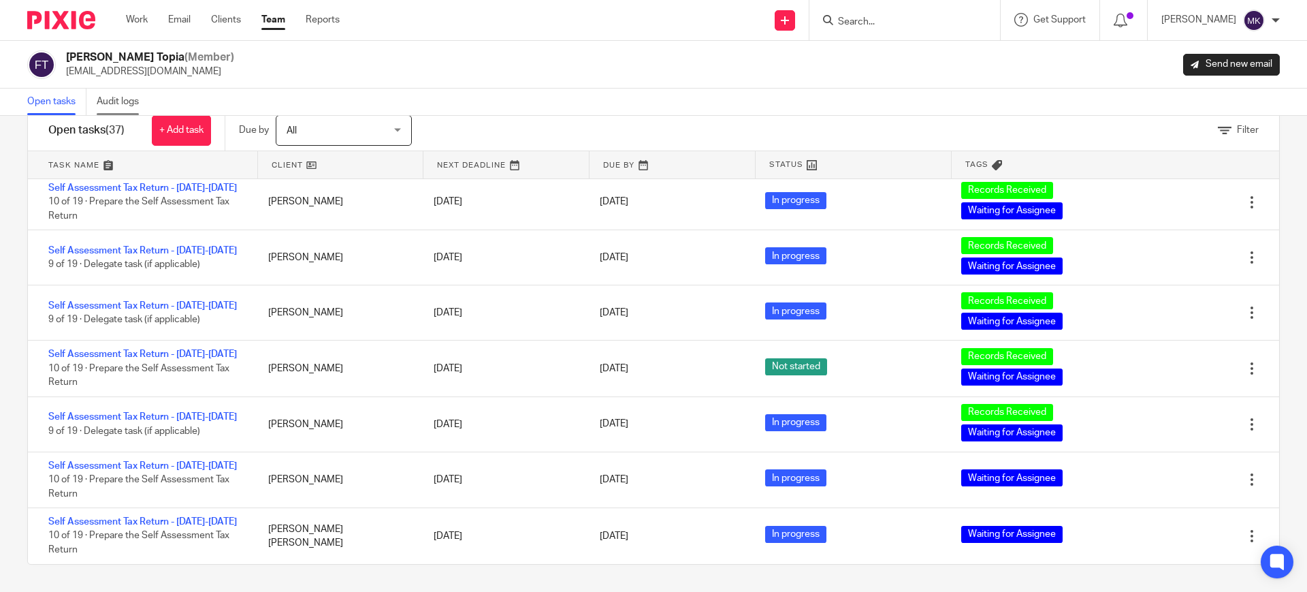
click at [111, 106] on link "Audit logs" at bounding box center [123, 102] width 52 height 27
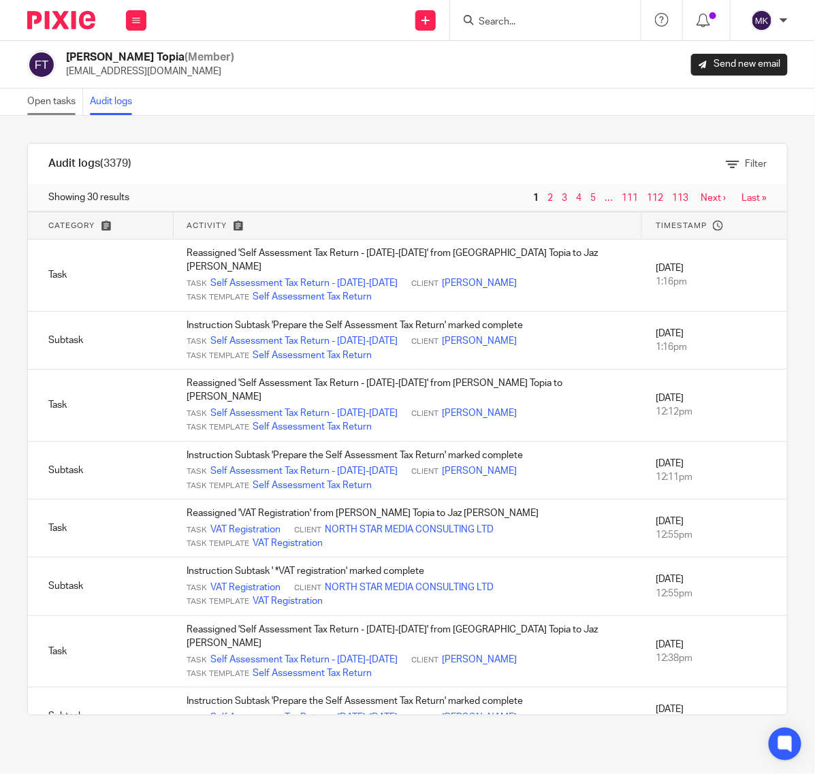
click at [76, 97] on link "Open tasks" at bounding box center [55, 102] width 56 height 27
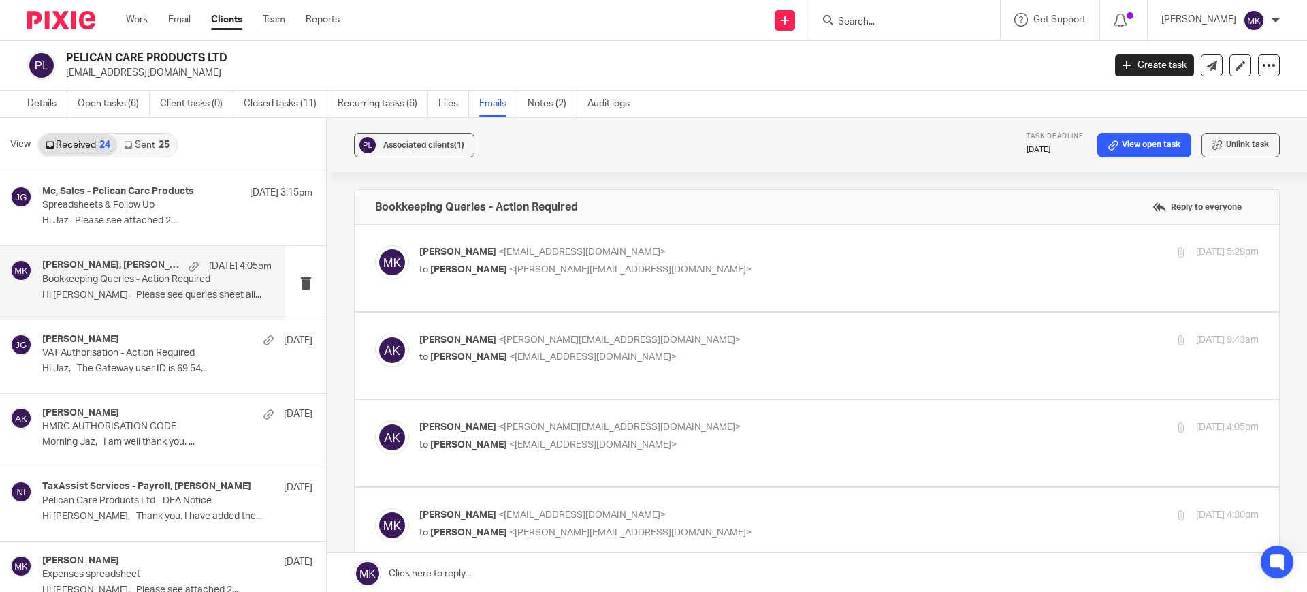
scroll to position [325, 0]
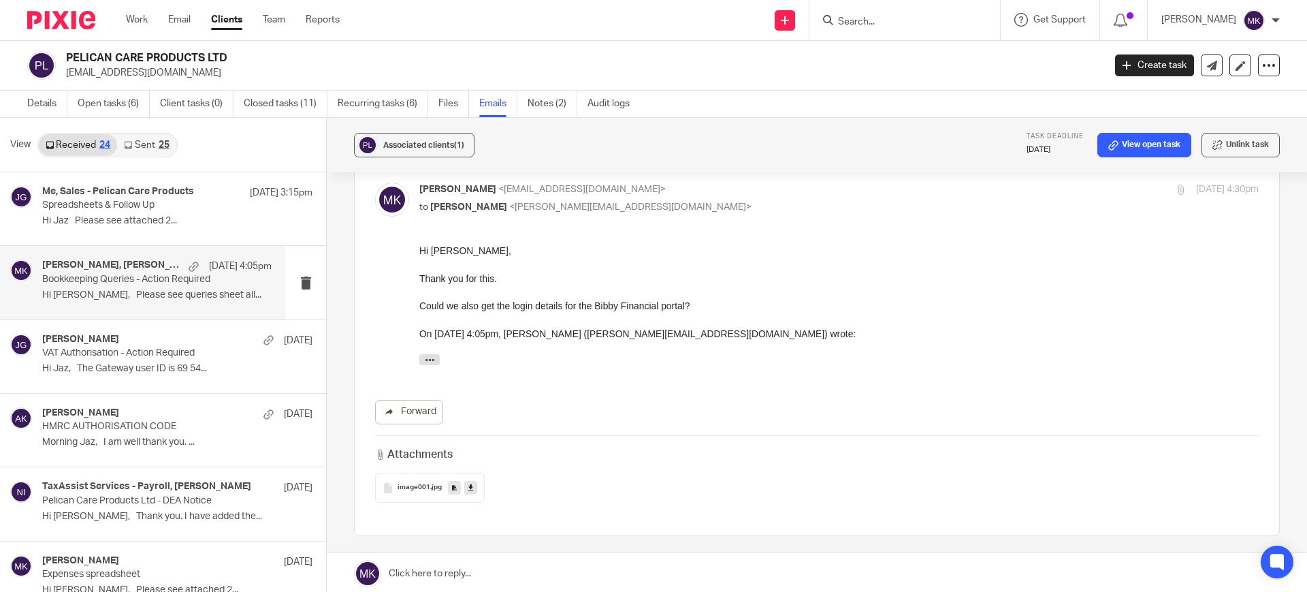
click at [887, 29] on div at bounding box center [904, 20] width 191 height 40
click at [888, 25] on input "Search" at bounding box center [898, 22] width 123 height 12
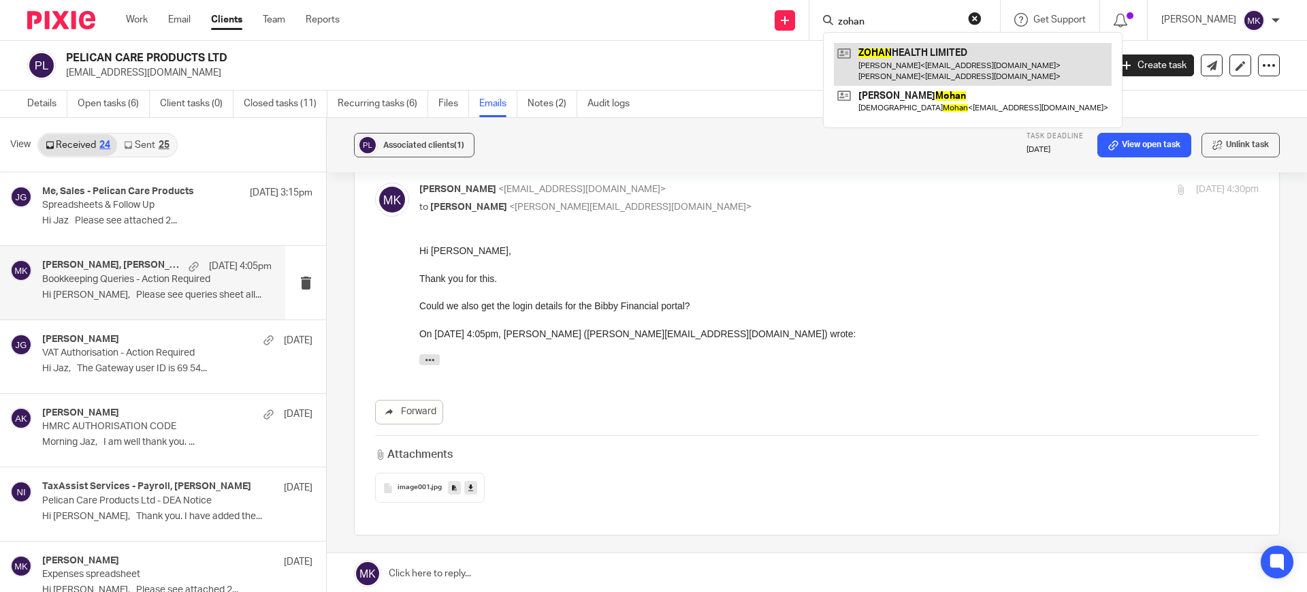
type input "zohan"
click at [916, 59] on link at bounding box center [973, 64] width 278 height 42
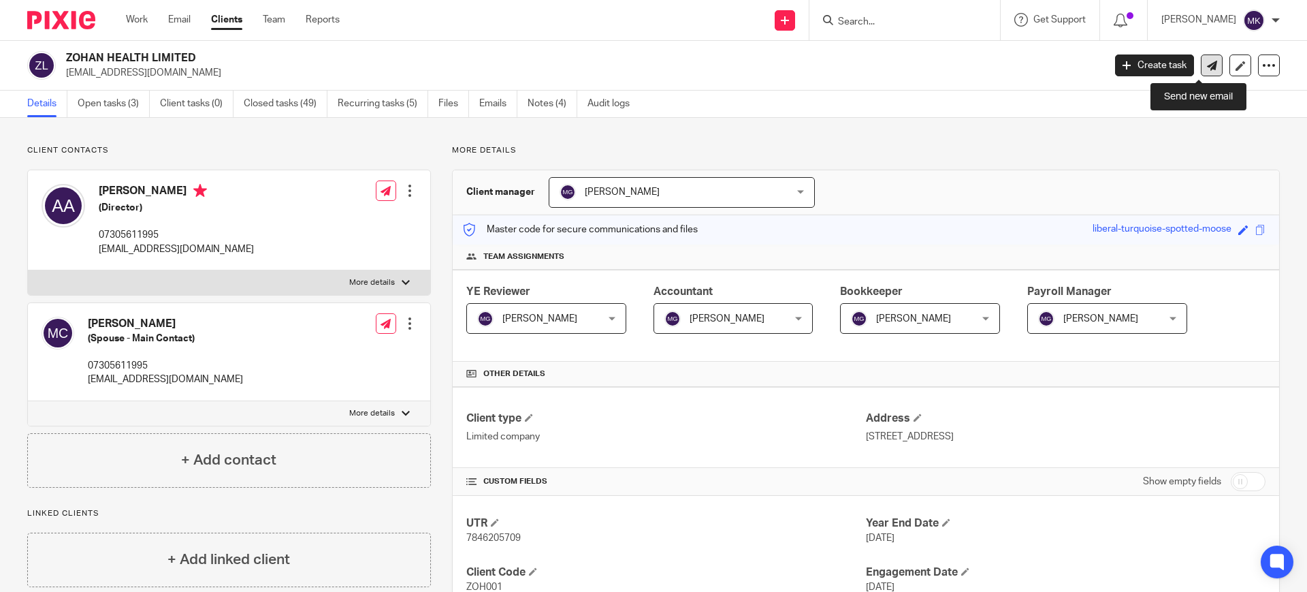
click at [1201, 74] on link at bounding box center [1212, 65] width 22 height 22
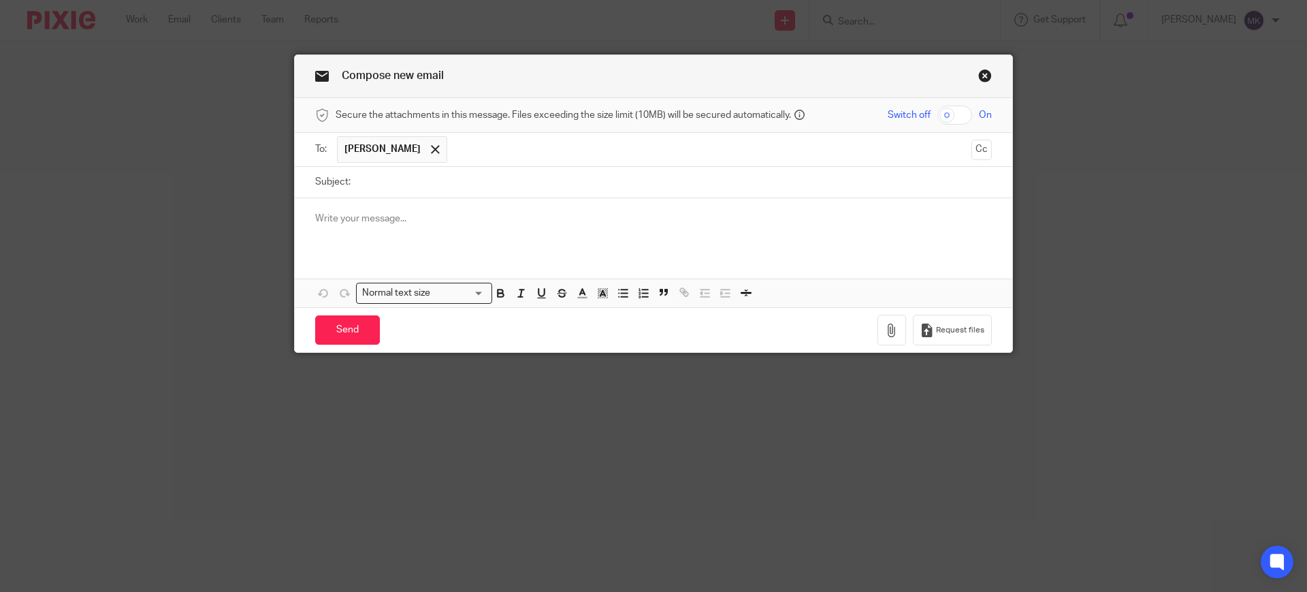
click at [486, 149] on input "text" at bounding box center [709, 149] width 511 height 27
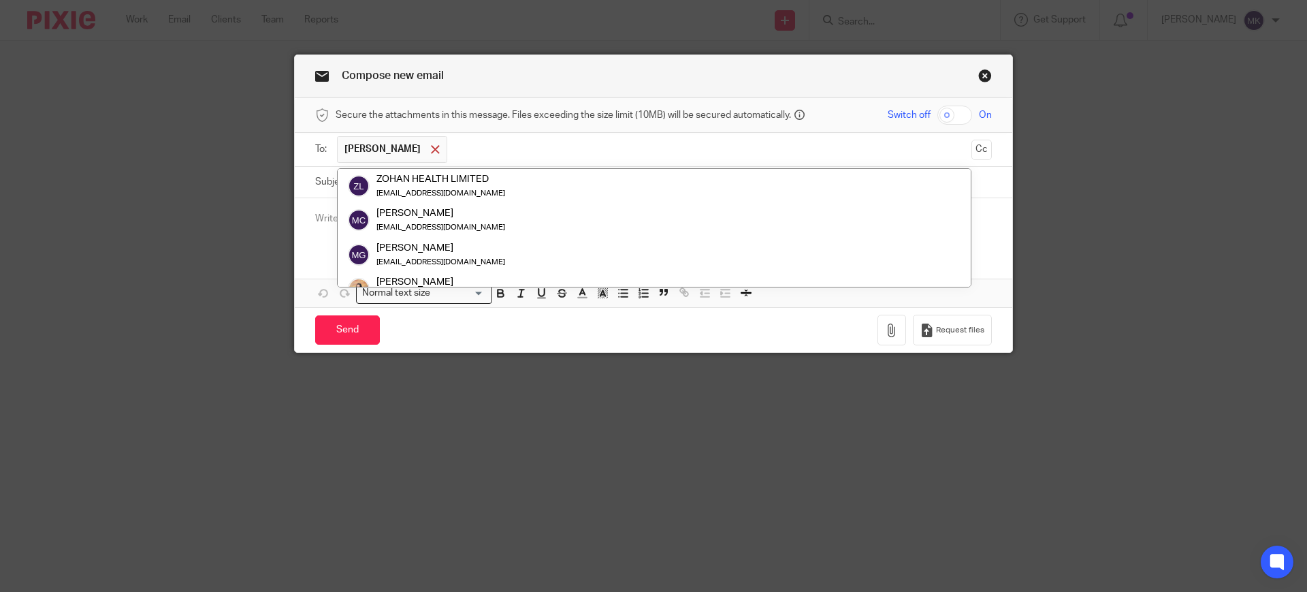
click at [431, 146] on span at bounding box center [435, 149] width 9 height 9
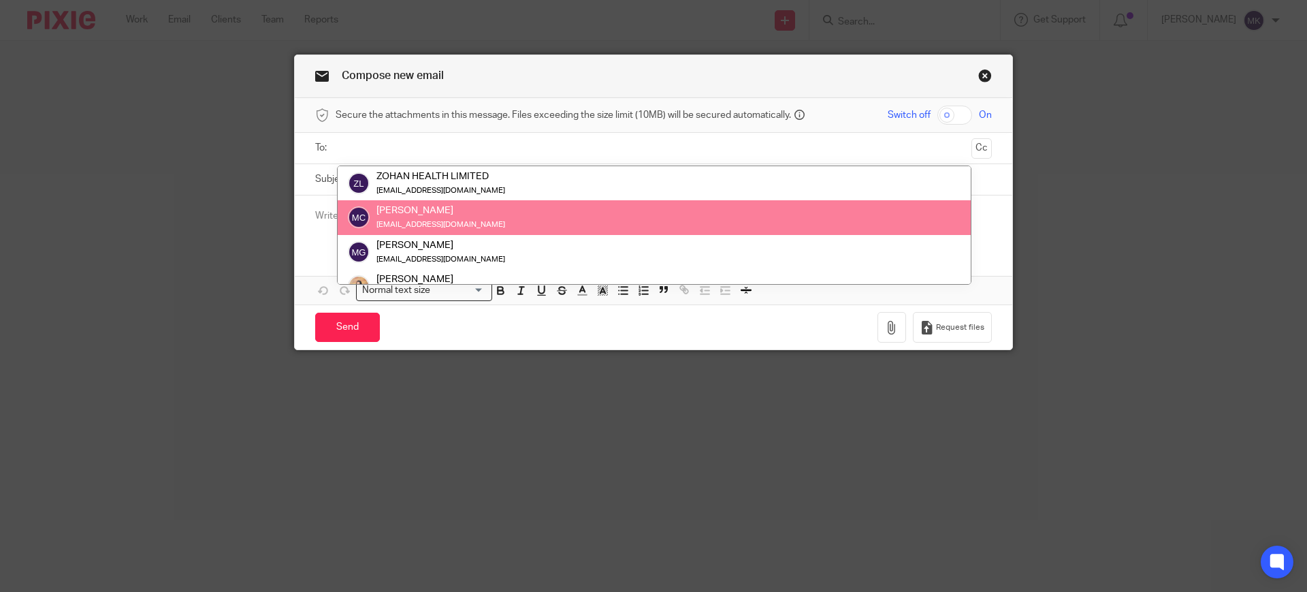
click at [464, 210] on div "Muzaffar Chisti muzi_zafar@hotmail.com" at bounding box center [654, 217] width 613 height 27
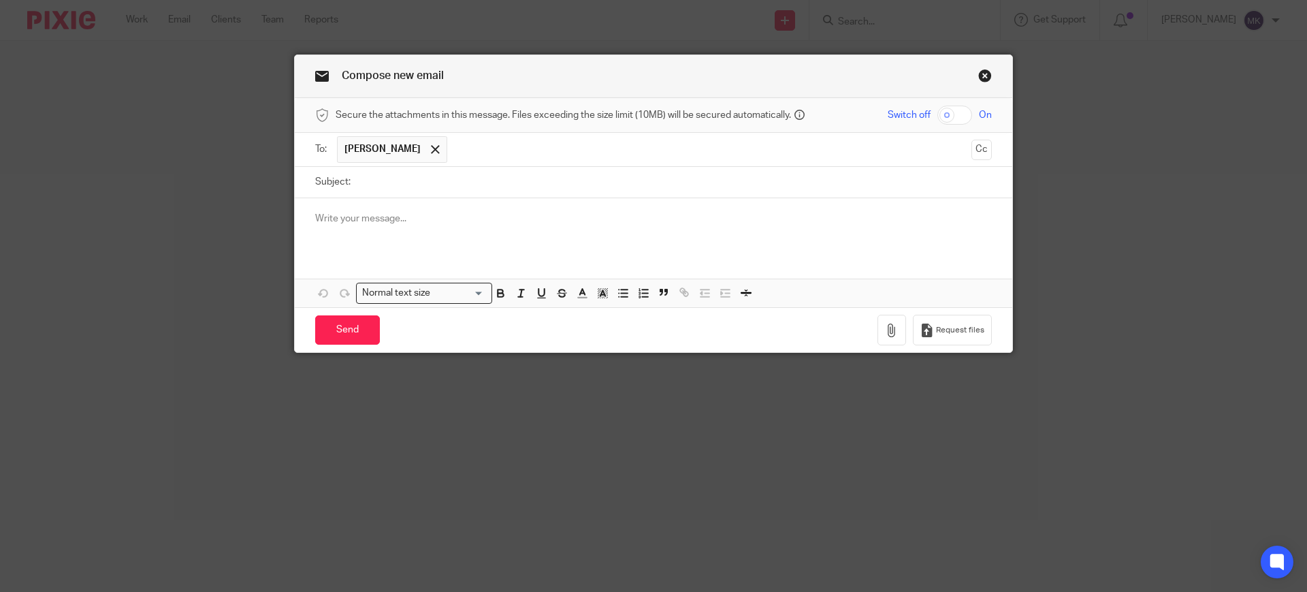
click at [462, 189] on input "Subject:" at bounding box center [674, 182] width 635 height 31
drag, startPoint x: 658, startPoint y: 174, endPoint x: 637, endPoint y: 185, distance: 22.8
click at [657, 174] on input "Bank Statements - Zohan" at bounding box center [674, 182] width 635 height 31
click at [632, 187] on input "Bank Statements - Zohan" at bounding box center [674, 182] width 635 height 31
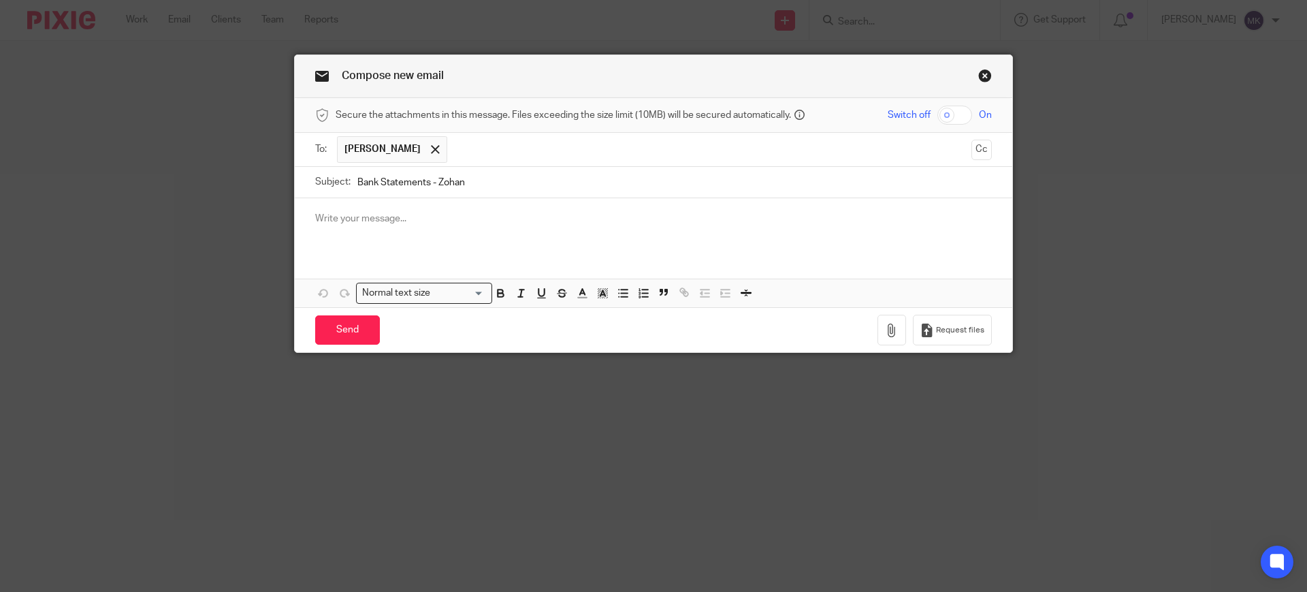
click at [632, 187] on input "Bank Statements - Zohan" at bounding box center [674, 182] width 635 height 31
click at [479, 201] on div at bounding box center [654, 224] width 718 height 53
drag, startPoint x: 475, startPoint y: 187, endPoint x: 431, endPoint y: 172, distance: 46.3
click at [431, 172] on input "Bank Statements - Zohan" at bounding box center [674, 182] width 635 height 31
paste input "ZOHAN HEALTH LIMITED"
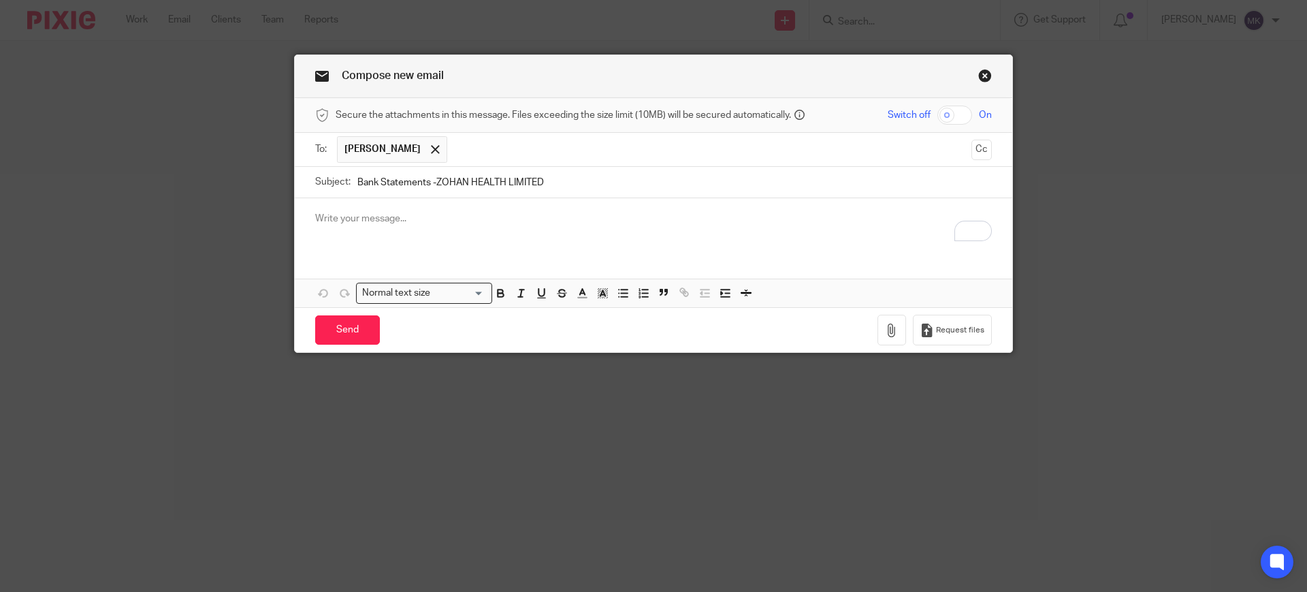
type input "Bank Statements -ZOHAN HEALTH LIMITED"
click at [523, 206] on div "To enrich screen reader interactions, please activate Accessibility in Grammarl…" at bounding box center [654, 224] width 718 height 53
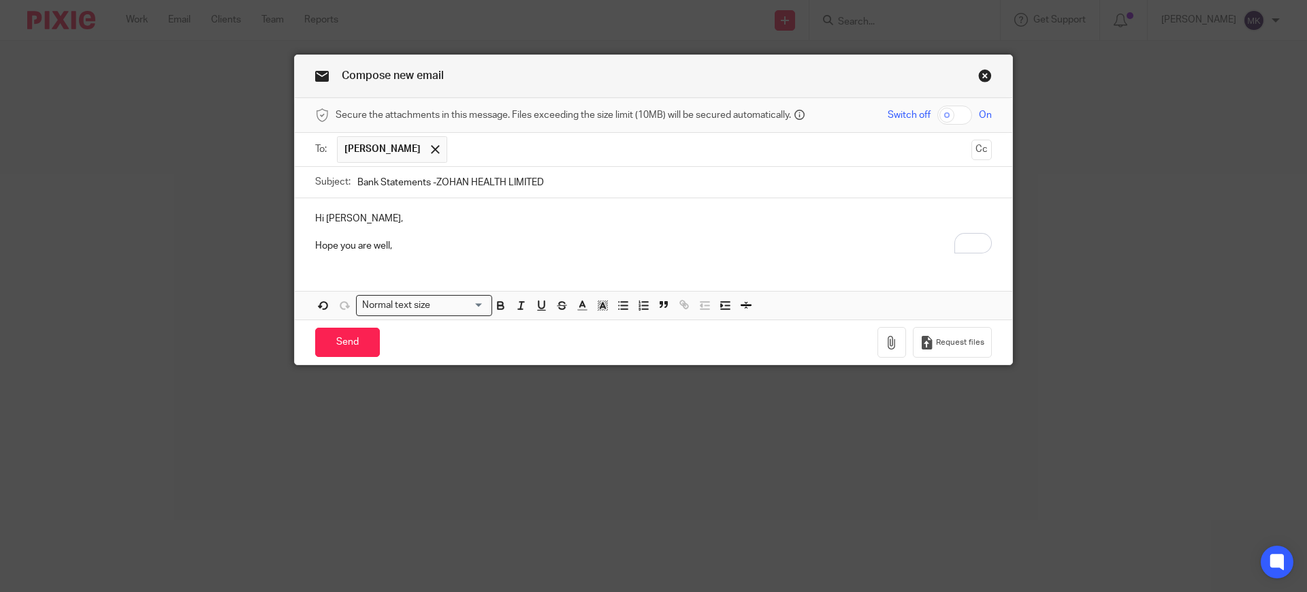
click at [536, 245] on p "Hope you are well," at bounding box center [653, 246] width 677 height 14
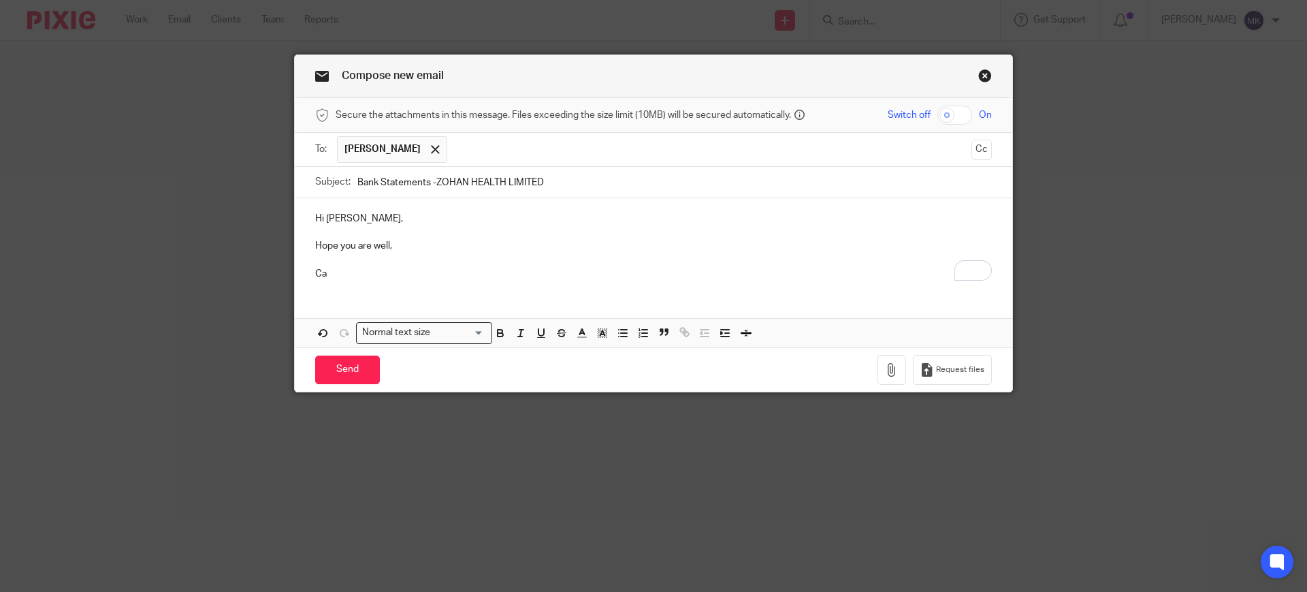
click at [449, 270] on p "Ca" at bounding box center [653, 274] width 677 height 14
click at [458, 268] on p "Ca" at bounding box center [653, 274] width 677 height 14
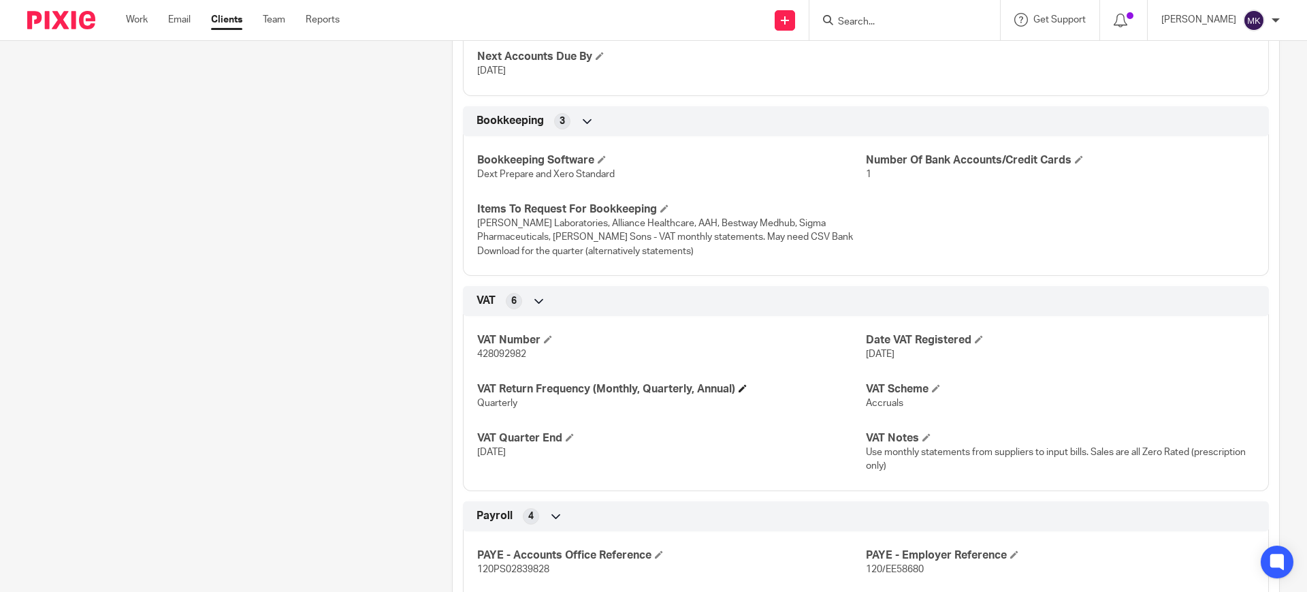
scroll to position [880, 0]
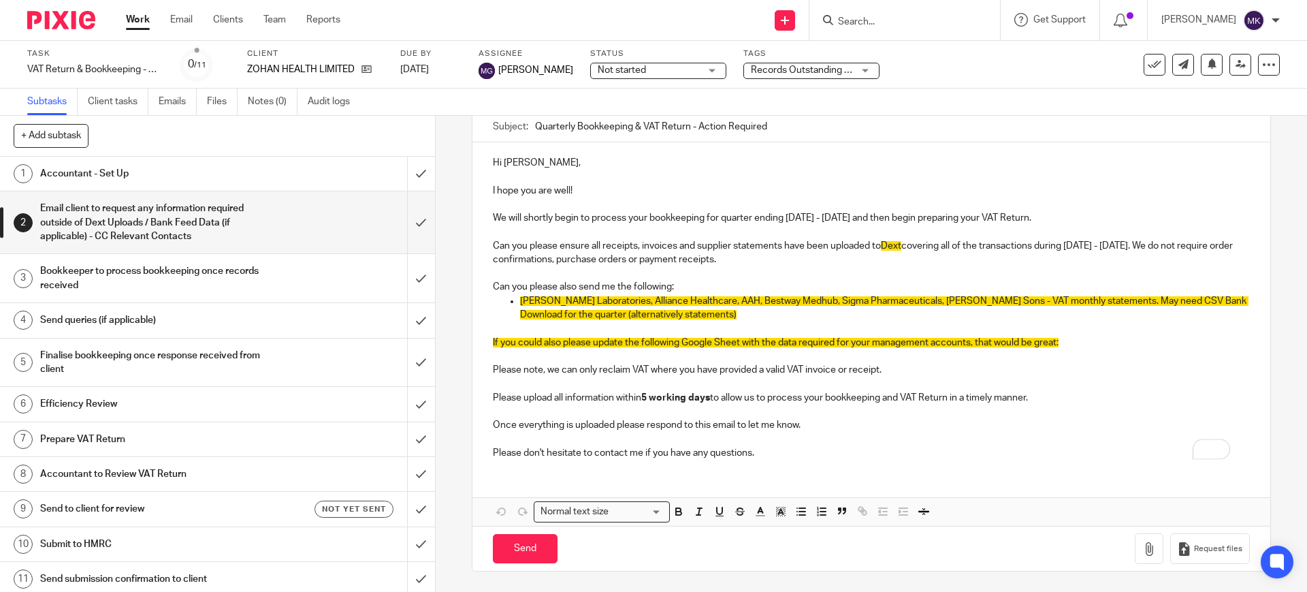
scroll to position [50, 0]
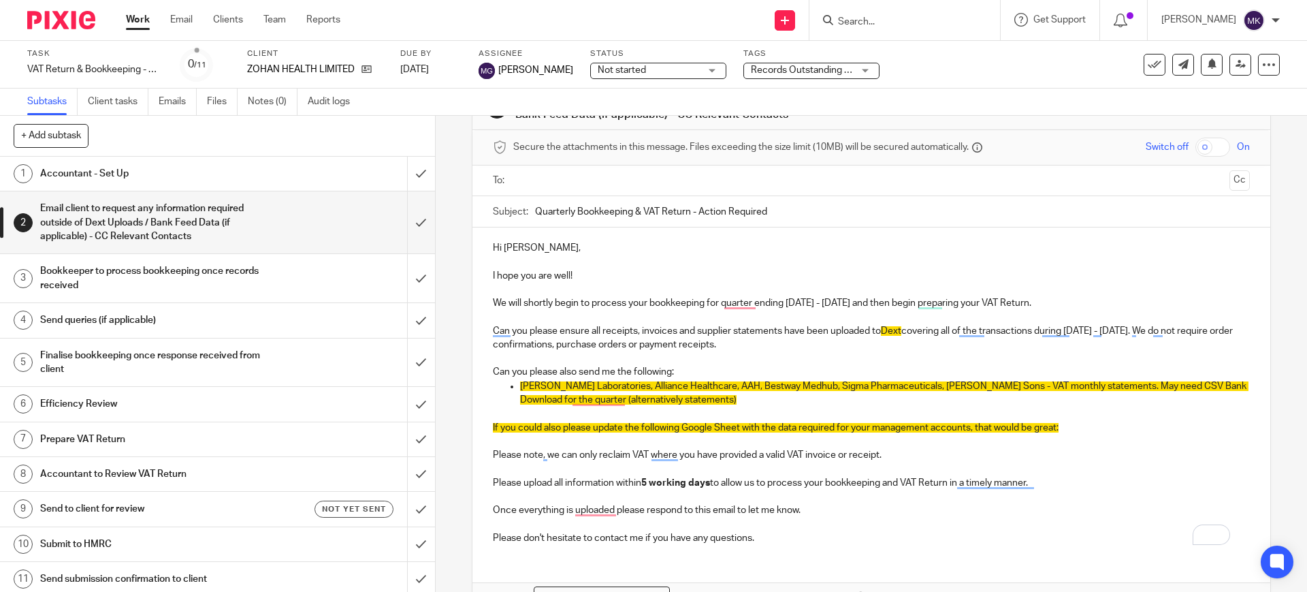
click at [514, 244] on p "Hi [PERSON_NAME]," at bounding box center [871, 248] width 756 height 14
click at [514, 244] on p "Hi Amira," at bounding box center [871, 248] width 756 height 14
click at [629, 176] on input "text" at bounding box center [870, 181] width 705 height 16
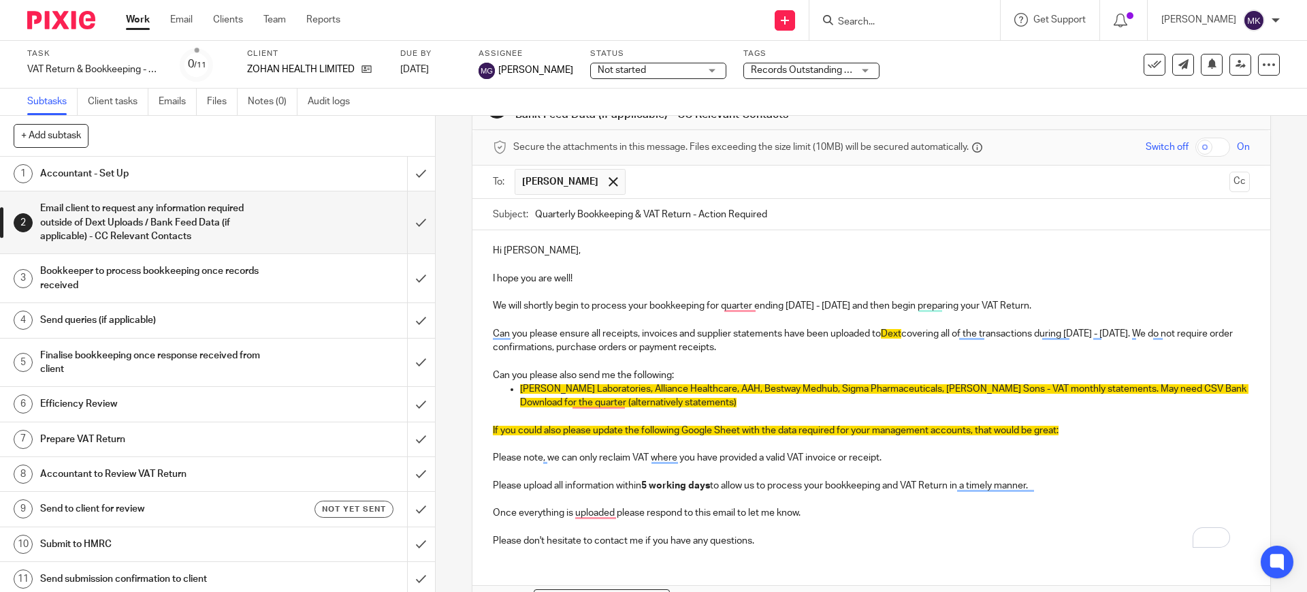
click at [518, 248] on p "Hi Muzzafar," at bounding box center [871, 251] width 756 height 14
click at [644, 280] on p "I hope you are well!" at bounding box center [871, 279] width 756 height 14
click at [1078, 434] on p "If you could also please update the following Google Sheet with the data requir…" at bounding box center [871, 430] width 756 height 14
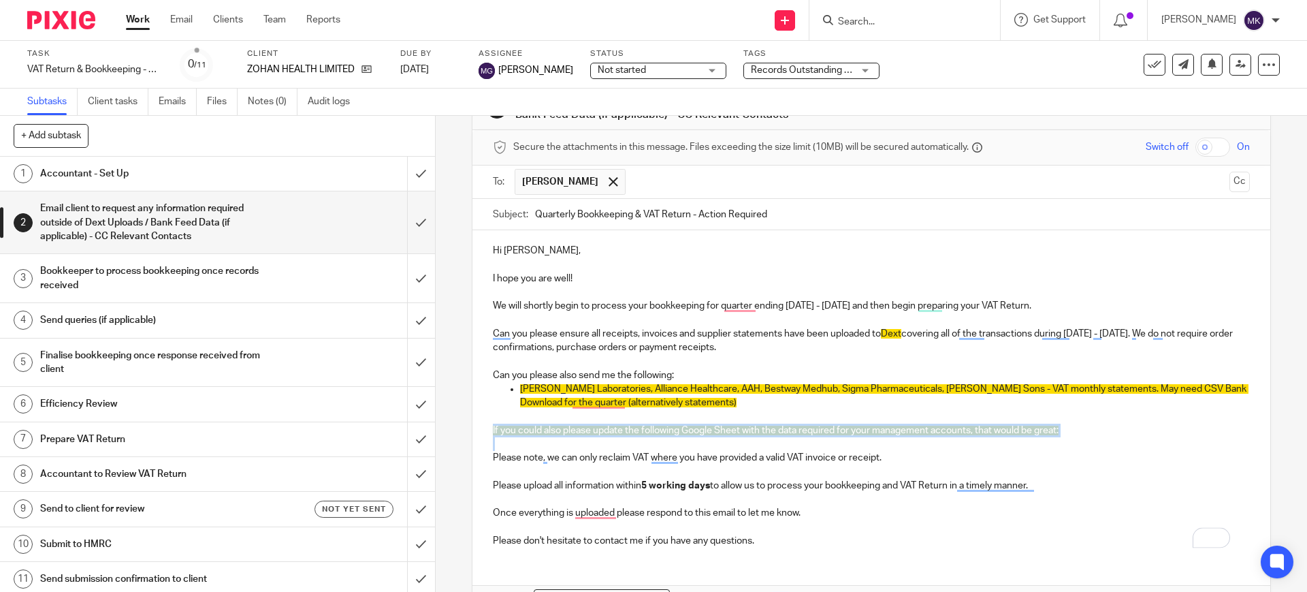
drag, startPoint x: 1078, startPoint y: 444, endPoint x: 470, endPoint y: 430, distance: 607.4
click at [472, 430] on div "Hi Muzaffar, I hope you are well! We will shortly begin to process your bookkee…" at bounding box center [870, 393] width 797 height 327
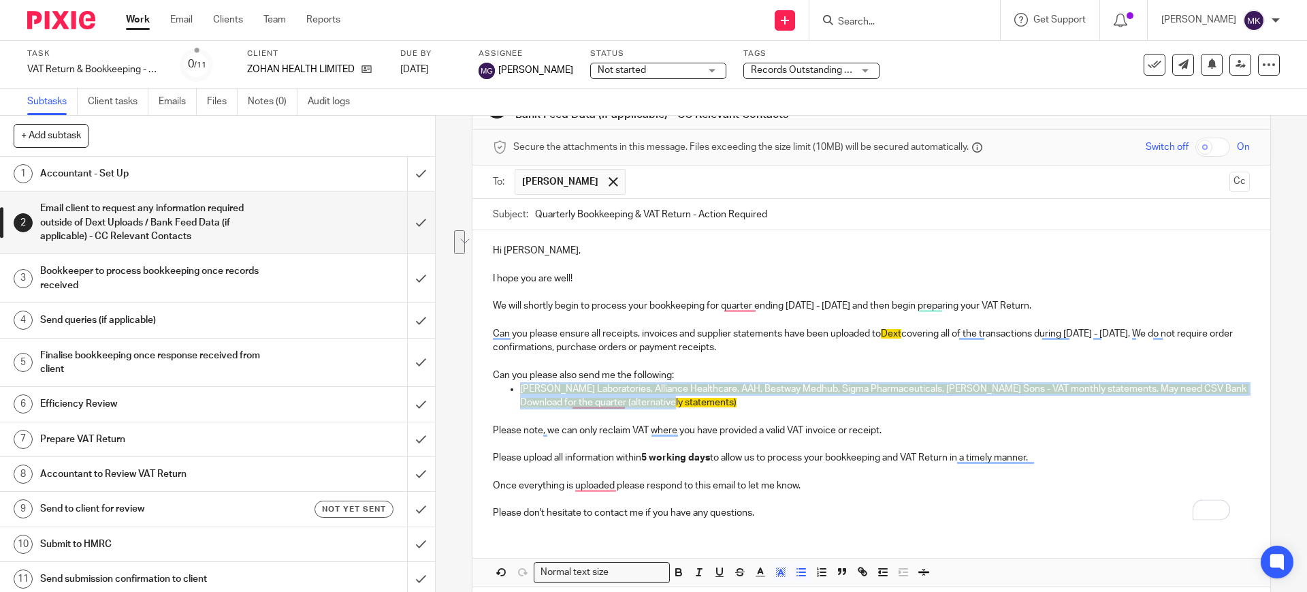
drag, startPoint x: 702, startPoint y: 403, endPoint x: 503, endPoint y: 389, distance: 199.3
click at [503, 389] on ul "Abbott Laboratories, Alliance Healthcare, AAH, Bestway Medhub, Sigma Pharmaceut…" at bounding box center [871, 396] width 756 height 28
drag, startPoint x: 552, startPoint y: 389, endPoint x: 770, endPoint y: 574, distance: 285.9
click at [775, 574] on icon "button" at bounding box center [781, 572] width 12 height 12
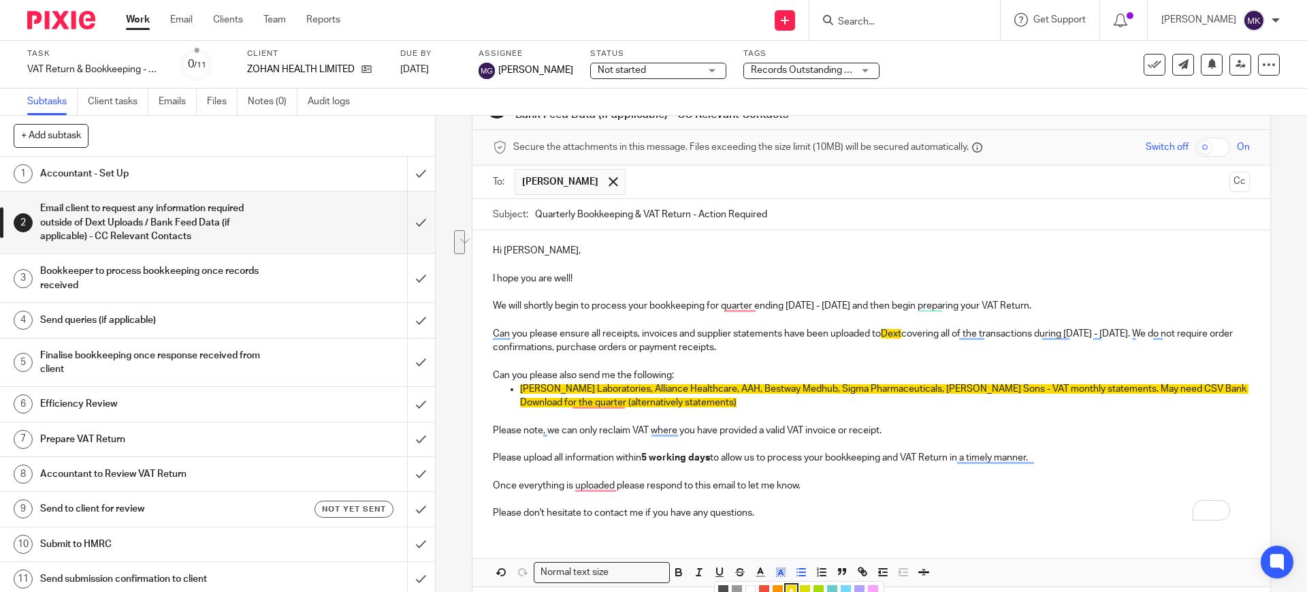
click at [745, 587] on li "color:#FFFFFF" at bounding box center [750, 590] width 10 height 10
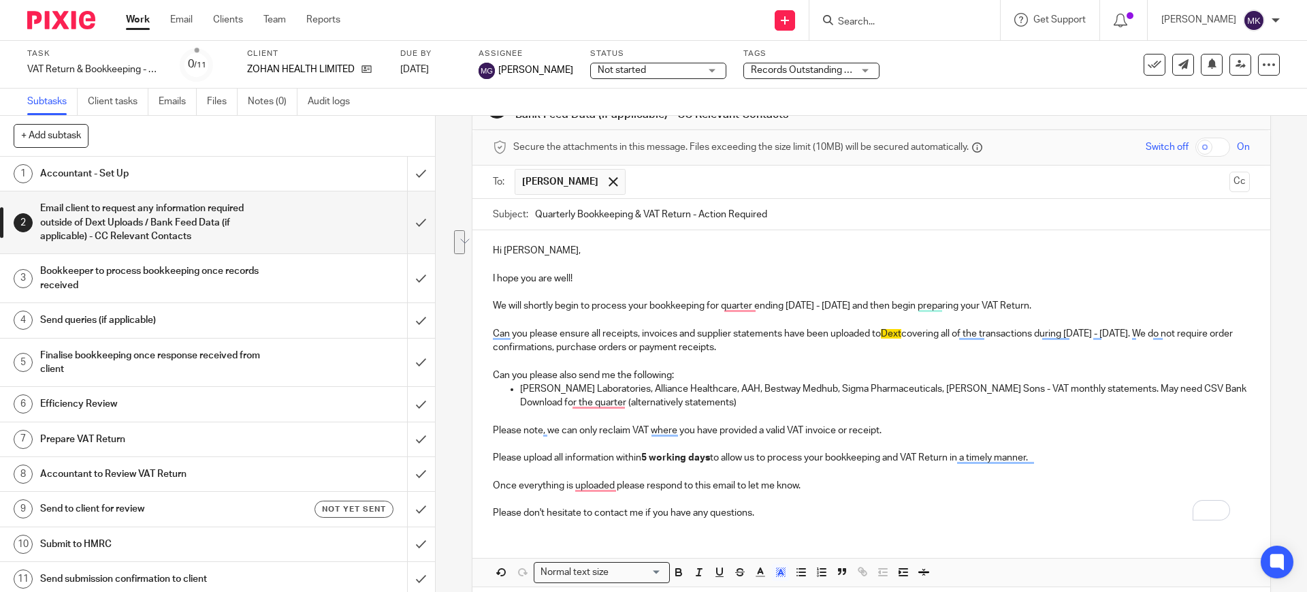
click at [894, 334] on span "Dext" at bounding box center [891, 334] width 20 height 10
click at [772, 572] on button "button" at bounding box center [780, 572] width 17 height 17
click at [748, 588] on li "color:#FFFFFF" at bounding box center [750, 590] width 10 height 10
click at [866, 499] on p "To enrich screen reader interactions, please activate Accessibility in Grammarl…" at bounding box center [871, 499] width 756 height 14
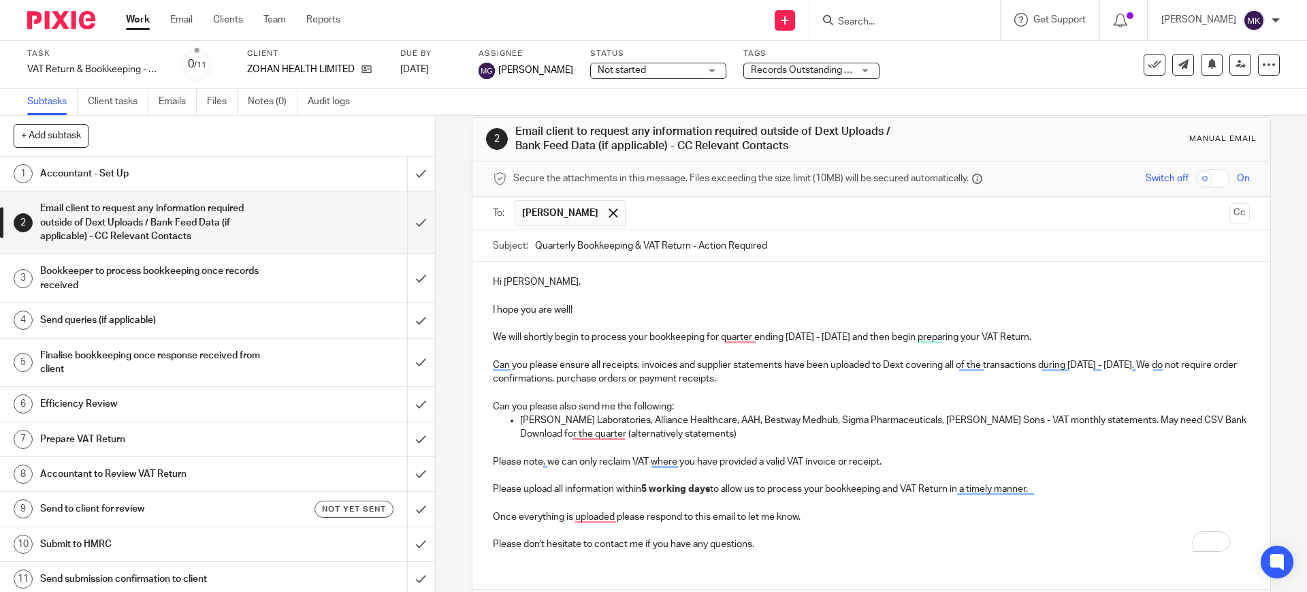
scroll to position [0, 0]
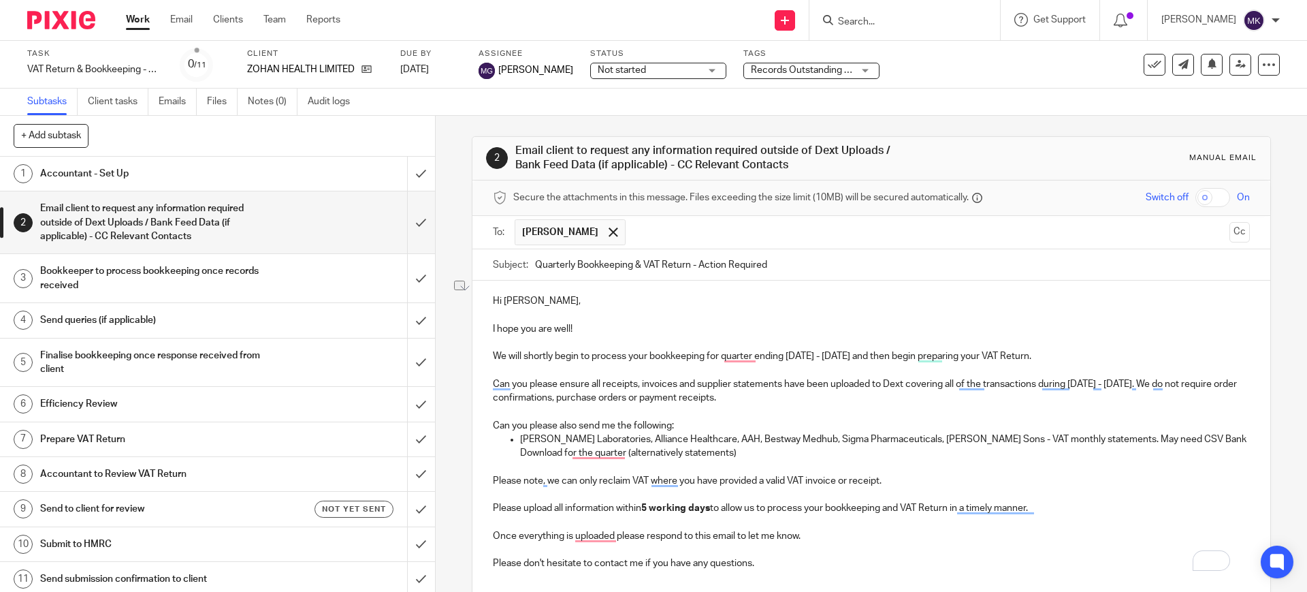
drag, startPoint x: 1043, startPoint y: 510, endPoint x: 603, endPoint y: 493, distance: 440.1
click at [603, 493] on div "Hi Muzaffar, I hope you are well! We will shortly begin to process your bookkee…" at bounding box center [870, 430] width 797 height 300
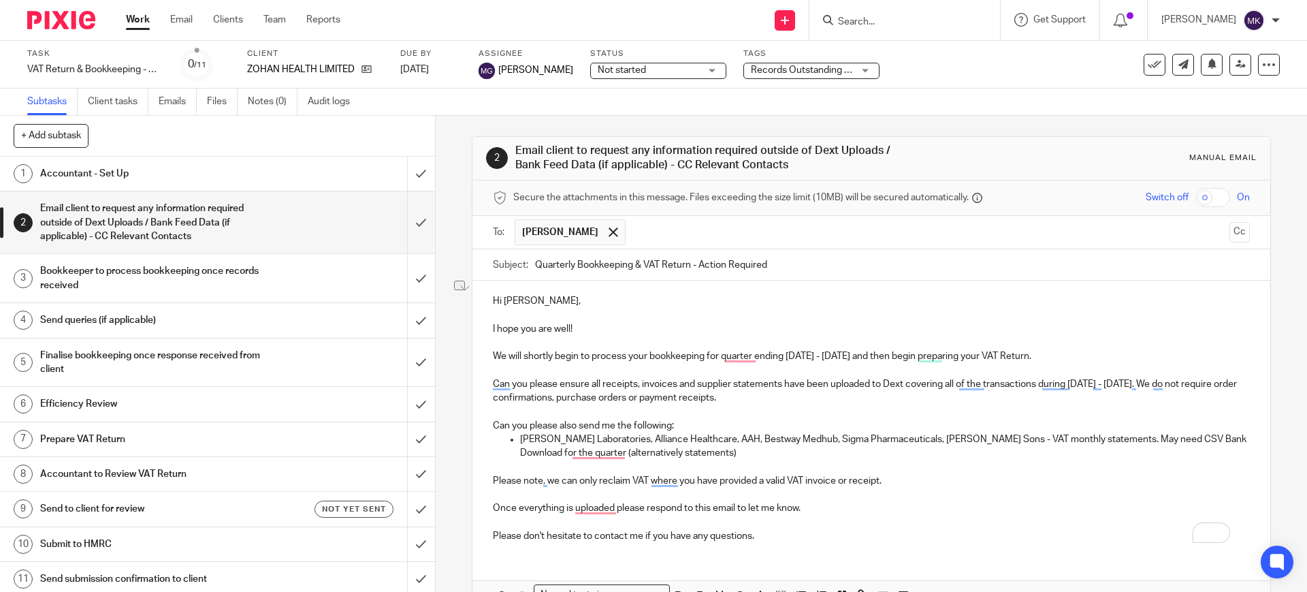
drag, startPoint x: 1057, startPoint y: 361, endPoint x: 490, endPoint y: 353, distance: 567.2
click at [493, 353] on p "We will shortly begin to process your bookkeeping for quarter ending June - Aug…" at bounding box center [871, 356] width 756 height 14
copy p "We will shortly begin to process your bookkeeping for quarter ending June - Aug…"
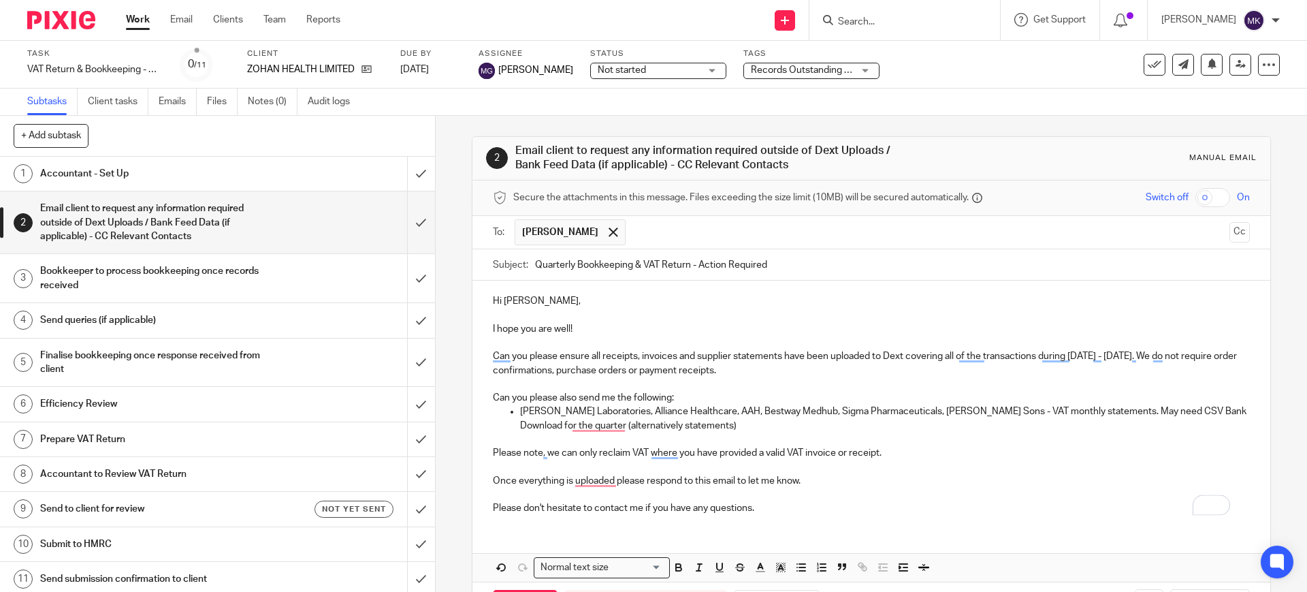
click at [969, 495] on p "To enrich screen reader interactions, please activate Accessibility in Grammarl…" at bounding box center [871, 494] width 756 height 14
drag, startPoint x: 802, startPoint y: 258, endPoint x: 781, endPoint y: 263, distance: 21.6
click at [781, 263] on input "Quarterly Bookkeeping & VAT Return - Action Required" at bounding box center [892, 264] width 714 height 31
click at [831, 270] on input "Quarterly Bookkeeping & VAT Return - Action Required" at bounding box center [892, 264] width 714 height 31
click at [837, 294] on p "Hi Muzaffar," at bounding box center [871, 301] width 756 height 14
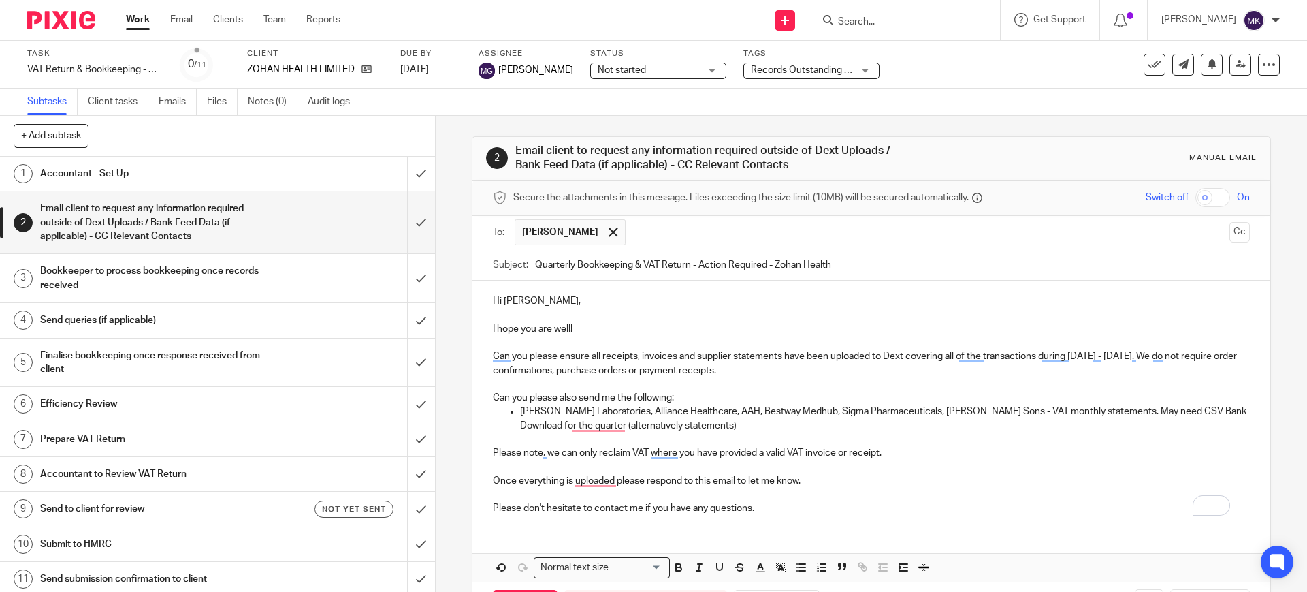
drag, startPoint x: 834, startPoint y: 261, endPoint x: 764, endPoint y: 260, distance: 70.1
click at [764, 260] on input "Quarterly Bookkeeping & VAT Return - Action Required - Zohan Health" at bounding box center [892, 264] width 714 height 31
click at [688, 261] on input "Quarterly Bookkeeping & VAT Return - Action Required - Zohan Health" at bounding box center [892, 264] width 714 height 31
paste input "Zohan Health-"
click at [761, 286] on div "Hi Muzaffar, I hope you are well! Can you please ensure all receipts, invoices …" at bounding box center [870, 402] width 797 height 244
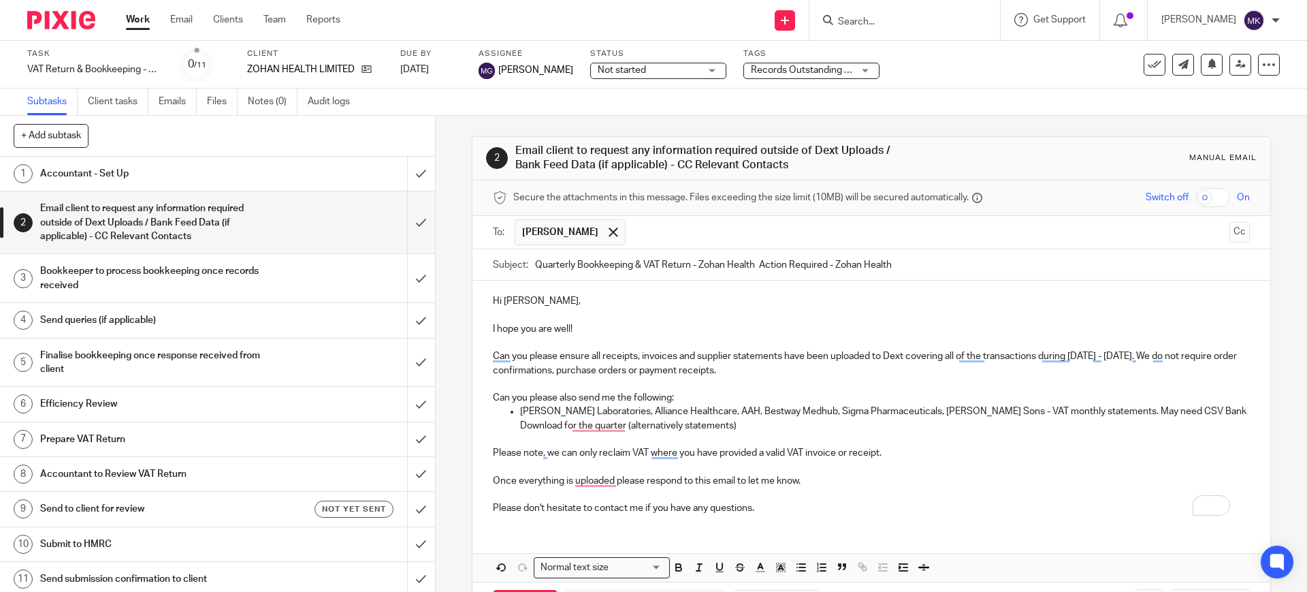
click at [804, 320] on p "To enrich screen reader interactions, please activate Accessibility in Grammarl…" at bounding box center [871, 315] width 756 height 14
drag, startPoint x: 919, startPoint y: 264, endPoint x: 825, endPoint y: 268, distance: 94.0
click at [825, 268] on input "Quarterly Bookkeeping & VAT Return - Zohan Health Action Required - Zohan Health" at bounding box center [892, 264] width 714 height 31
click at [810, 319] on p "To enrich screen reader interactions, please activate Accessibility in Grammarl…" at bounding box center [871, 315] width 756 height 14
click at [758, 270] on input "Quarterly Bookkeeping & VAT Return - Zohan Health Action Required" at bounding box center [892, 264] width 714 height 31
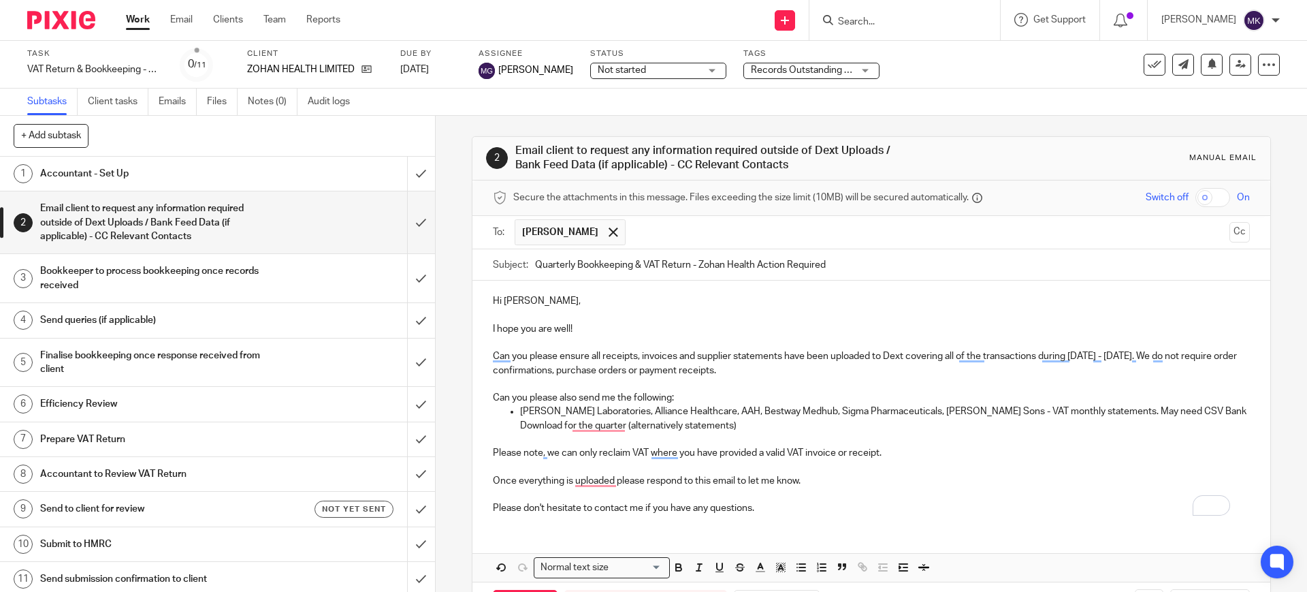
type input "Quarterly Bookkeeping & VAT Return - Zohan Health Action Required"
click at [763, 323] on p "I hope you are well!" at bounding box center [871, 329] width 756 height 14
click at [927, 454] on p "Please note, we can only reclaim VAT where you have provided a valid VAT invoic…" at bounding box center [871, 453] width 756 height 14
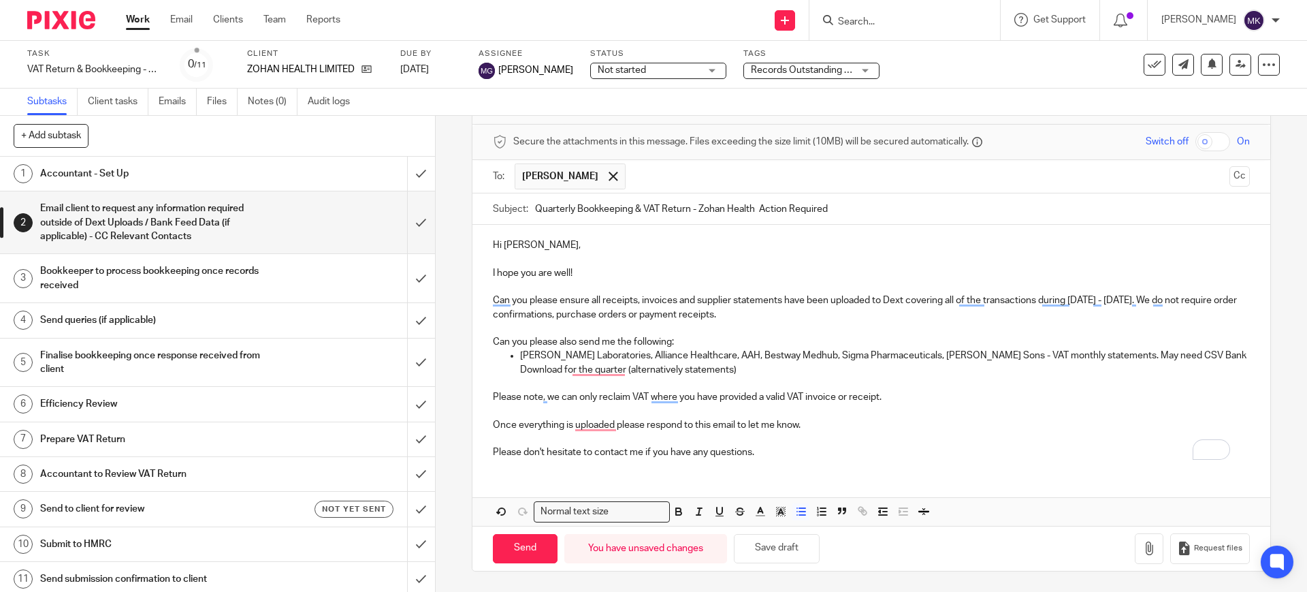
click at [795, 360] on p "Abbott Laboratories, Alliance Healthcare, AAH, Bestway Medhub, Sigma Pharmaceut…" at bounding box center [884, 363] width 729 height 28
click at [772, 379] on p "To enrich screen reader interactions, please activate Accessibility in Grammarl…" at bounding box center [871, 383] width 756 height 14
click at [760, 372] on p "Abbott Laboratories, Alliance Healthcare, AAH, Bestway Medhub, Sigma Pharmaceut…" at bounding box center [884, 363] width 729 height 28
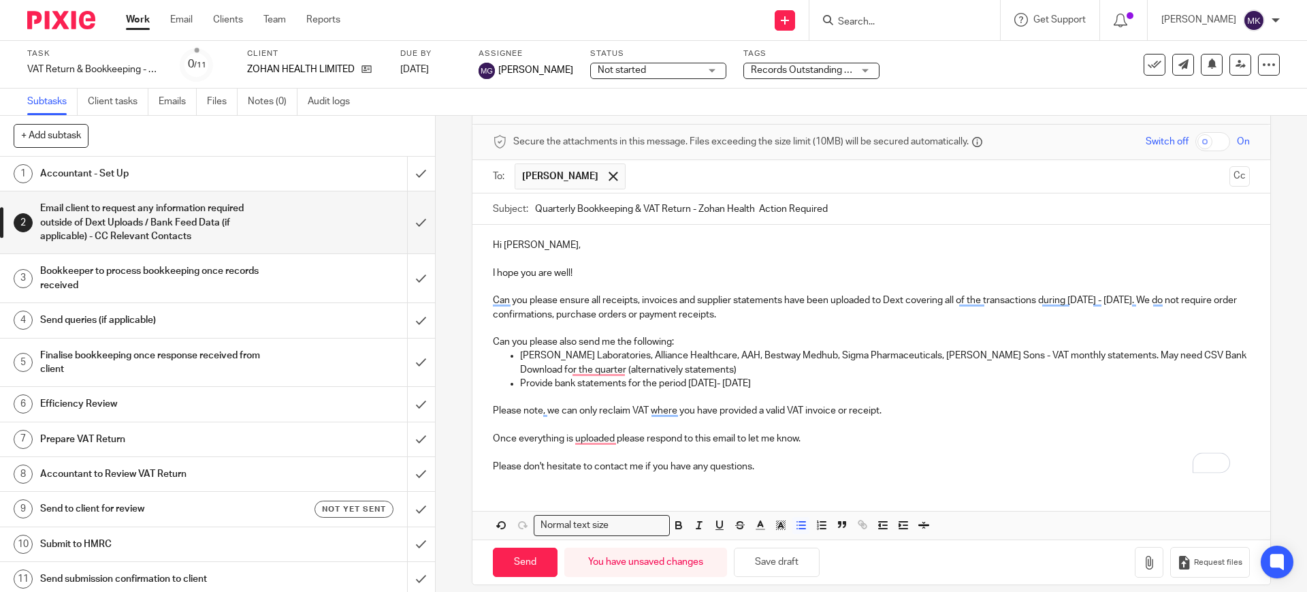
click at [956, 430] on p "To enrich screen reader interactions, please activate Accessibility in Grammarl…" at bounding box center [871, 425] width 756 height 14
click at [1068, 353] on p "Abbott Laboratories, Alliance Healthcare, AAH, Bestway Medhub, Sigma Pharmaceut…" at bounding box center [884, 363] width 729 height 28
drag, startPoint x: 1070, startPoint y: 351, endPoint x: 1083, endPoint y: 366, distance: 19.8
click at [1083, 366] on p "Abbott Laboratories, Alliance Healthcare, AAH, Bestway Medhub, Sigma Pharmaceut…" at bounding box center [884, 363] width 729 height 28
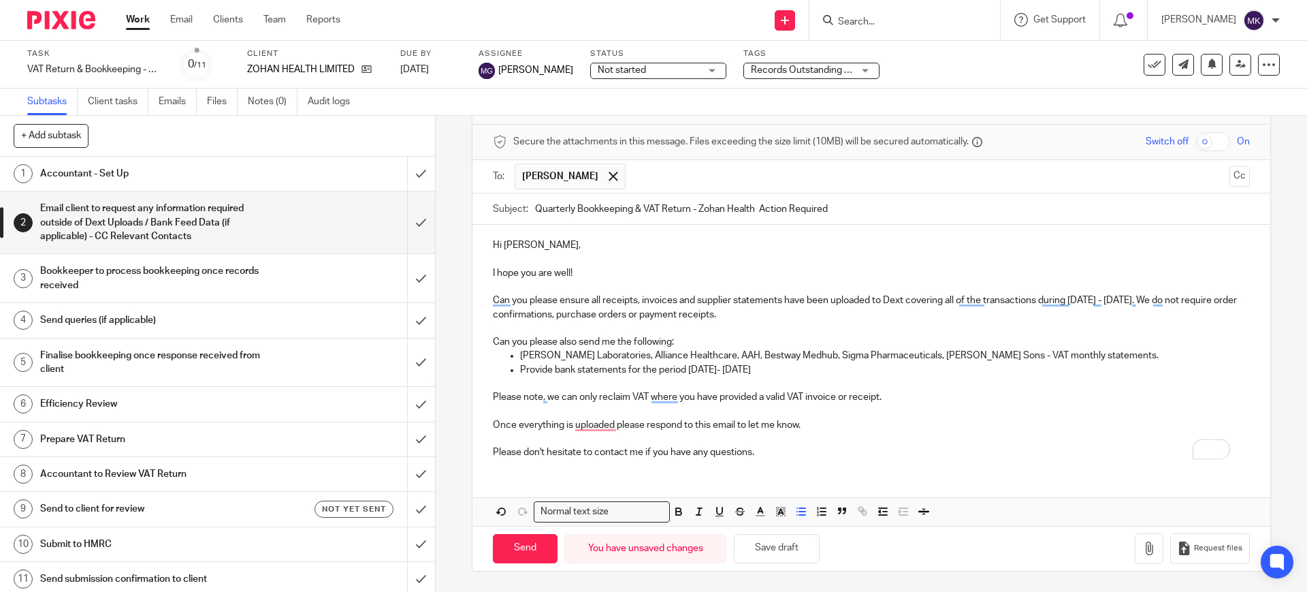
click at [933, 397] on p "Please note, we can only reclaim VAT where you have provided a valid VAT invoic…" at bounding box center [871, 397] width 756 height 14
click at [515, 556] on input "Send" at bounding box center [525, 548] width 65 height 29
type input "Sent"
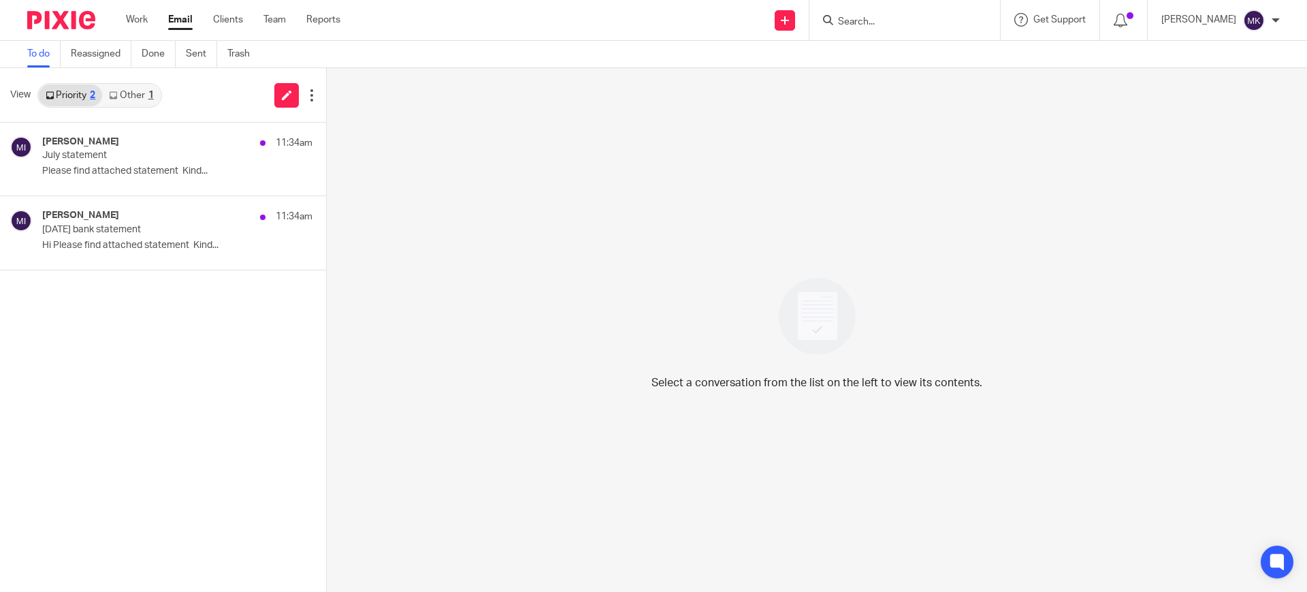
click at [136, 106] on div "Priority 2 Other 1" at bounding box center [99, 95] width 125 height 25
click at [133, 95] on link "Other 1" at bounding box center [131, 95] width 58 height 22
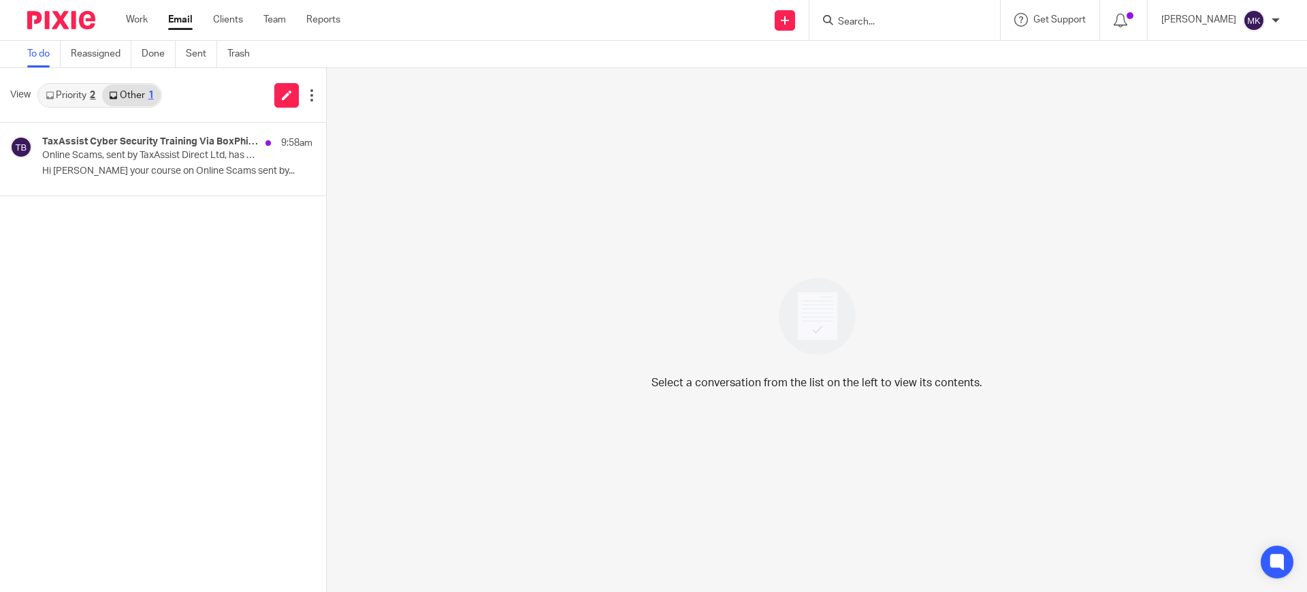
click at [59, 86] on link "Priority 2" at bounding box center [70, 95] width 63 height 22
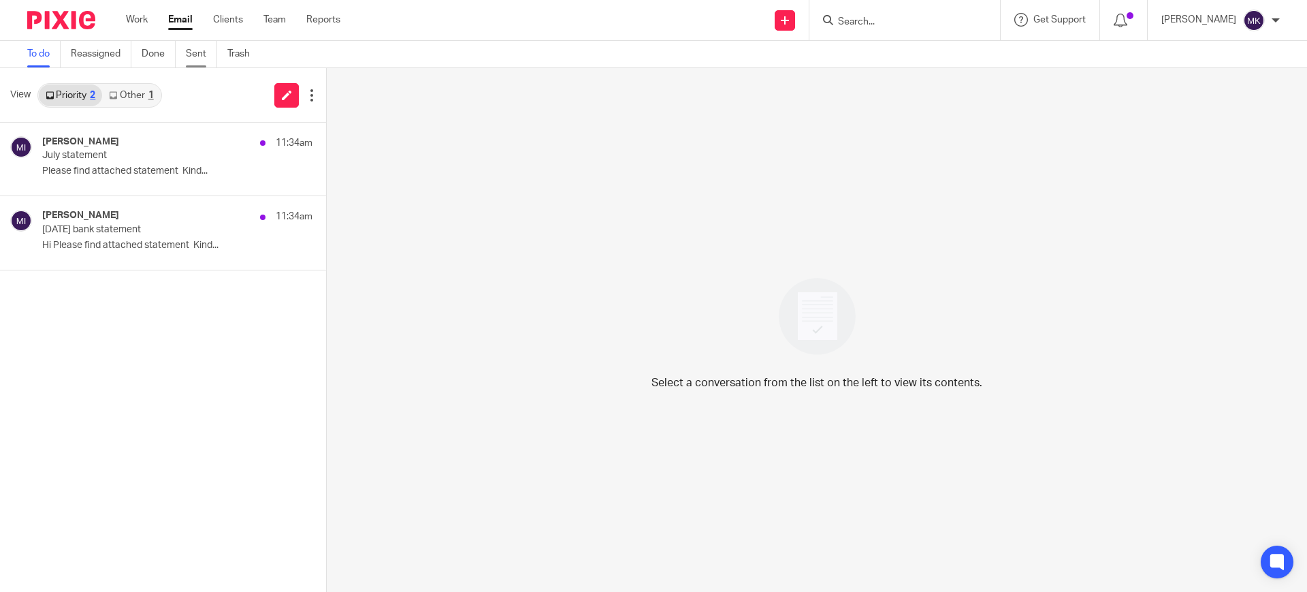
click at [194, 53] on link "Sent" at bounding box center [201, 54] width 31 height 27
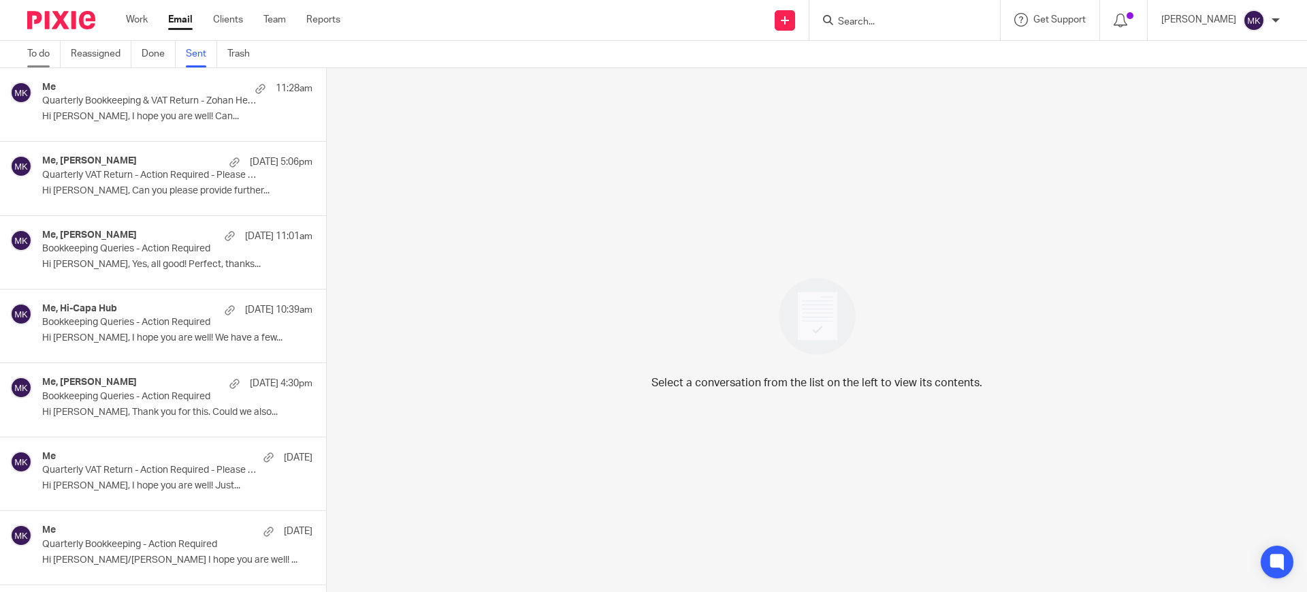
click at [37, 54] on link "To do" at bounding box center [43, 54] width 33 height 27
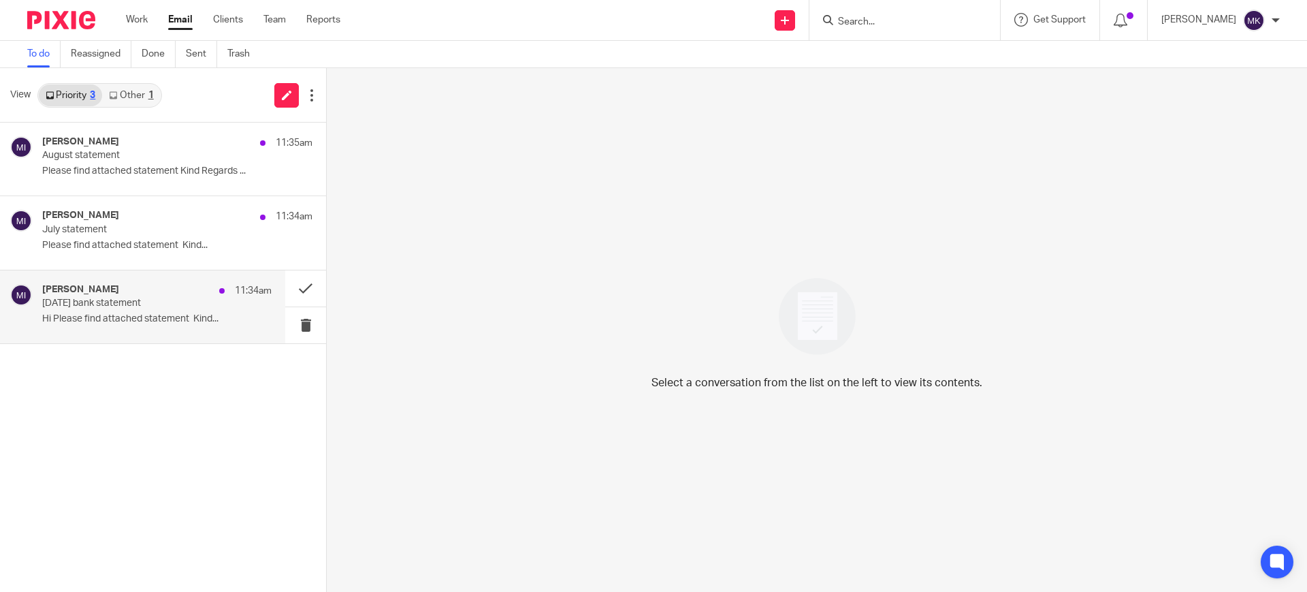
click at [146, 317] on p "Hi Please find attached statement Kind..." at bounding box center [156, 319] width 229 height 12
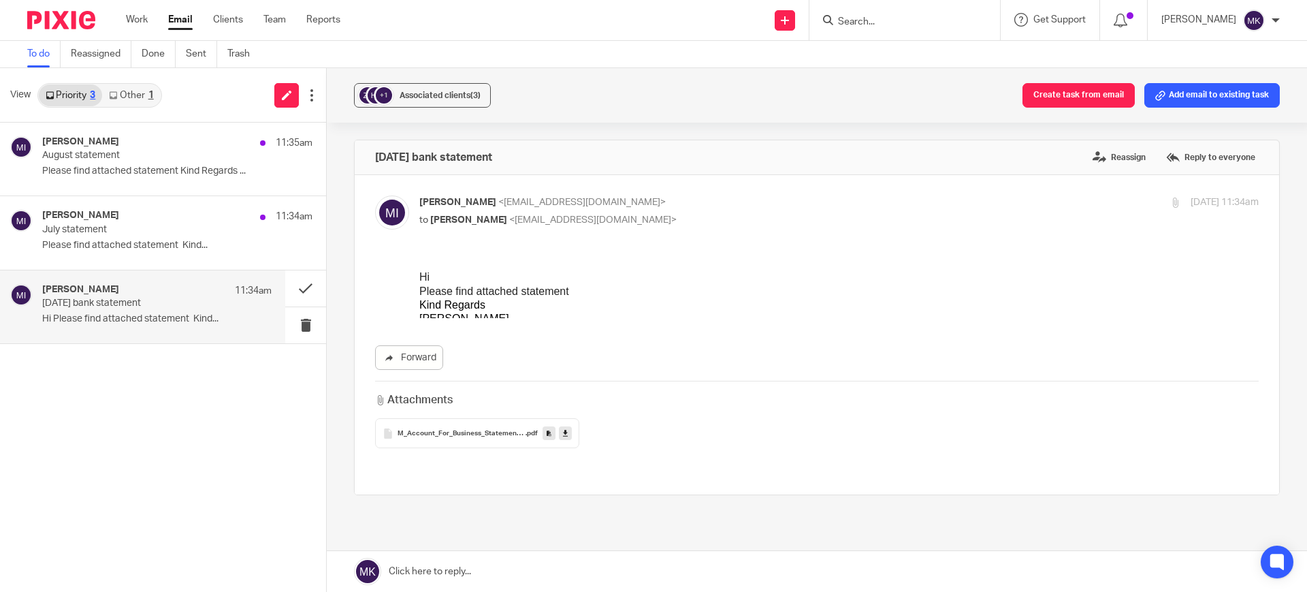
click at [565, 438] on link at bounding box center [565, 433] width 13 height 14
click at [106, 225] on p "July statement" at bounding box center [134, 230] width 184 height 12
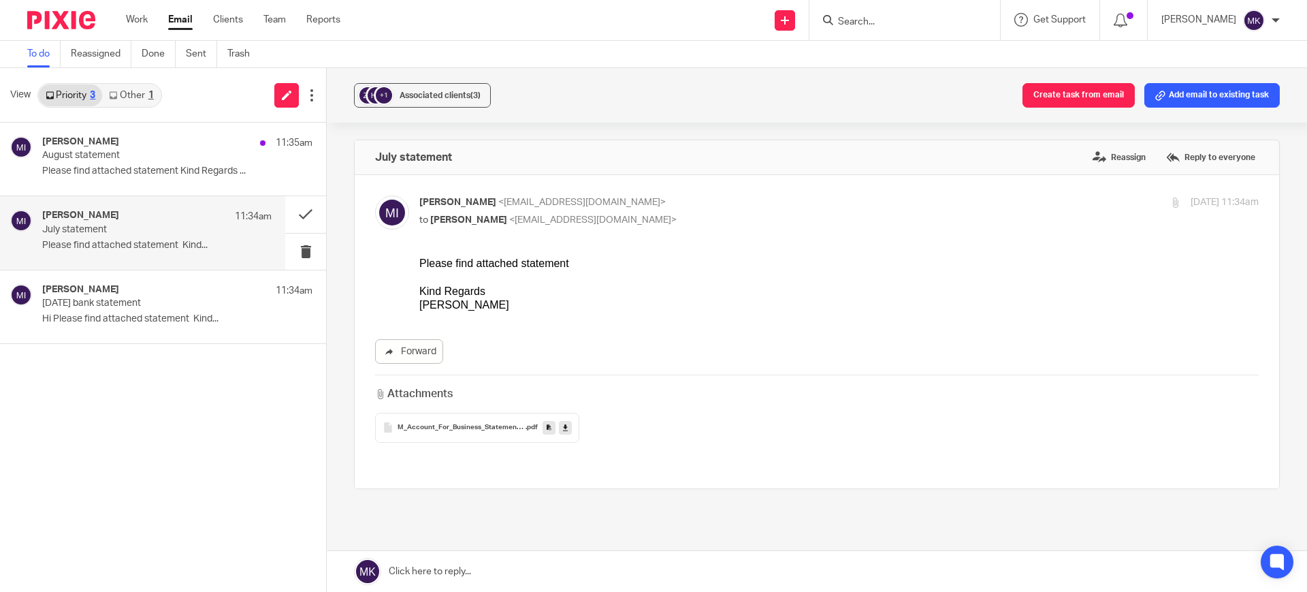
click at [559, 428] on link at bounding box center [565, 428] width 13 height 14
click at [125, 160] on p "August statement" at bounding box center [134, 156] width 184 height 12
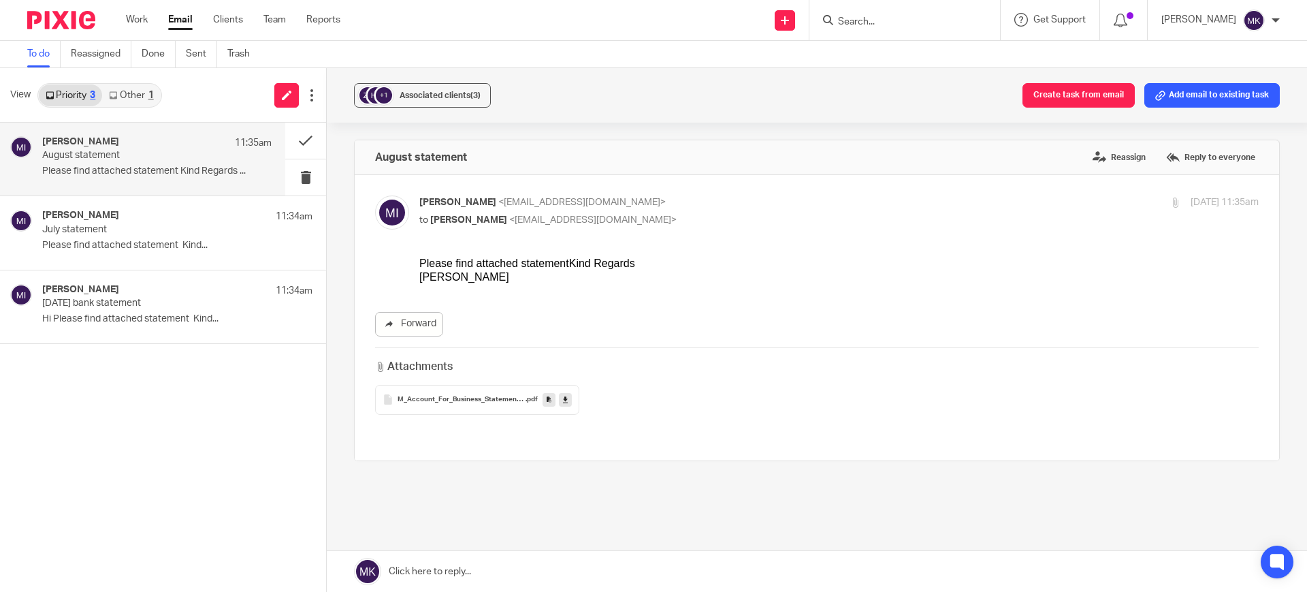
click at [563, 401] on icon at bounding box center [565, 399] width 5 height 10
click at [823, 153] on div "August statement Reassign Reply to everyone" at bounding box center [817, 157] width 925 height 34
click at [140, 216] on div "[PERSON_NAME] 11:34am" at bounding box center [156, 217] width 229 height 14
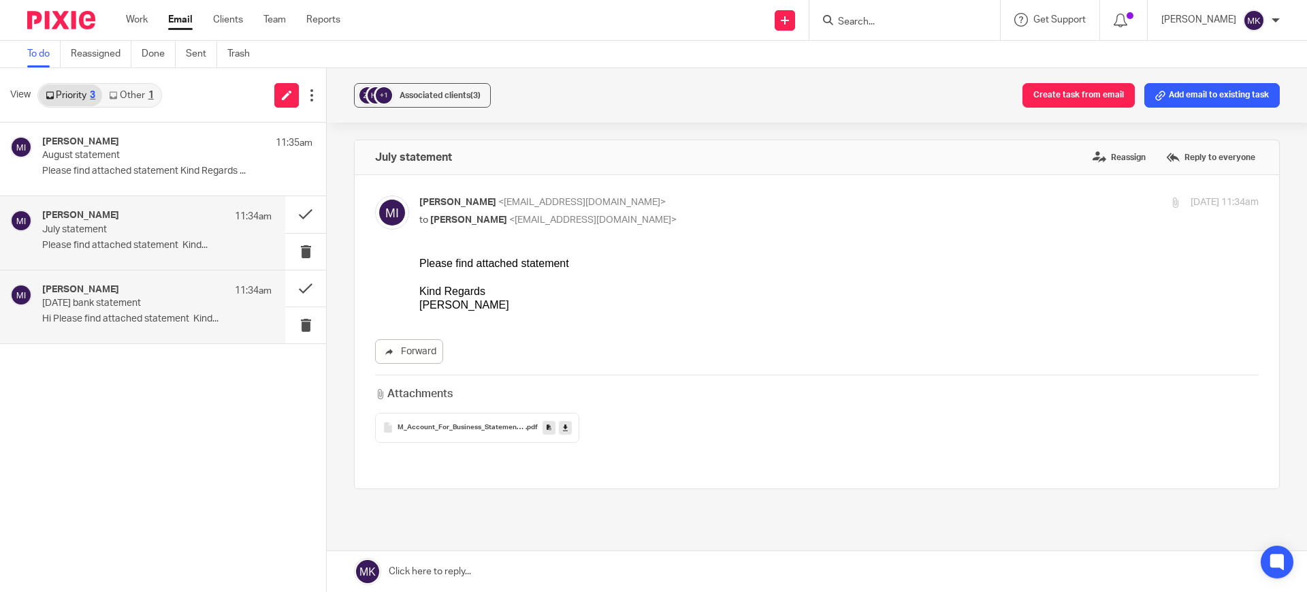
click at [154, 304] on p "[DATE] bank statement" at bounding box center [134, 304] width 184 height 12
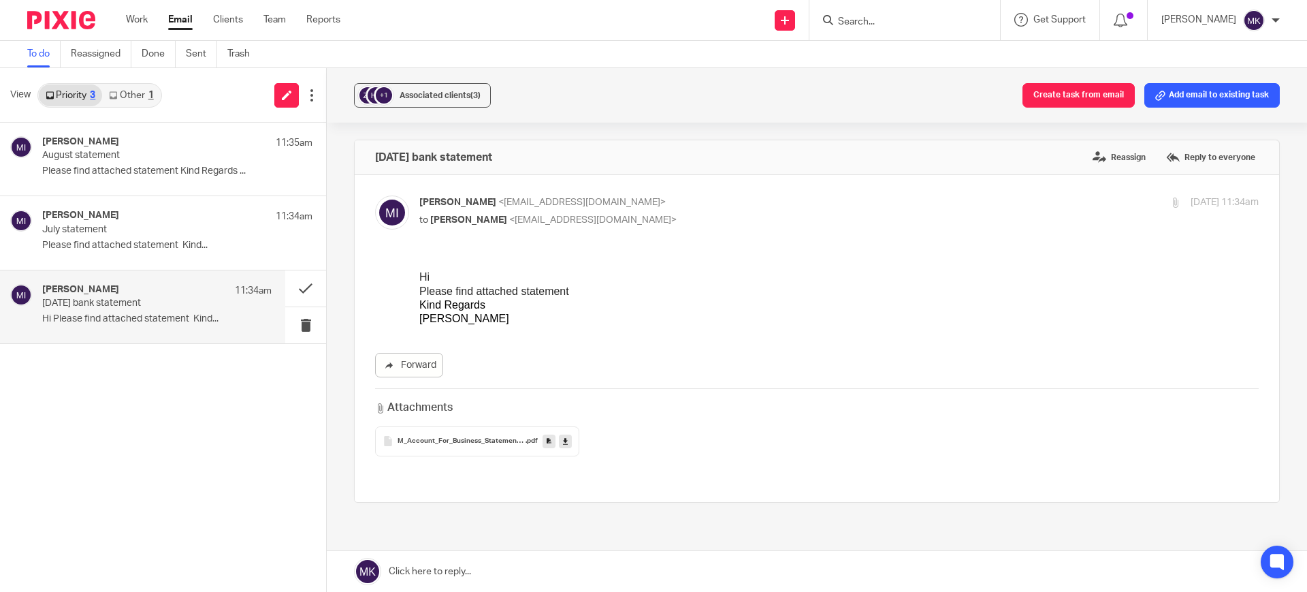
click at [134, 98] on link "Other 1" at bounding box center [131, 95] width 58 height 22
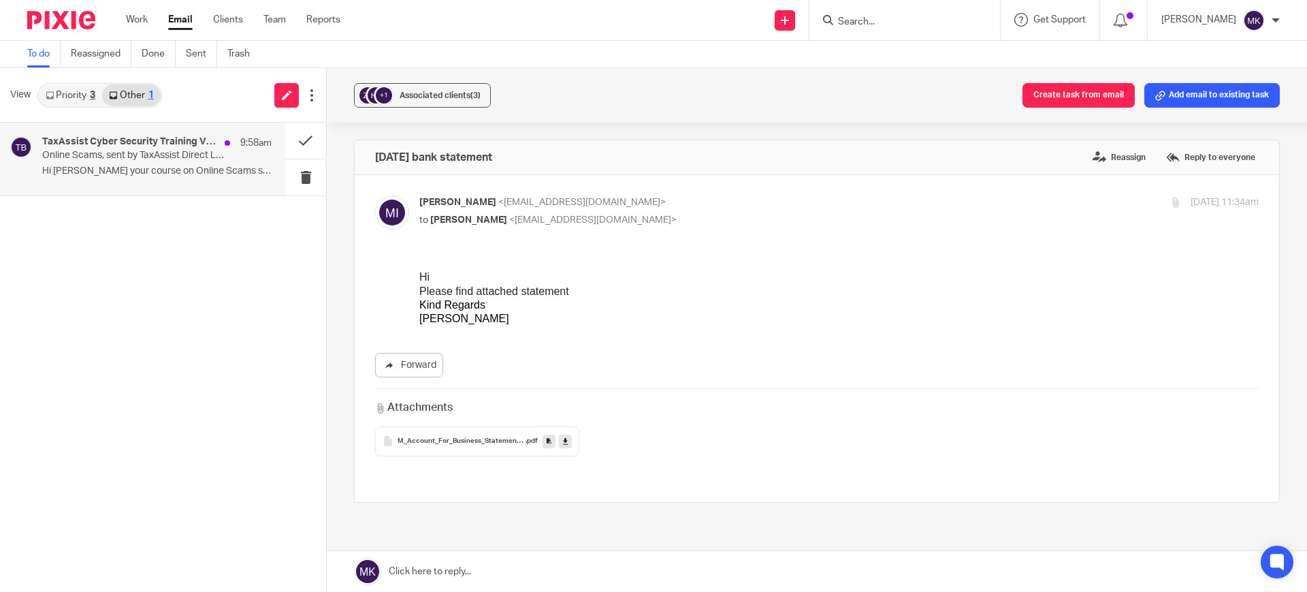
click at [84, 181] on div "TaxAssist Cyber Security Training Via BoxPhish 9:58am Online Scams, sent by Tax…" at bounding box center [156, 159] width 229 height 46
